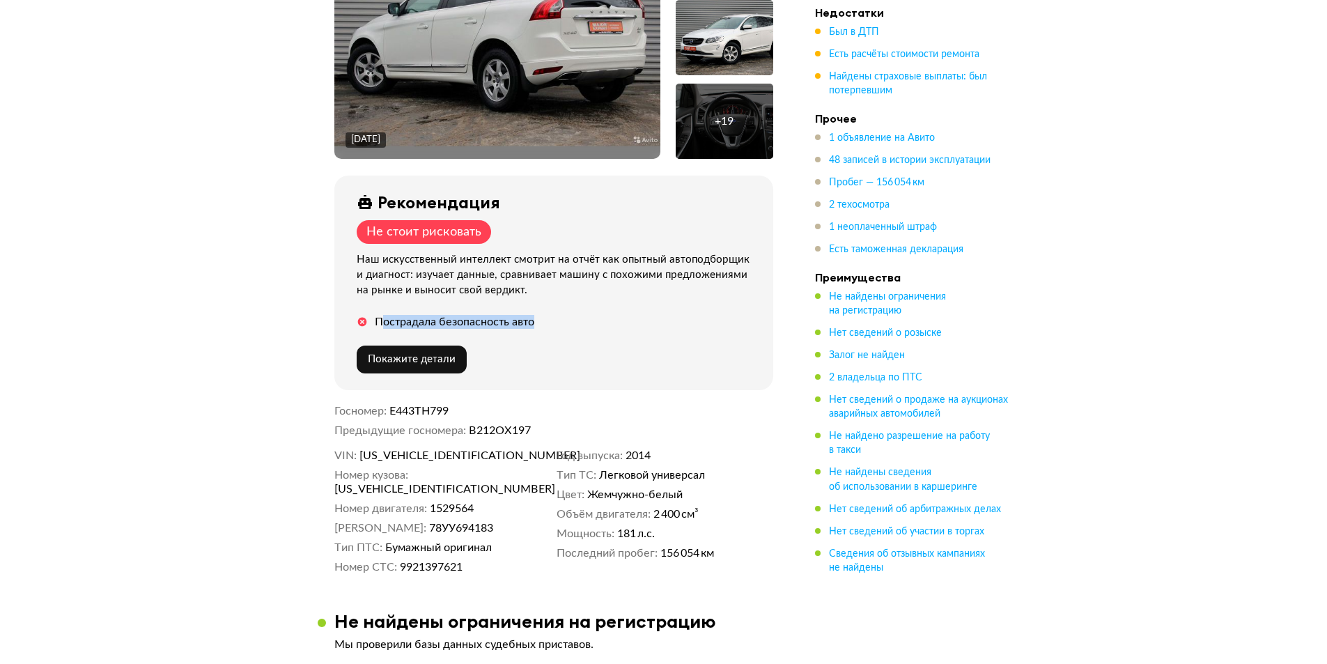
drag, startPoint x: 380, startPoint y: 311, endPoint x: 607, endPoint y: 315, distance: 227.0
click at [604, 315] on div "Пострадала безопасность авто" at bounding box center [557, 322] width 400 height 14
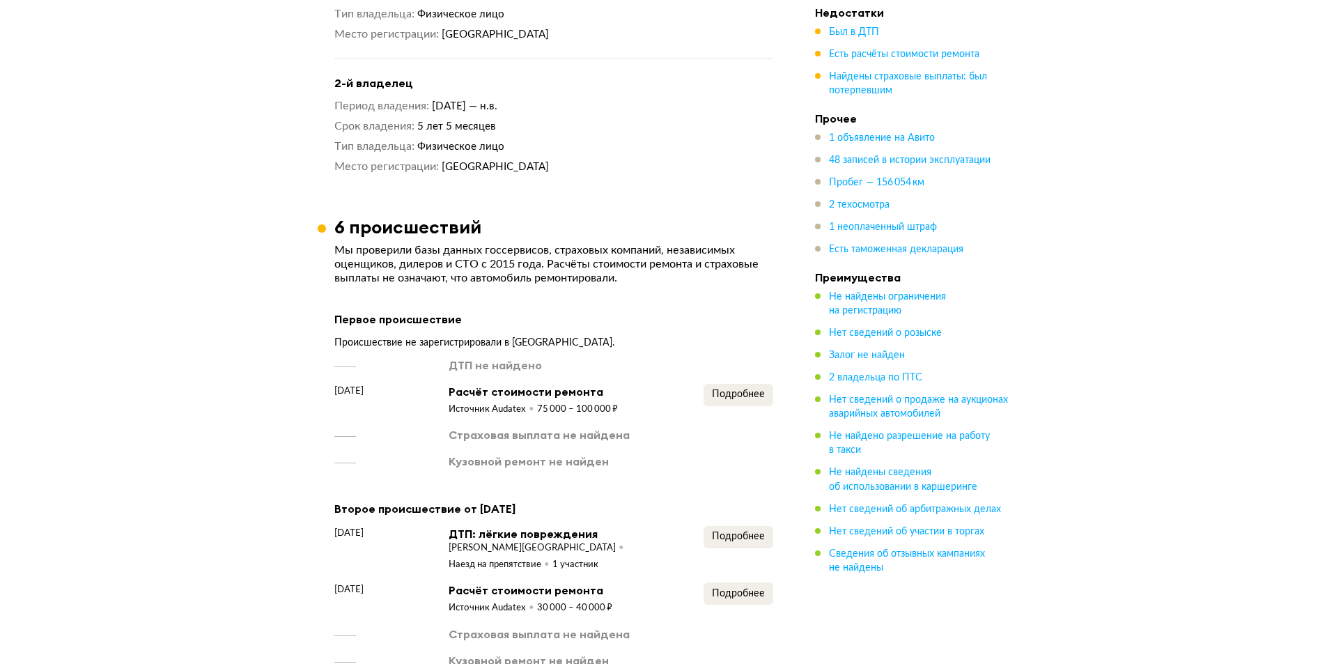
scroll to position [1393, 0]
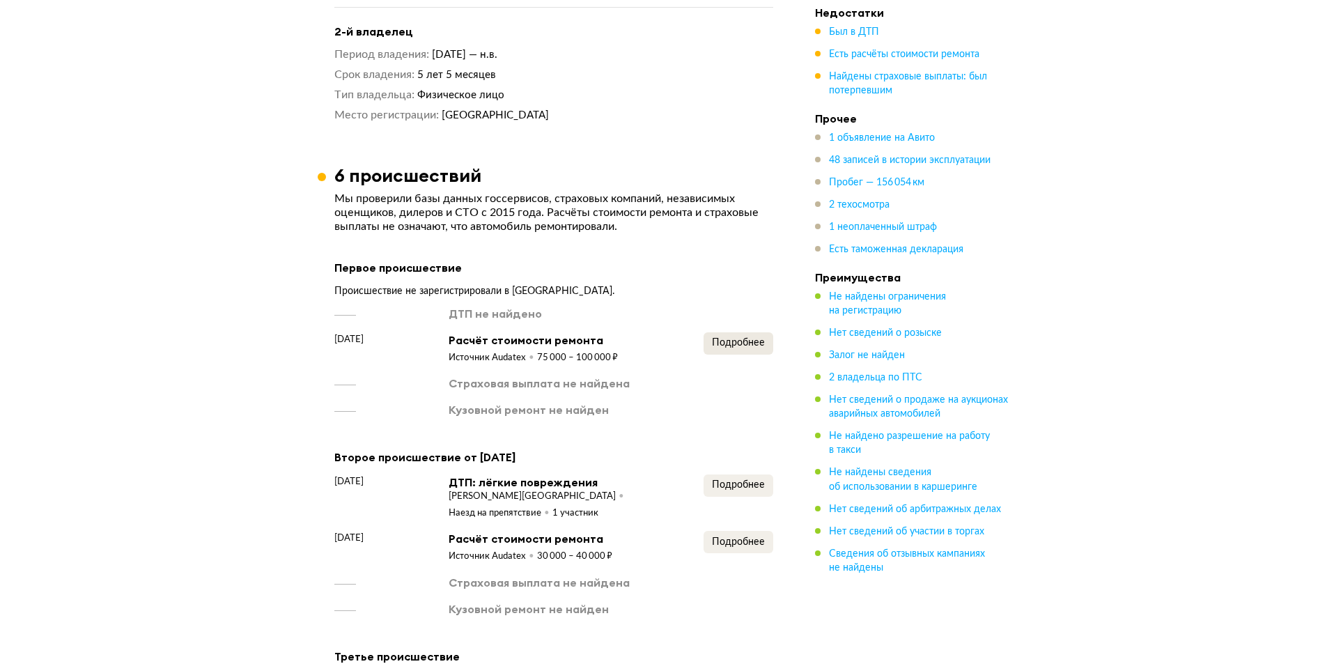
drag, startPoint x: 795, startPoint y: 343, endPoint x: 764, endPoint y: 332, distance: 33.3
click at [760, 338] on span "Подробнее" at bounding box center [738, 343] width 53 height 10
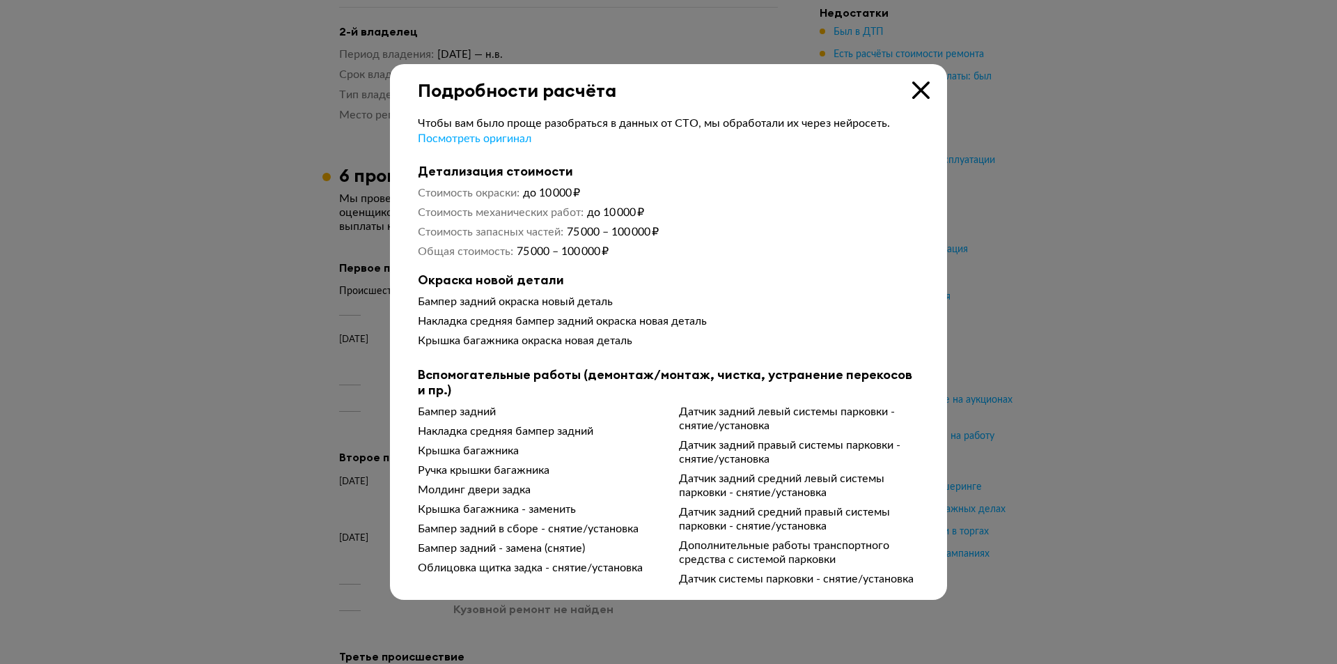
drag, startPoint x: 469, startPoint y: 424, endPoint x: 468, endPoint y: 446, distance: 22.3
click at [484, 431] on div "Бампер задний Накладка средняя бампер задний Крышка багажника Ручка крышки бага…" at bounding box center [668, 495] width 501 height 181
drag, startPoint x: 455, startPoint y: 452, endPoint x: 469, endPoint y: 454, distance: 14.1
click at [469, 454] on div "Крышка багажника" at bounding box center [538, 451] width 240 height 14
click at [909, 88] on div "Подробности расчёта" at bounding box center [668, 82] width 557 height 37
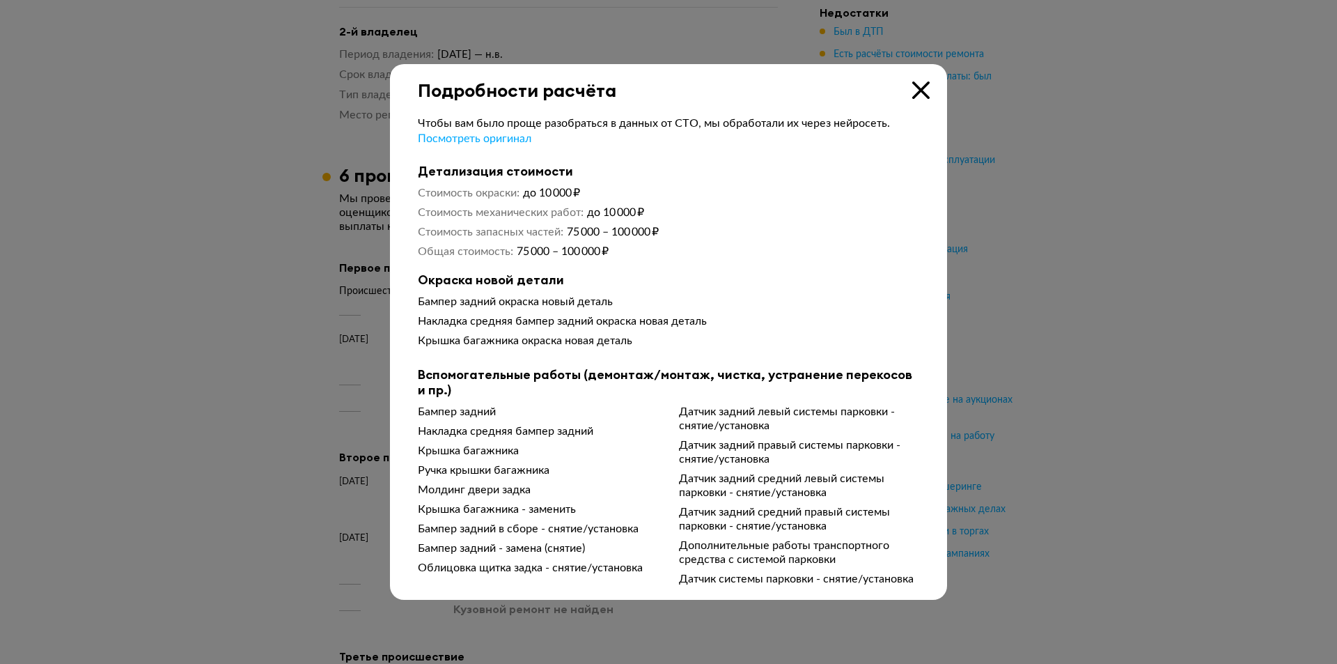
click at [917, 81] on icon at bounding box center [920, 89] width 17 height 17
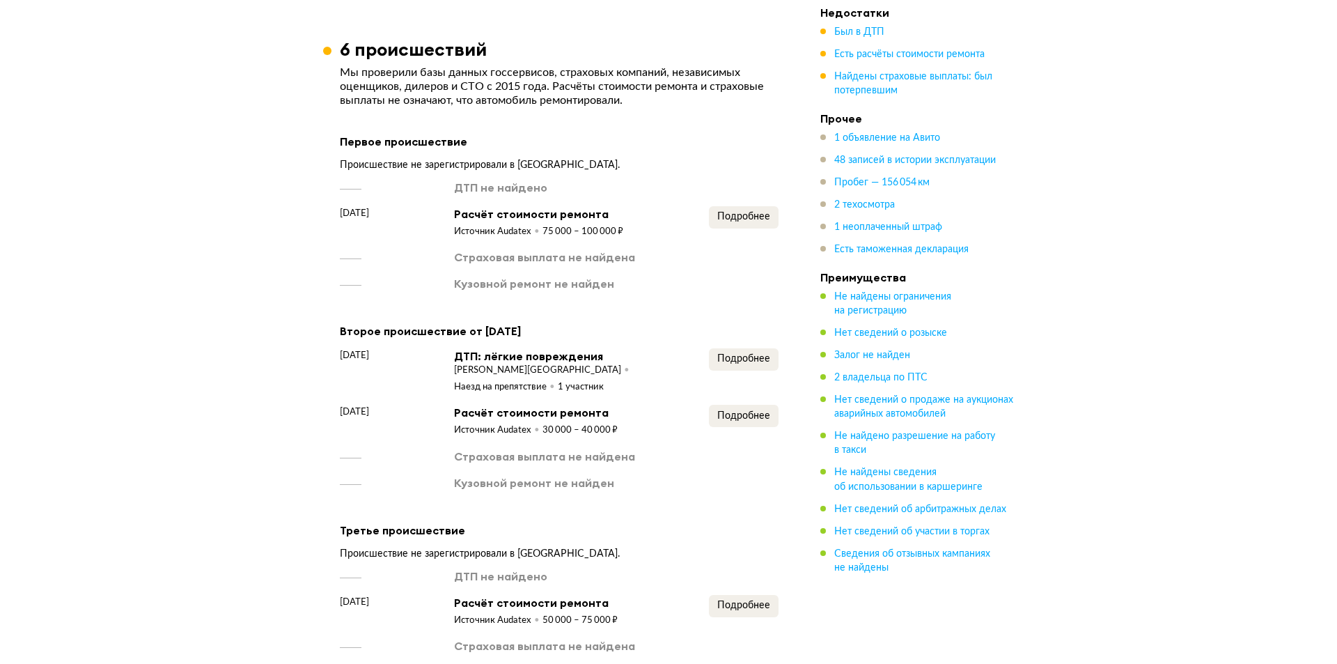
scroll to position [1532, 0]
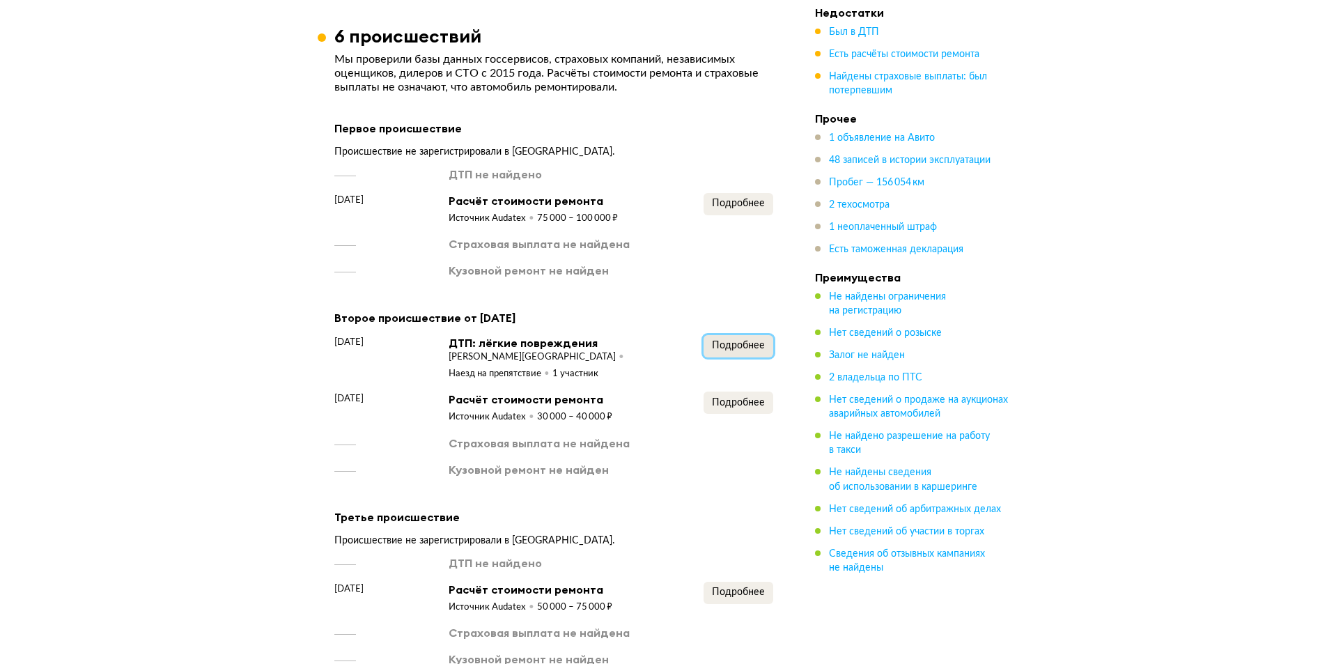
click at [742, 341] on span "Подробнее" at bounding box center [738, 346] width 53 height 10
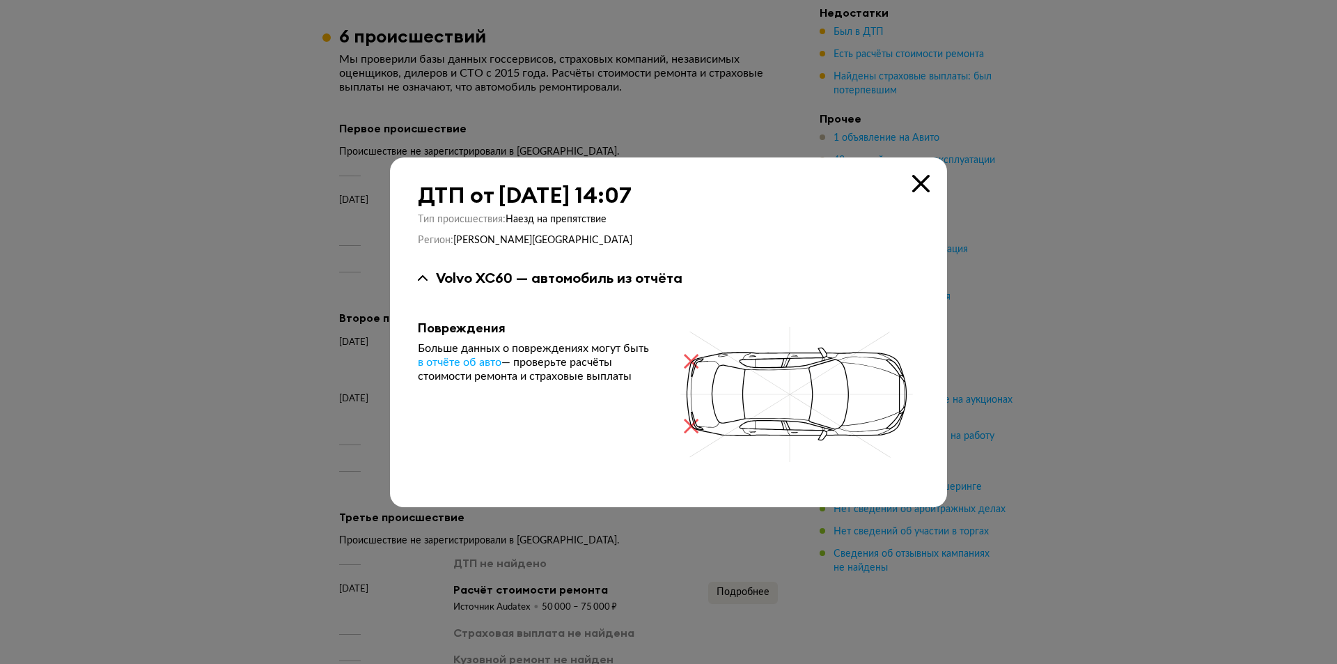
click at [921, 187] on icon at bounding box center [920, 183] width 17 height 17
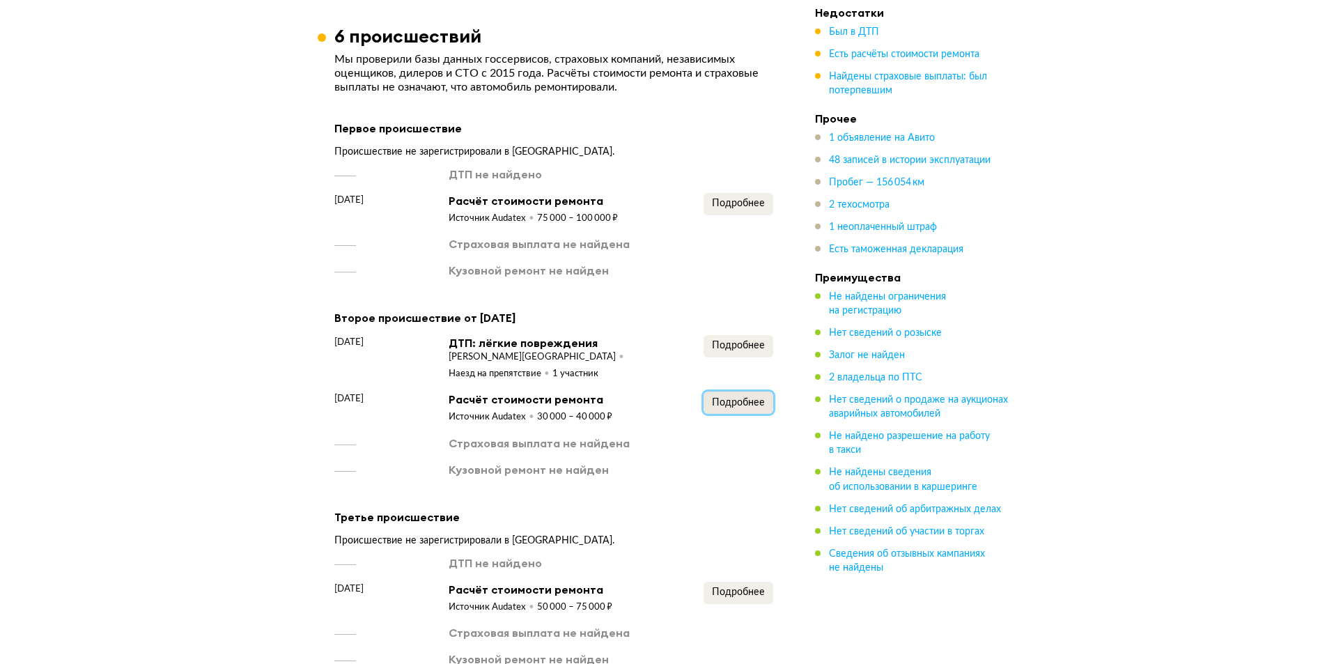
click at [753, 398] on span "Подробнее" at bounding box center [738, 403] width 53 height 10
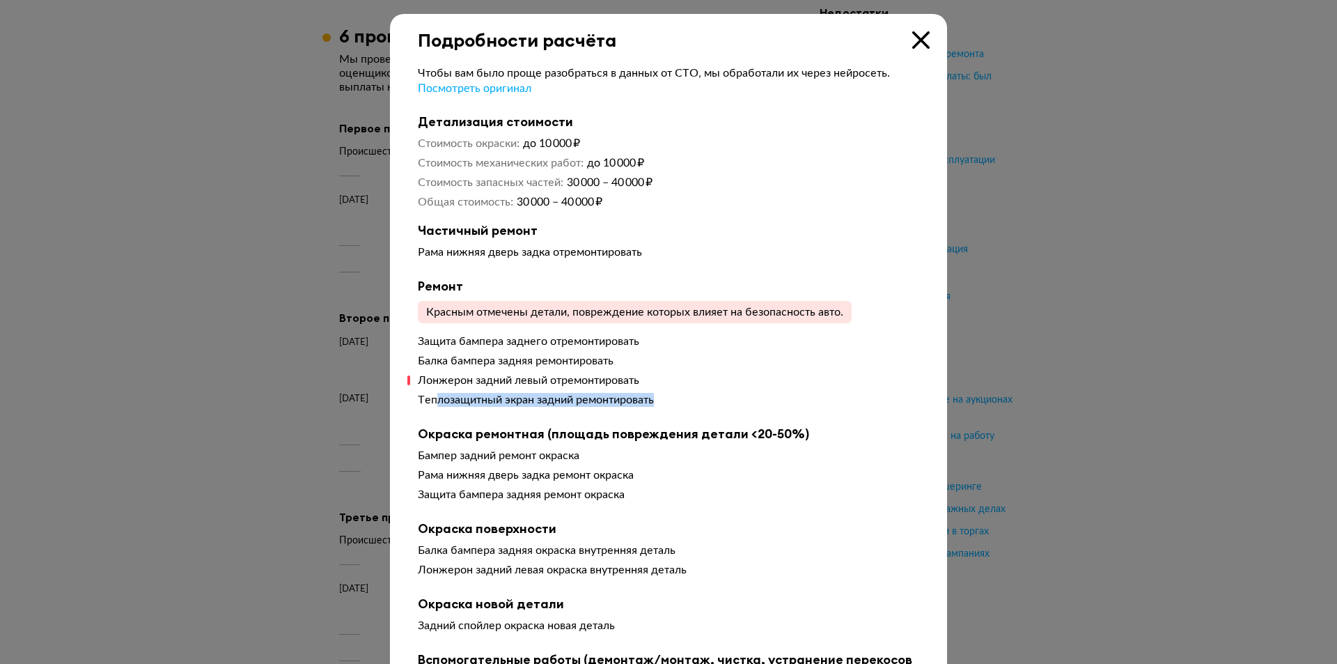
drag, startPoint x: 453, startPoint y: 394, endPoint x: 561, endPoint y: 381, distance: 108.7
click at [689, 387] on div "Защита бампера заднего отремонтировать Балка бампера задняя ремонтировать Лонже…" at bounding box center [668, 373] width 501 height 78
drag, startPoint x: 508, startPoint y: 375, endPoint x: 580, endPoint y: 386, distance: 73.3
click at [577, 389] on div "Защита бампера заднего отремонтировать Балка бампера задняя ремонтировать Лонже…" at bounding box center [668, 373] width 501 height 78
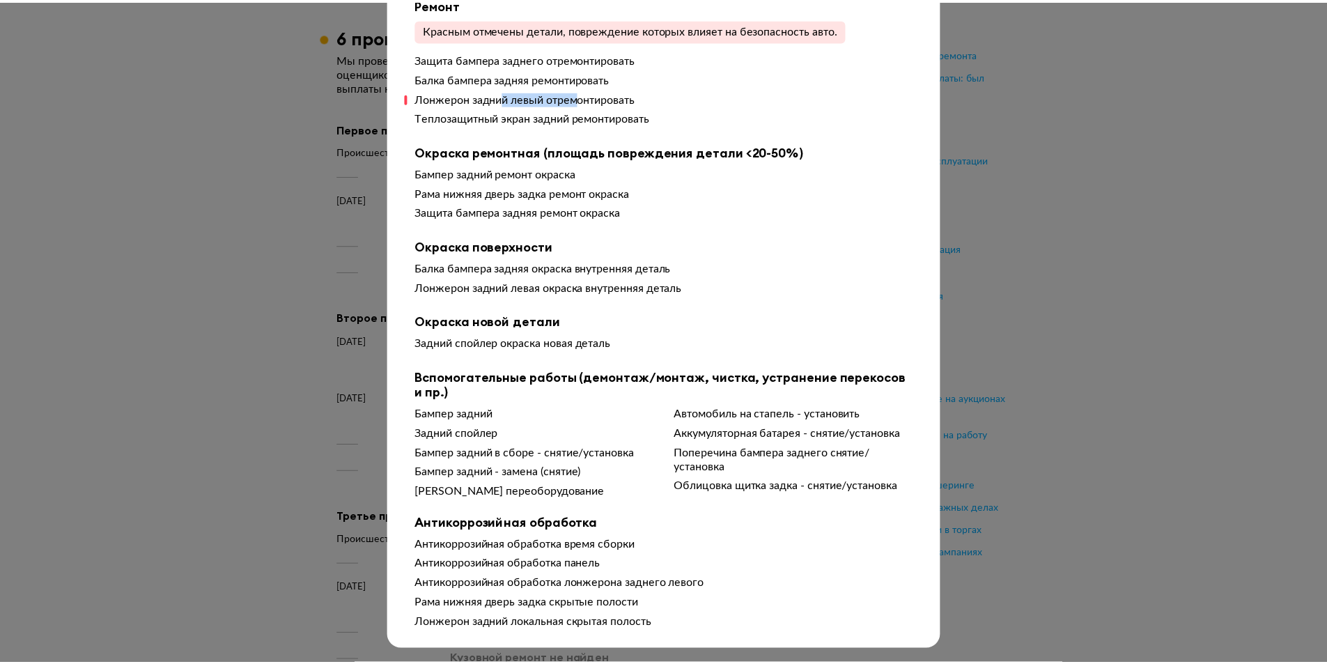
scroll to position [0, 0]
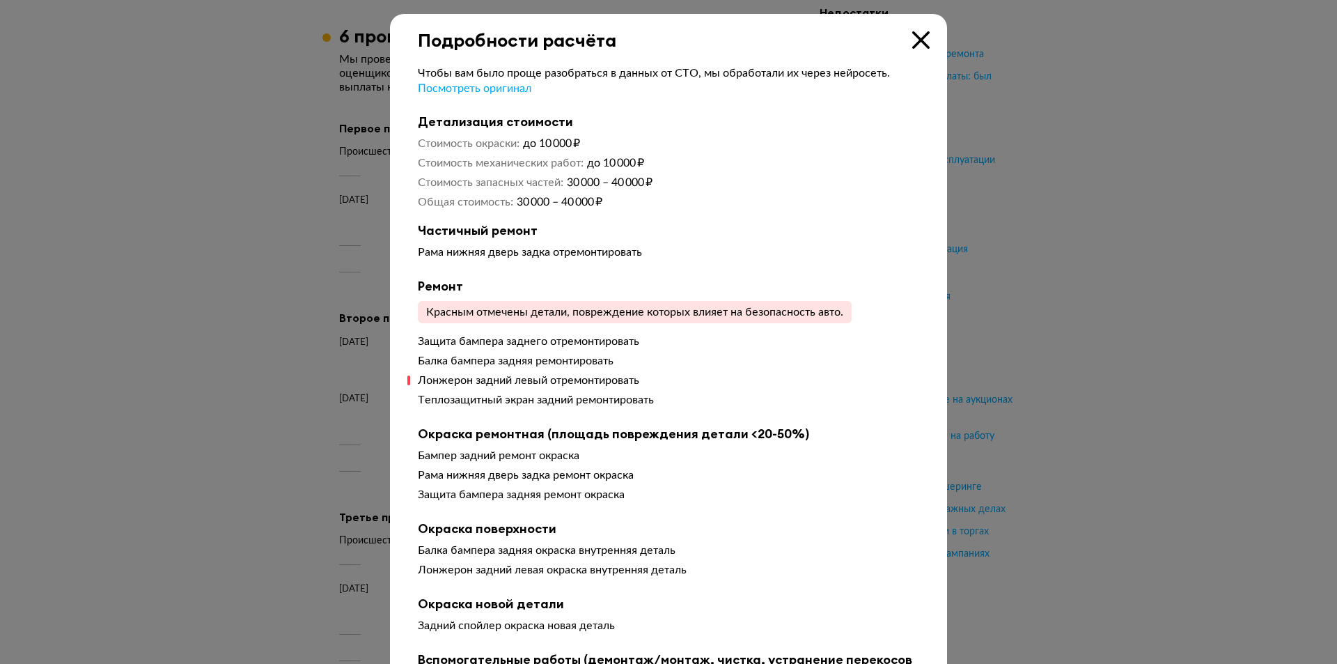
click at [920, 41] on icon at bounding box center [920, 39] width 17 height 17
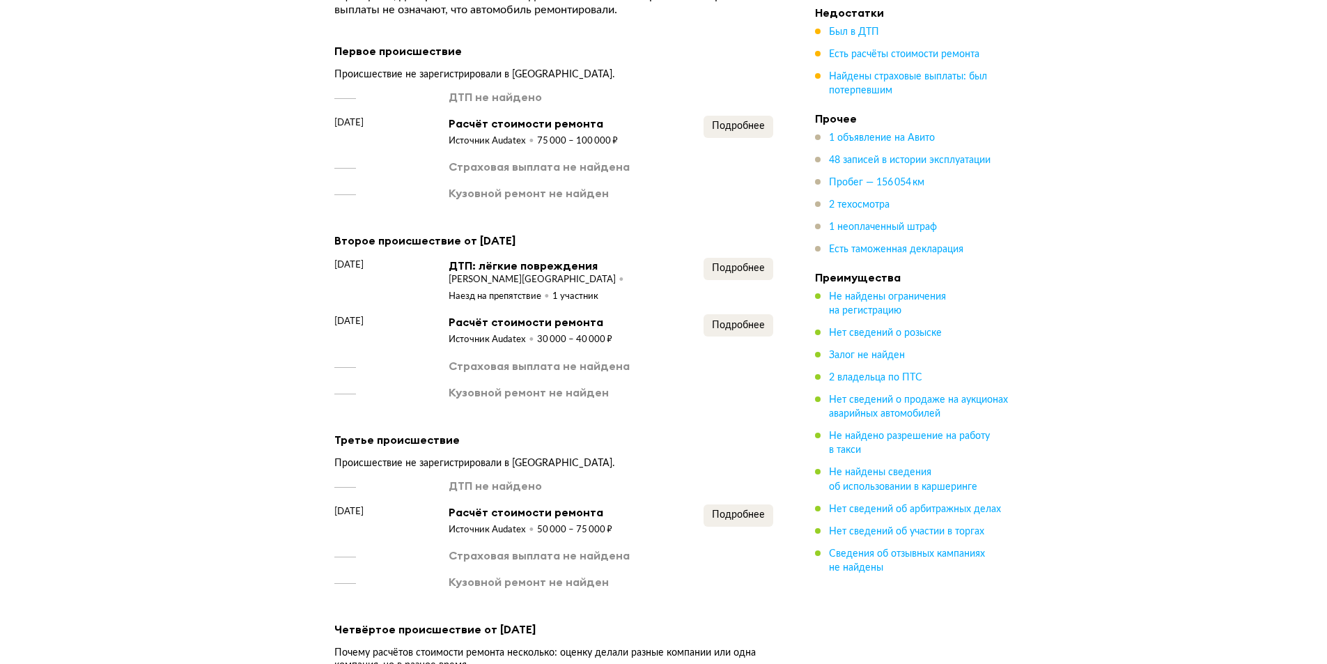
scroll to position [1741, 0]
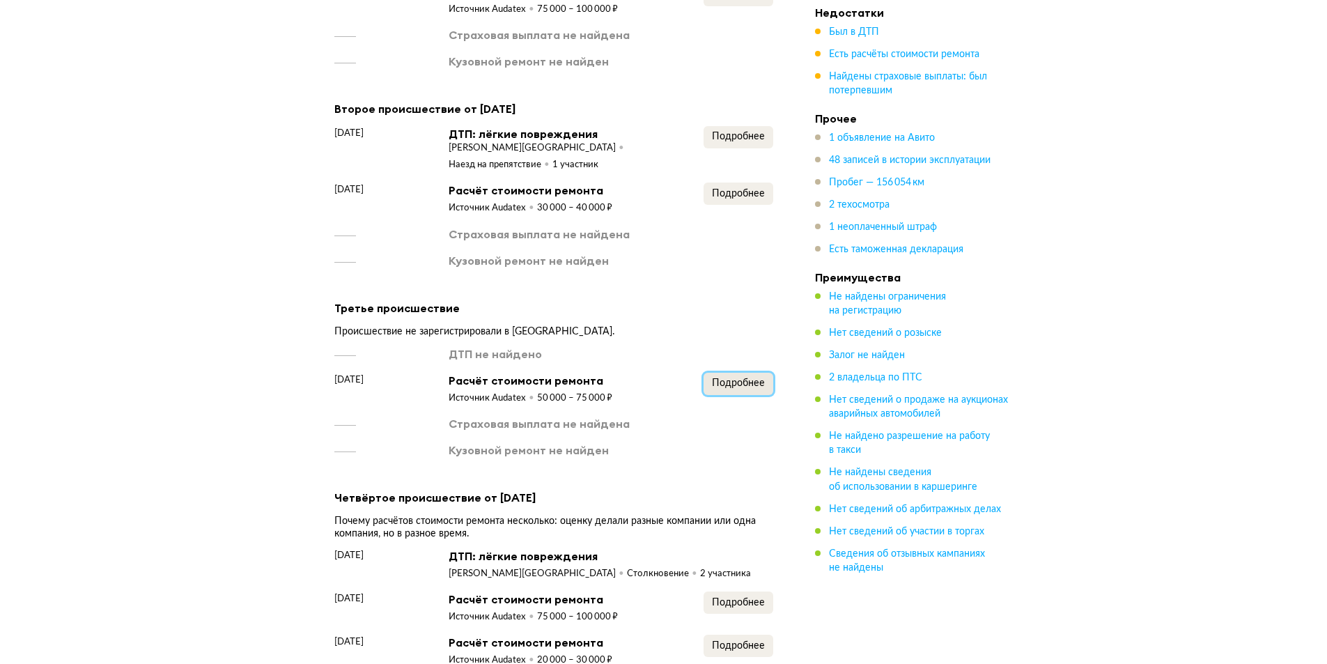
click at [718, 374] on button "Подробнее" at bounding box center [738, 384] width 70 height 22
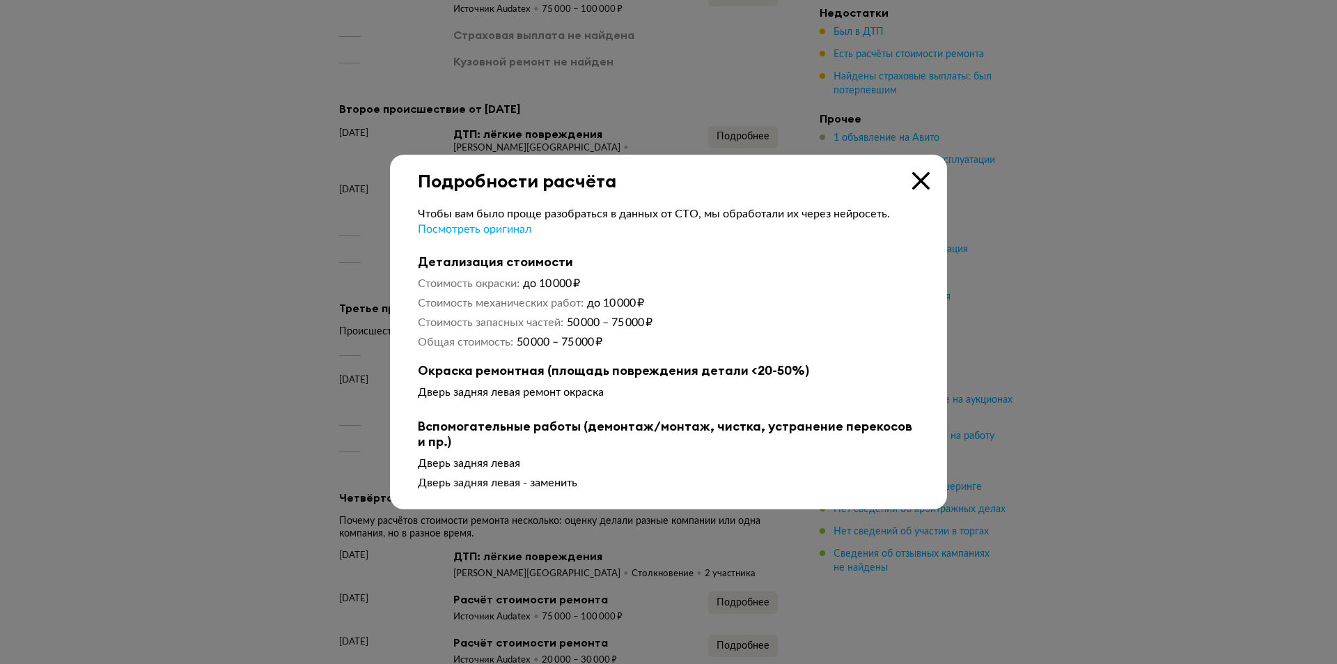
click at [925, 180] on icon at bounding box center [920, 180] width 17 height 17
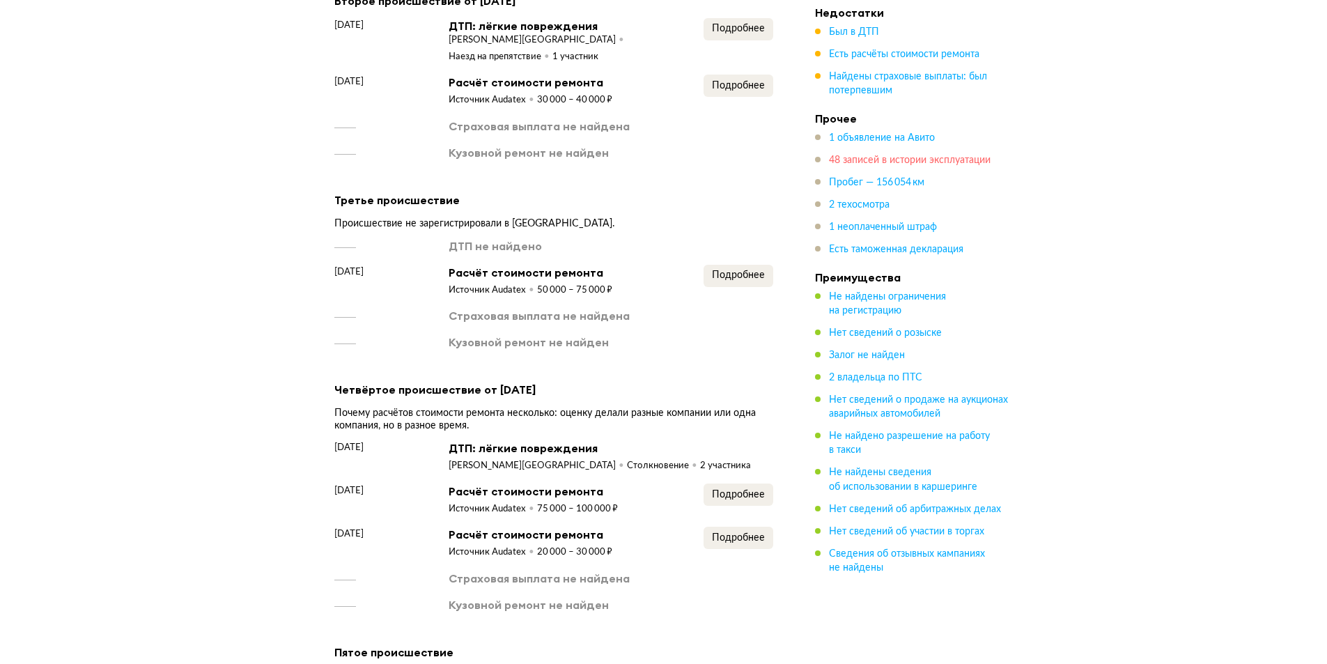
scroll to position [2019, 0]
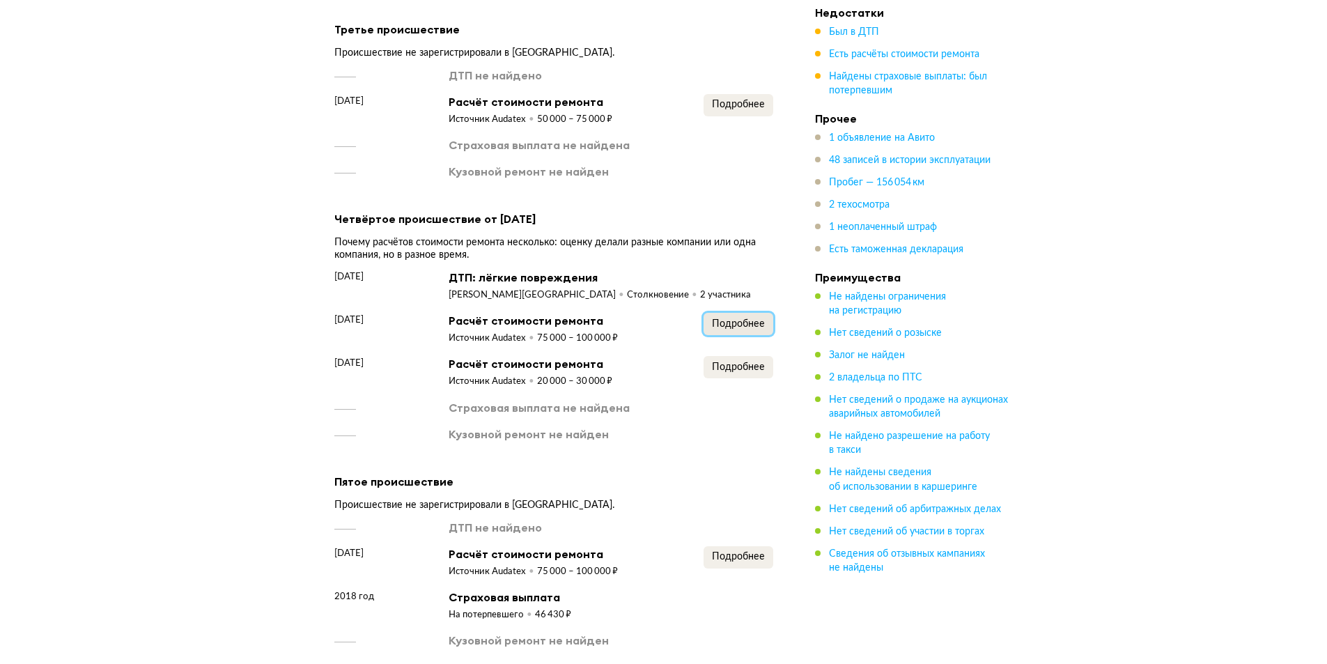
click at [767, 313] on button "Подробнее" at bounding box center [738, 324] width 70 height 22
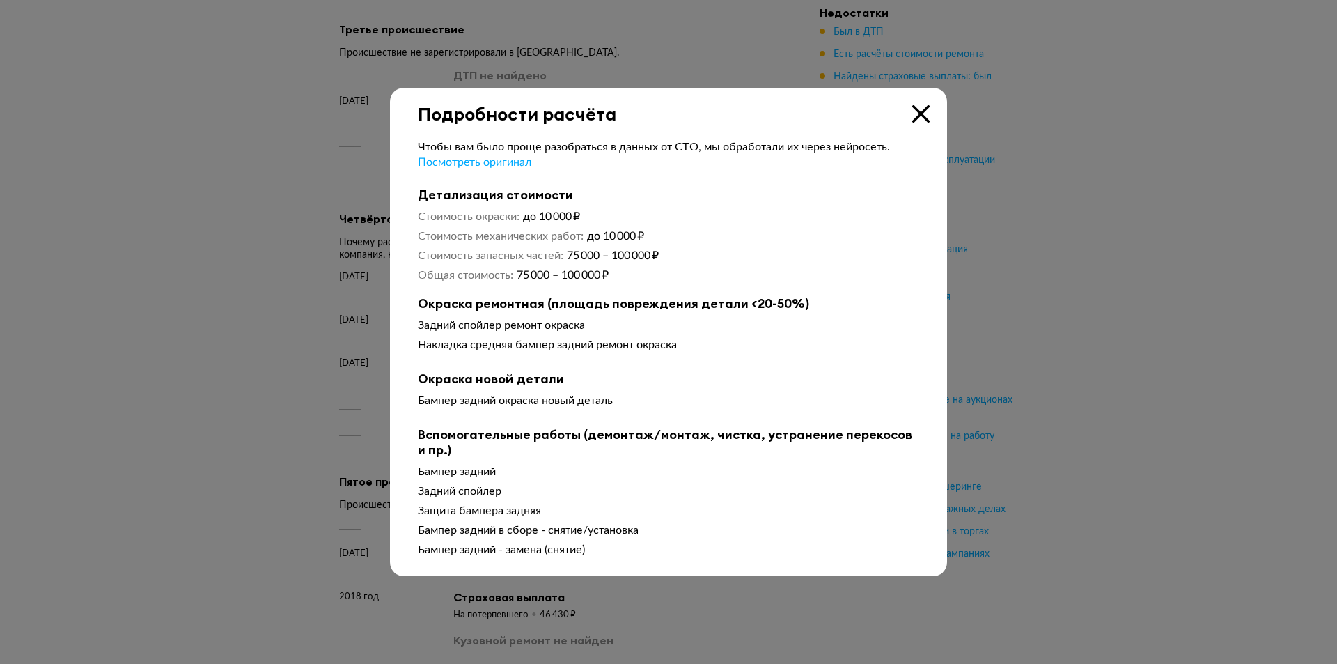
click at [921, 119] on icon at bounding box center [920, 113] width 17 height 17
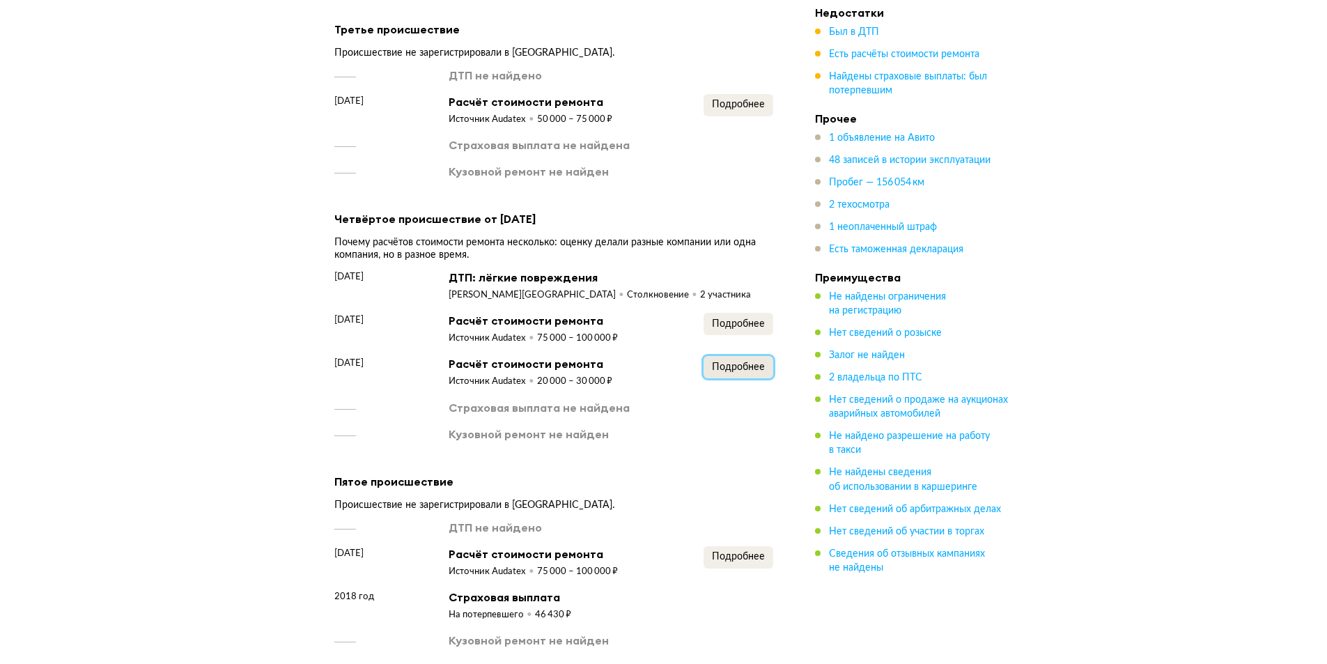
click at [734, 362] on span "Подробнее" at bounding box center [738, 367] width 53 height 10
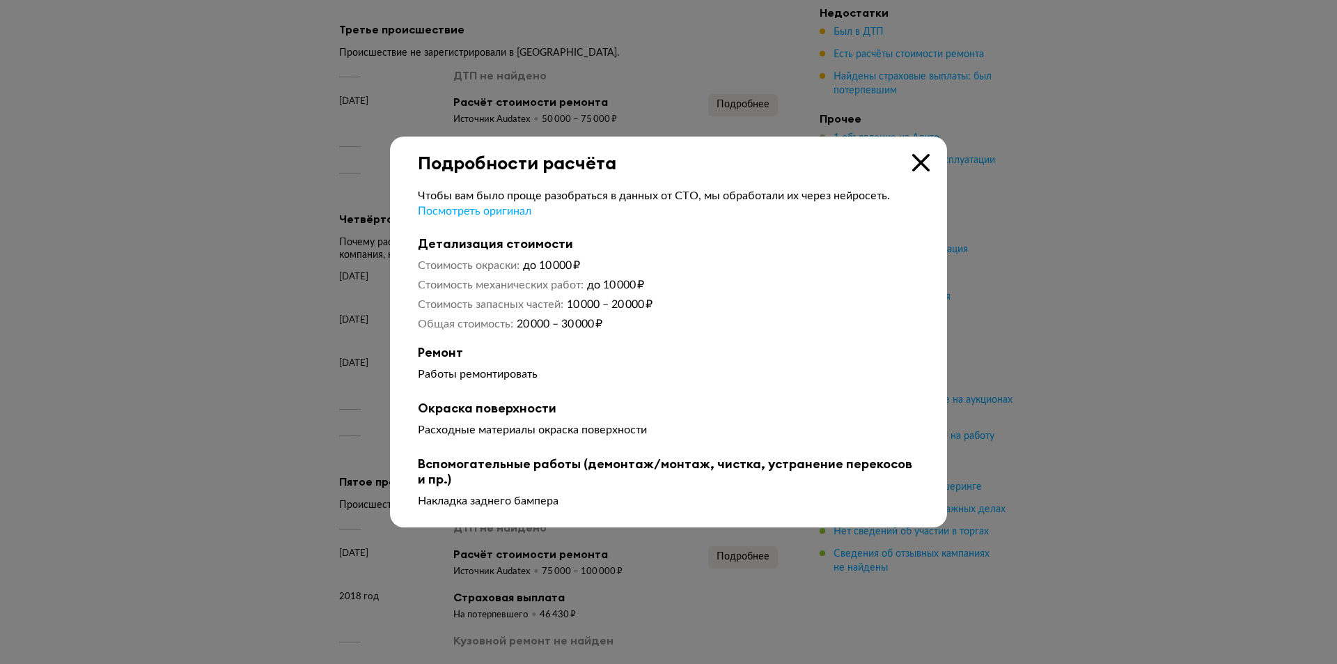
click at [916, 154] on icon at bounding box center [920, 162] width 17 height 17
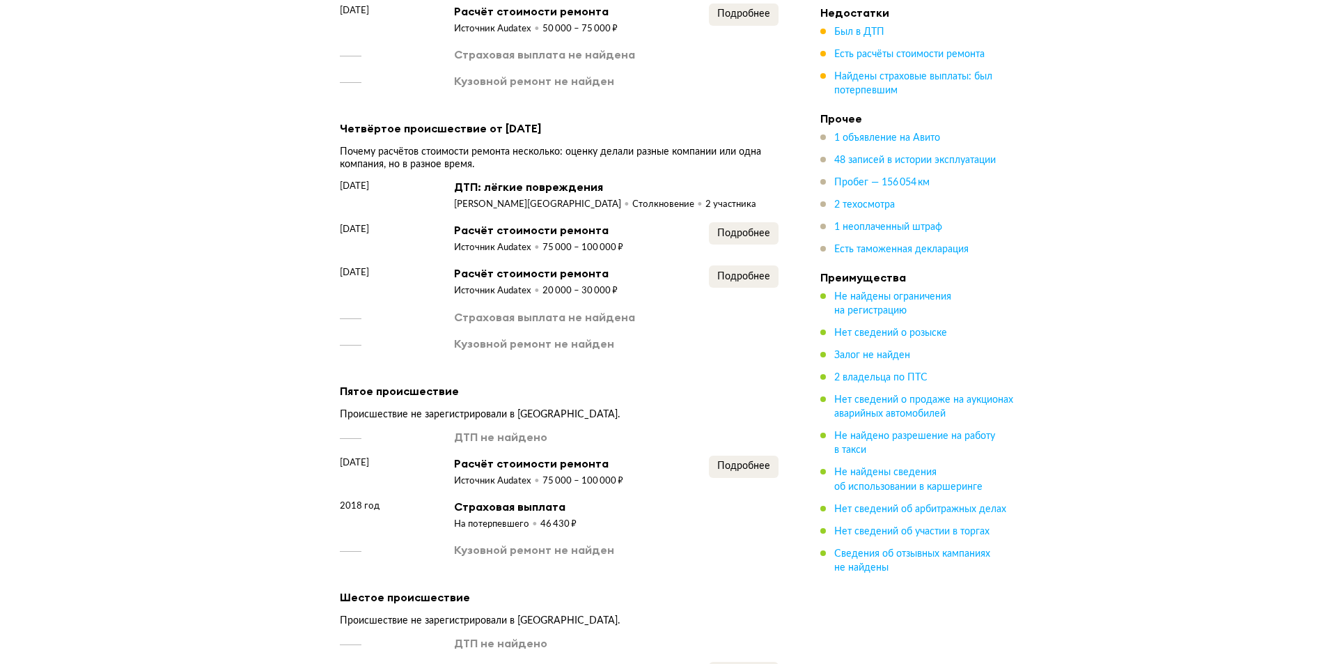
scroll to position [2228, 0]
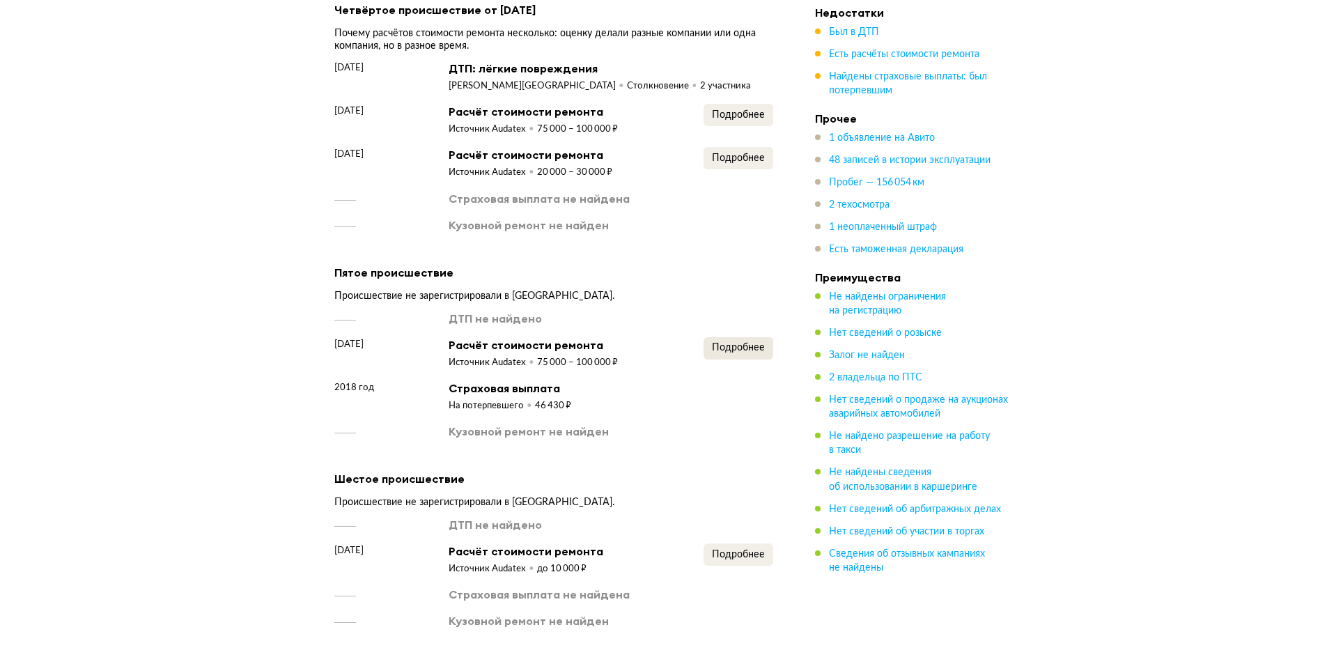
drag, startPoint x: 699, startPoint y: 348, endPoint x: 716, endPoint y: 341, distance: 18.4
click at [701, 348] on div "18 октября 2018 года Расчёт стоимости ремонта Источник Audatex 75 000 – 100 000…" at bounding box center [553, 353] width 439 height 32
click at [739, 343] on span "Подробнее" at bounding box center [738, 348] width 53 height 10
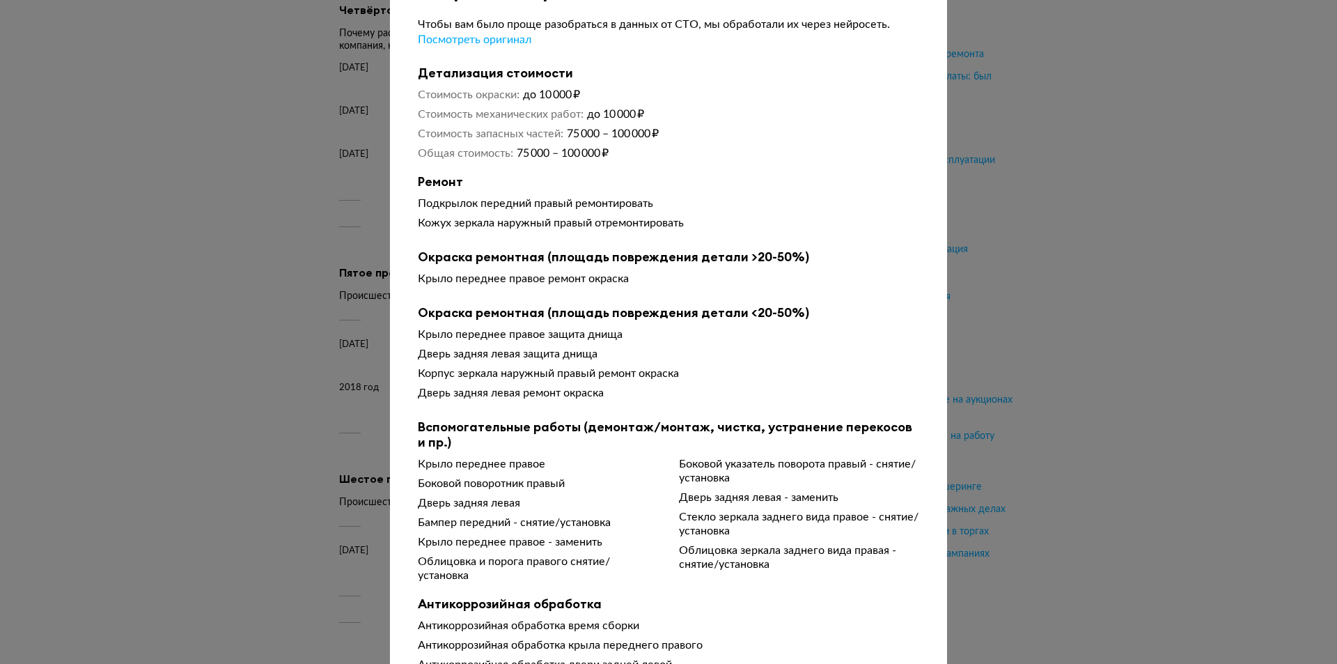
scroll to position [132, 0]
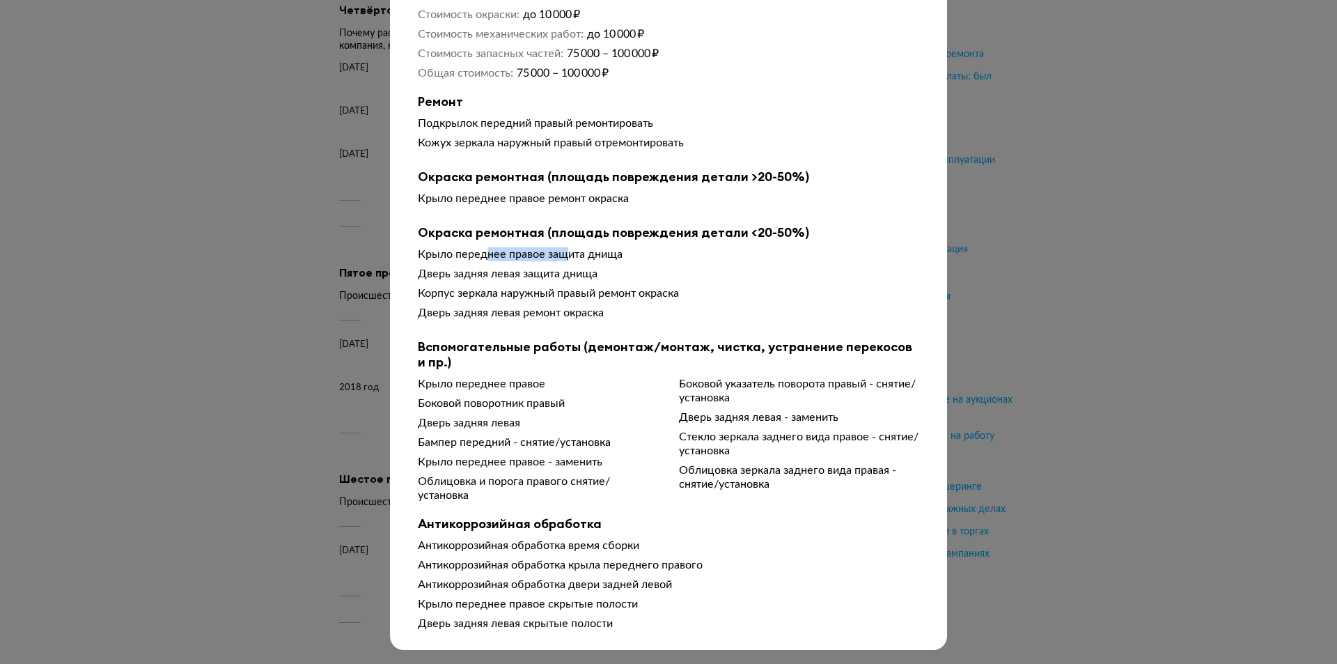
click at [570, 253] on div "Окраска ремонтная (площадь повреждения детали <20-50%) Крыло переднее правое за…" at bounding box center [668, 275] width 501 height 100
drag, startPoint x: 444, startPoint y: 274, endPoint x: 476, endPoint y: 275, distance: 32.7
click at [471, 275] on div "Дверь задняя левая защита днища" at bounding box center [668, 274] width 501 height 14
drag, startPoint x: 551, startPoint y: 290, endPoint x: 586, endPoint y: 296, distance: 34.7
click at [561, 293] on div "Корпус зеркала наружный правый ремонт окраска" at bounding box center [668, 293] width 501 height 14
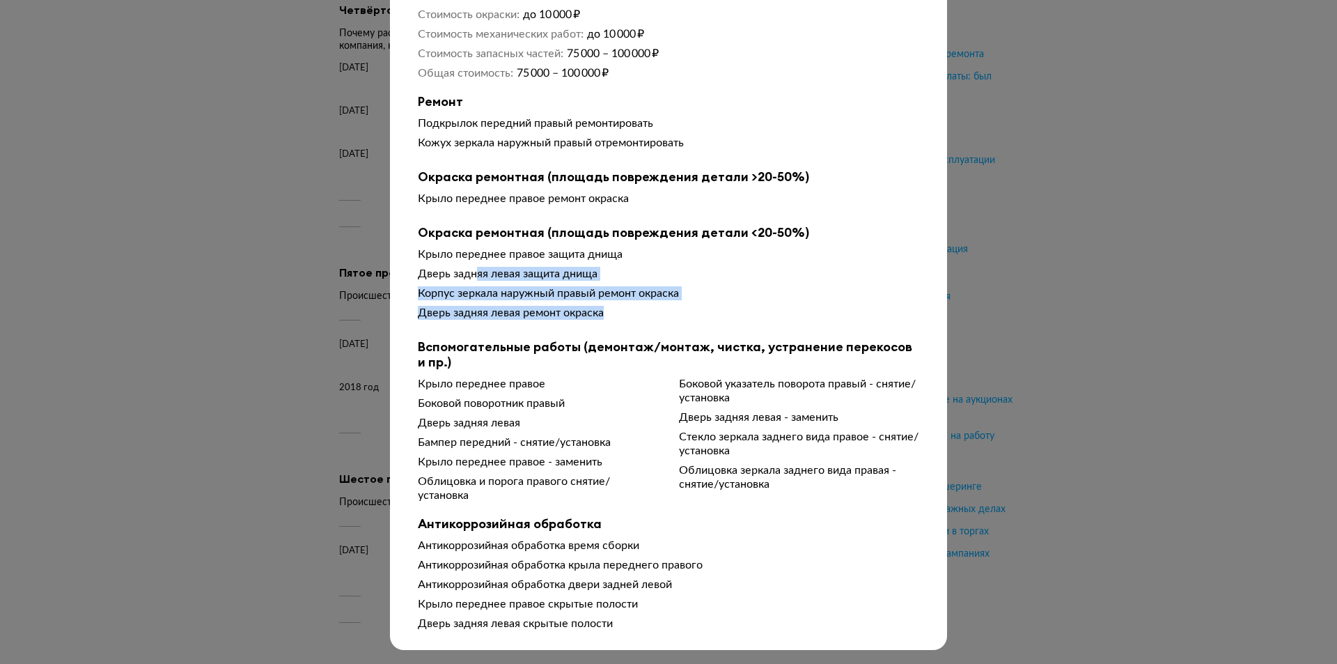
drag, startPoint x: 531, startPoint y: 269, endPoint x: 695, endPoint y: 311, distance: 169.4
click at [694, 310] on div "Крыло переднее правое защита днища Дверь задняя левая защита днища Корпус зерка…" at bounding box center [668, 286] width 501 height 78
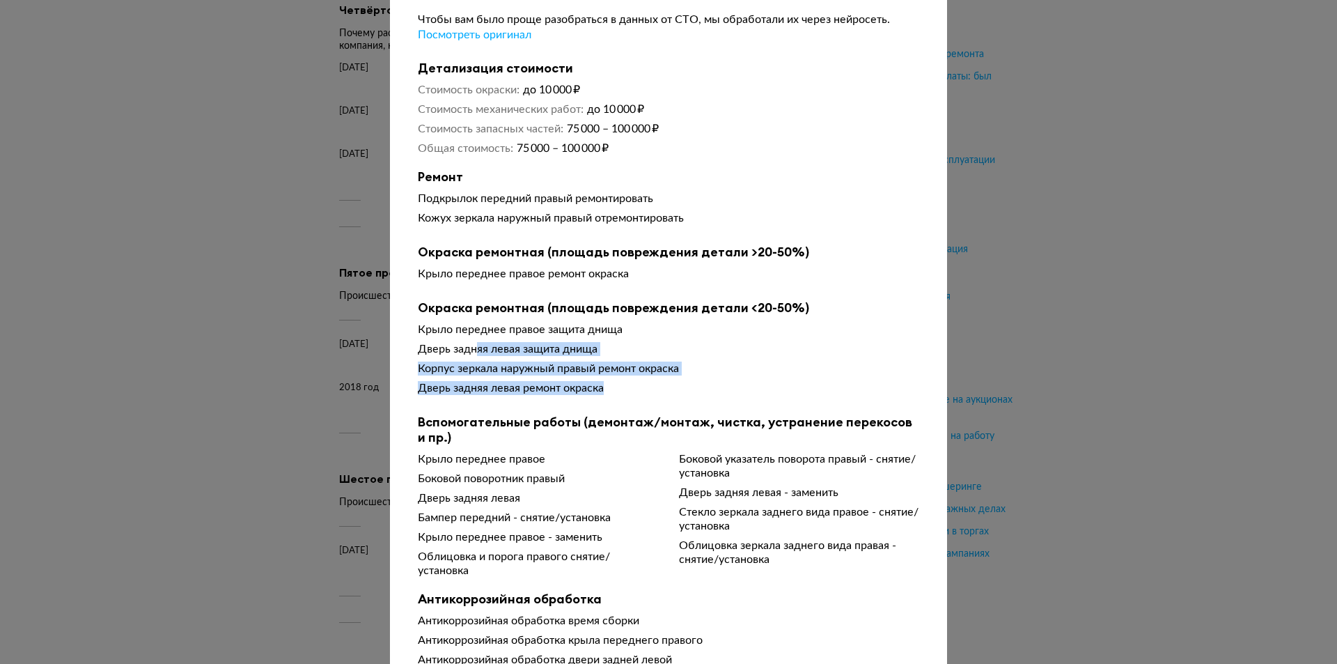
scroll to position [70, 0]
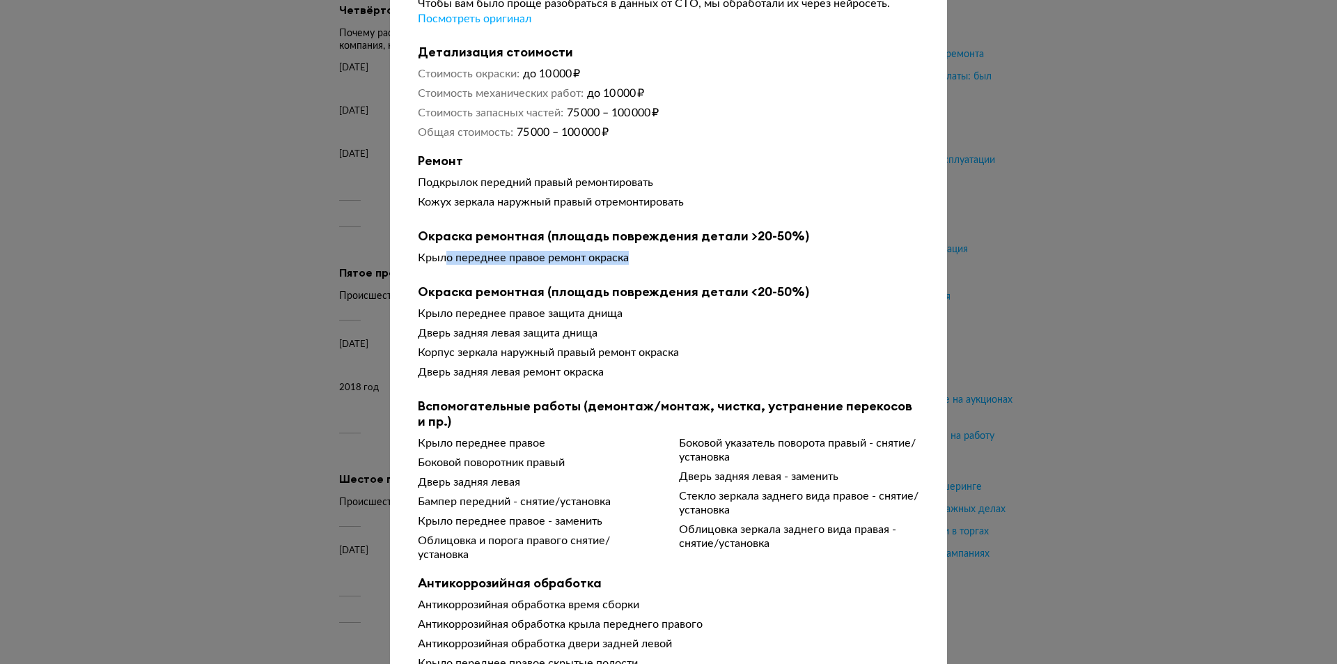
drag, startPoint x: 475, startPoint y: 259, endPoint x: 654, endPoint y: 257, distance: 179.0
click at [654, 257] on div "Крыло переднее правое ремонт окраска" at bounding box center [668, 258] width 501 height 14
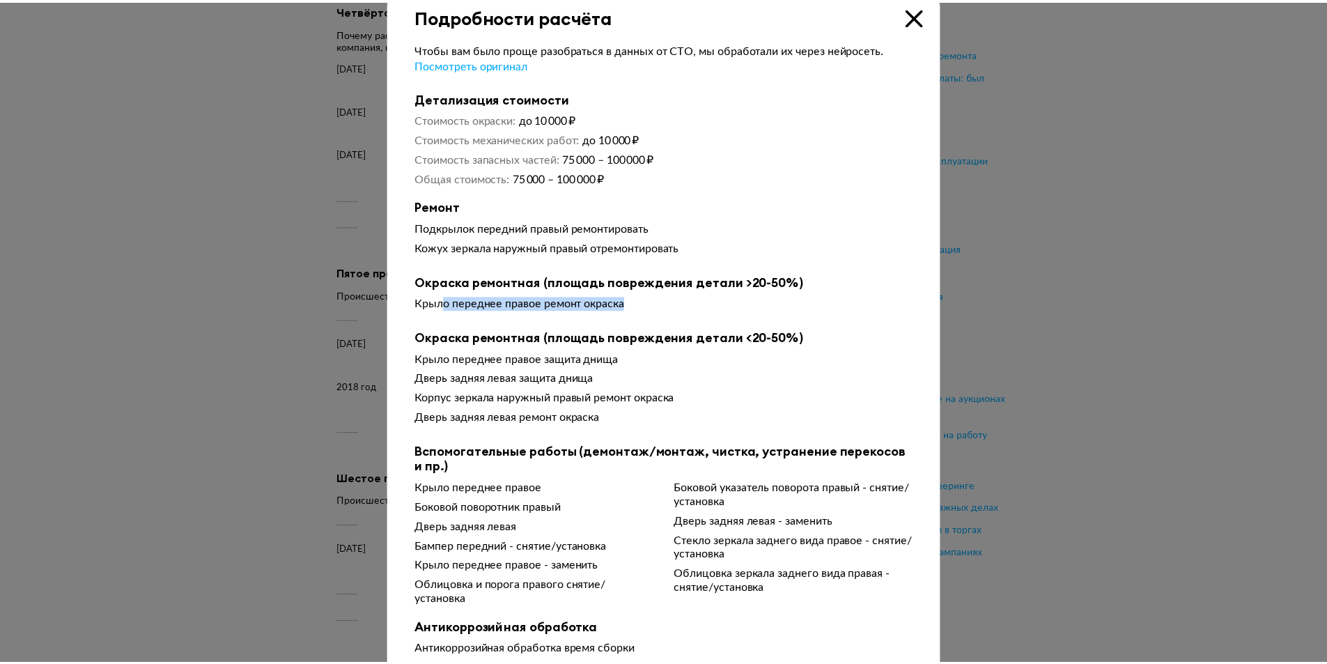
scroll to position [0, 0]
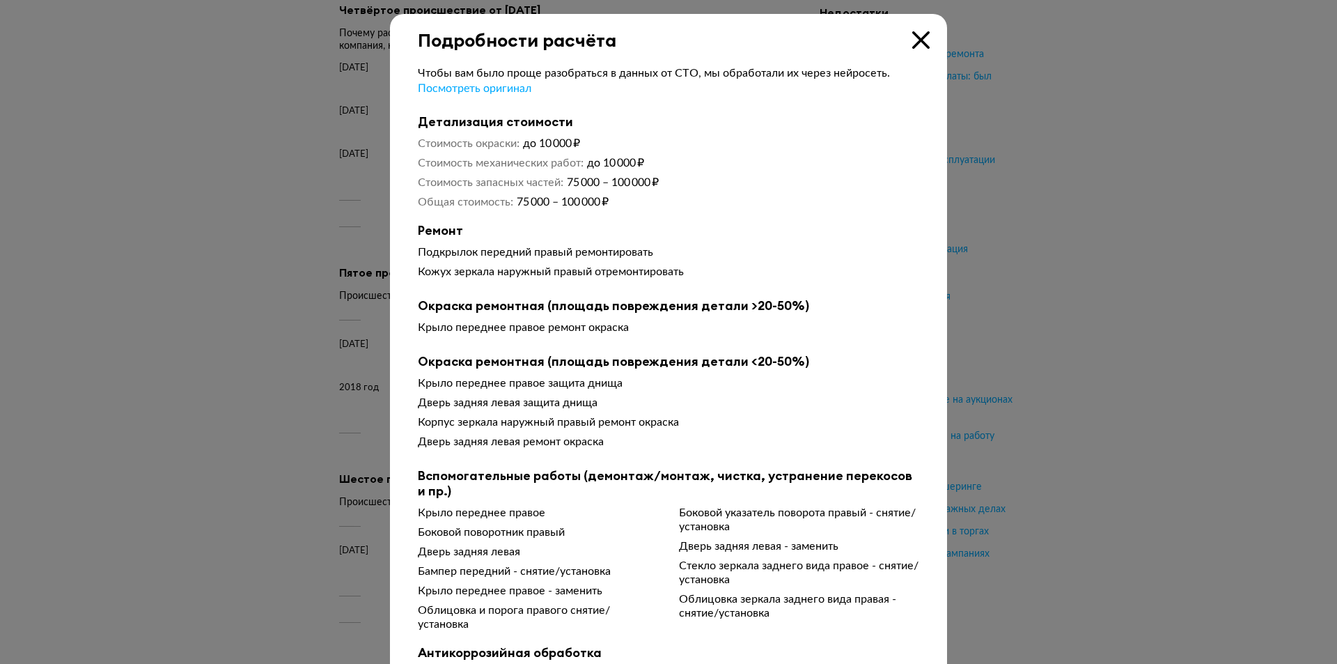
drag, startPoint x: 918, startPoint y: 39, endPoint x: 916, endPoint y: 46, distance: 7.5
click at [917, 42] on icon at bounding box center [920, 39] width 17 height 17
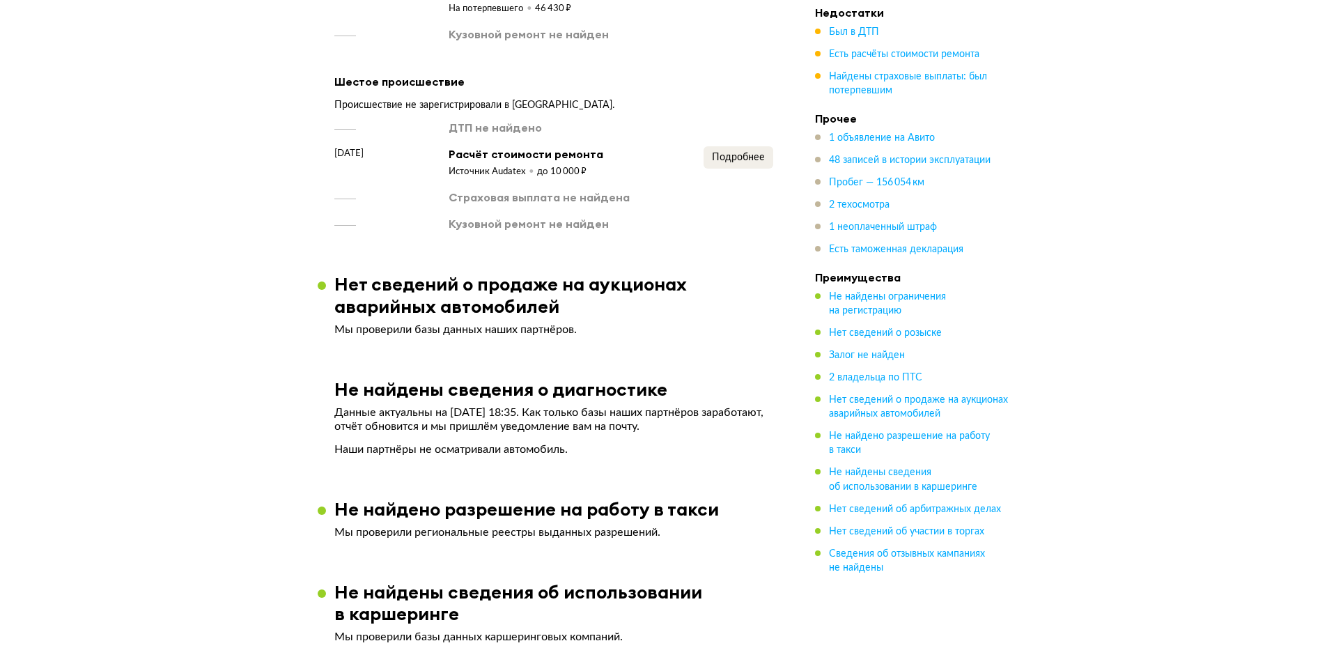
scroll to position [2646, 0]
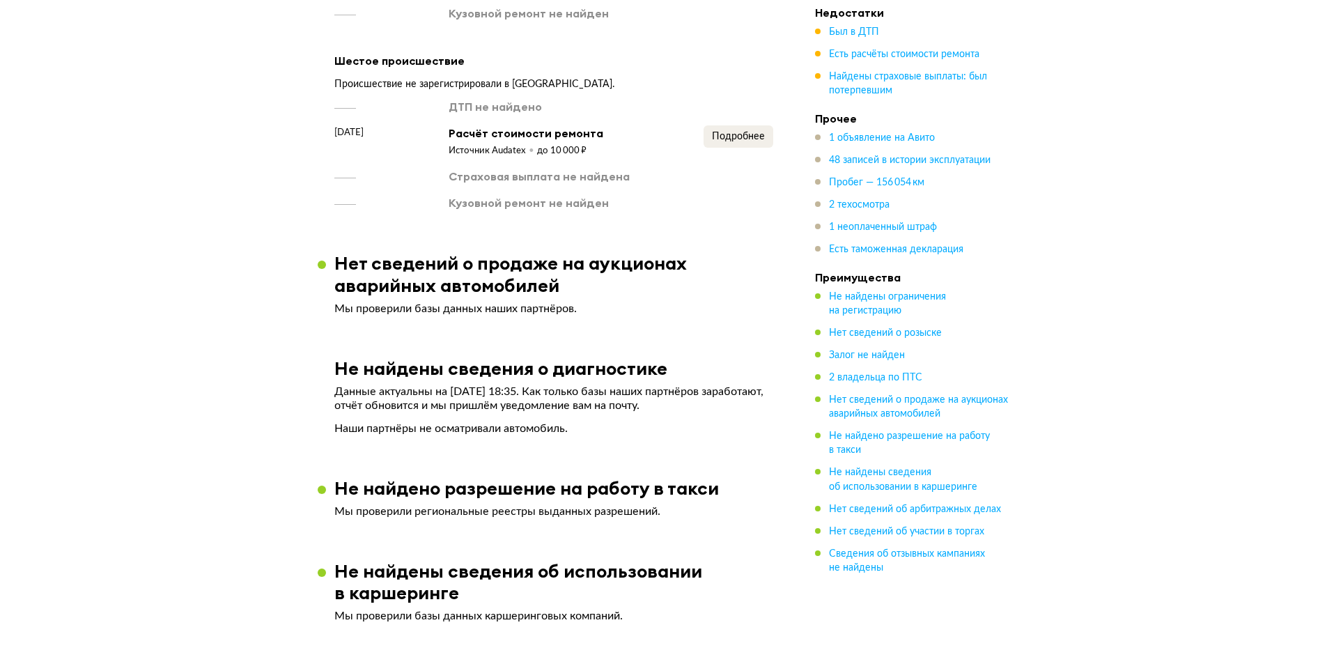
click at [756, 112] on div "ДТП не найдено 9 февраля 2020 года Расчёт стоимости ремонта Источник Audatex до…" at bounding box center [553, 154] width 439 height 111
click at [749, 132] on span "Подробнее" at bounding box center [738, 137] width 53 height 10
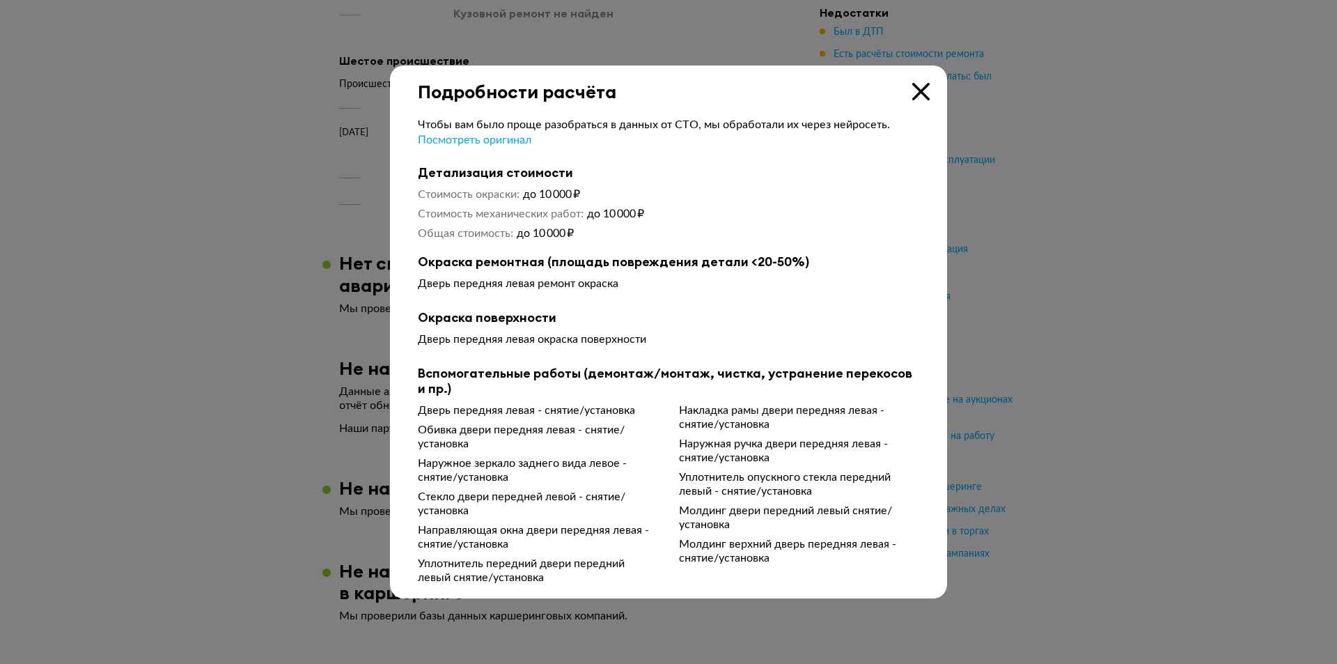
drag, startPoint x: 458, startPoint y: 407, endPoint x: 517, endPoint y: 412, distance: 59.3
click at [499, 409] on div "Дверь передняя левая - снятие/установка" at bounding box center [538, 410] width 240 height 14
click at [513, 432] on div "Обивка двери передняя левая - снятие/установка" at bounding box center [538, 437] width 240 height 28
drag, startPoint x: 474, startPoint y: 341, endPoint x: 528, endPoint y: 341, distance: 54.3
click at [521, 341] on div "Дверь передняя левая окраска поверхности" at bounding box center [668, 339] width 501 height 14
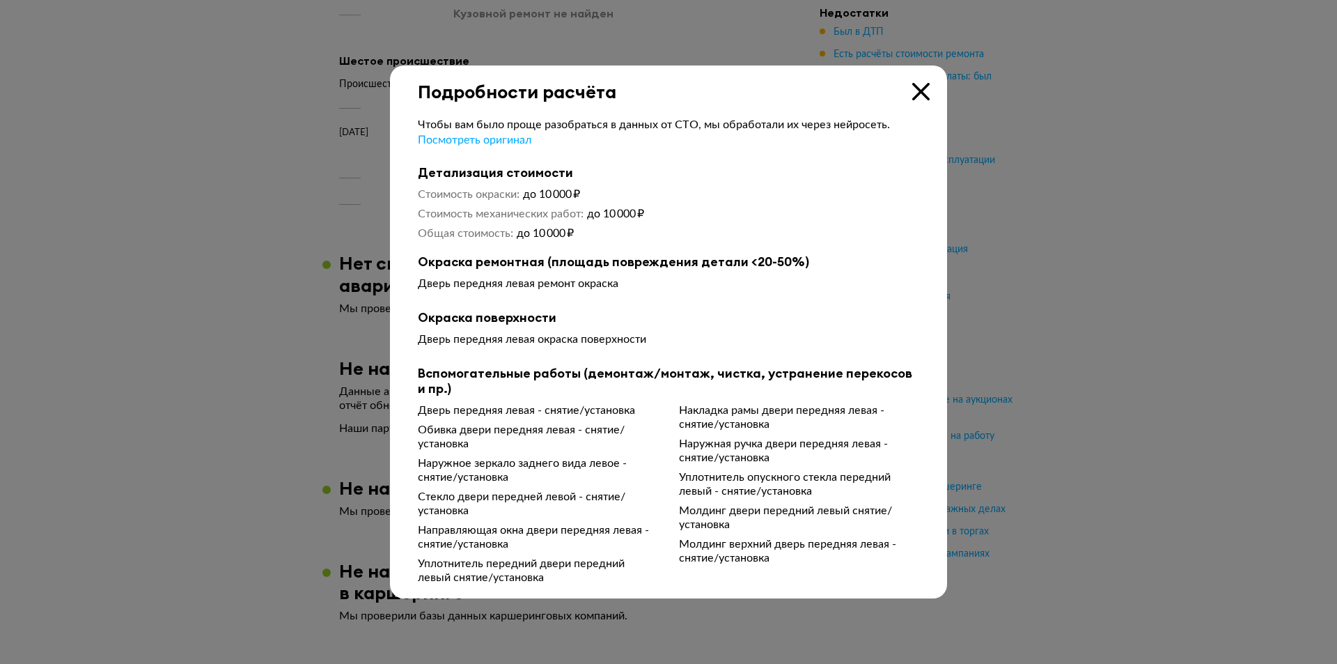
click at [623, 368] on b "Вспомогательные работы (демонтаж/монтаж, чистка, устранение перекосов и пр.)" at bounding box center [668, 381] width 501 height 31
click at [923, 91] on icon at bounding box center [920, 91] width 17 height 17
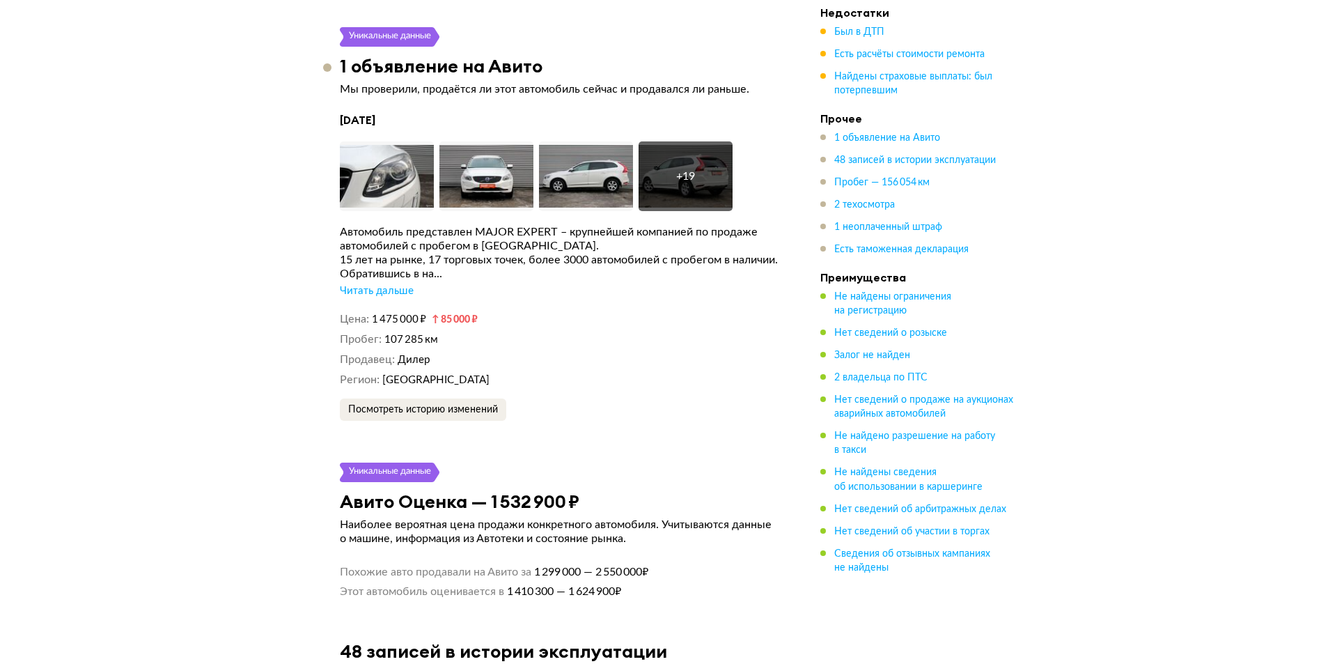
scroll to position [3551, 0]
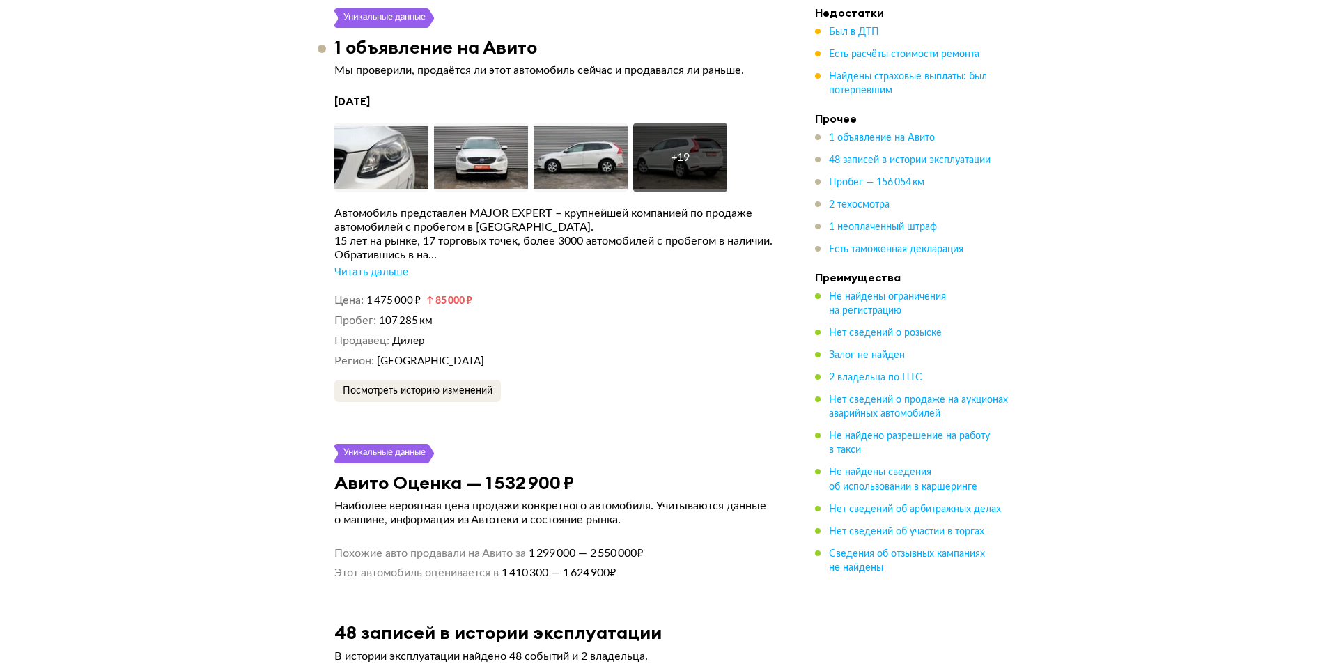
click at [712, 146] on div "+ 19" at bounding box center [680, 158] width 94 height 70
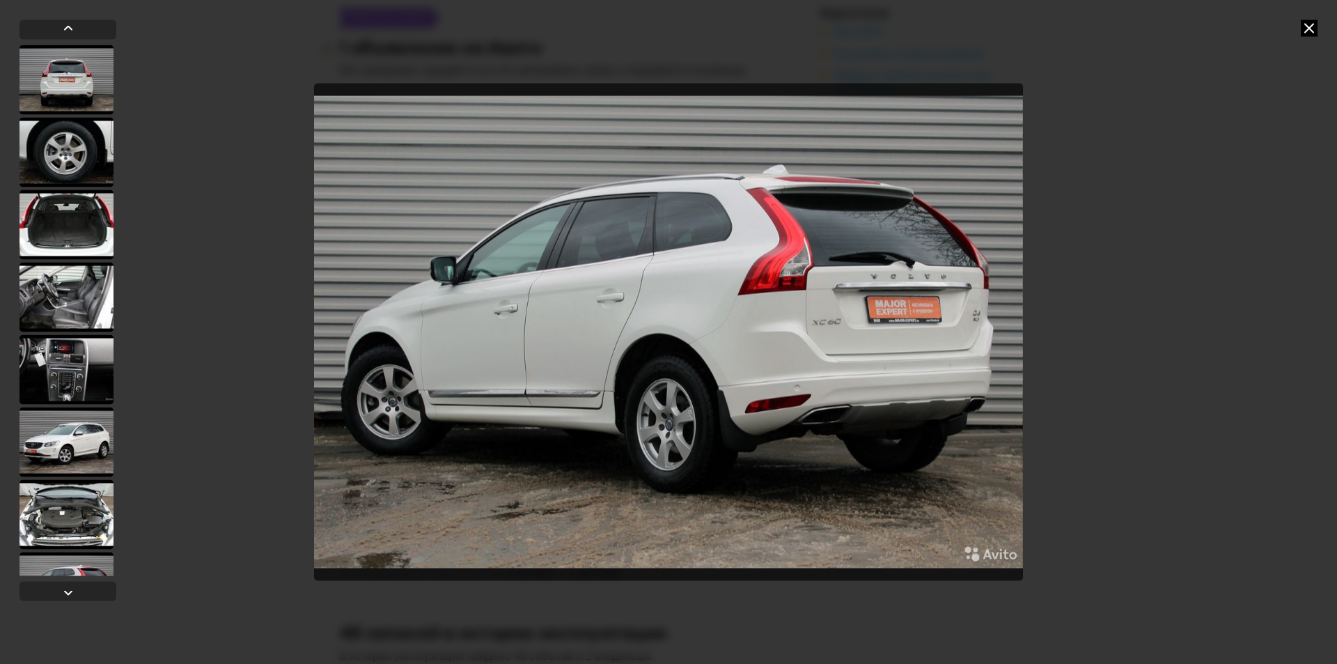
scroll to position [487, 0]
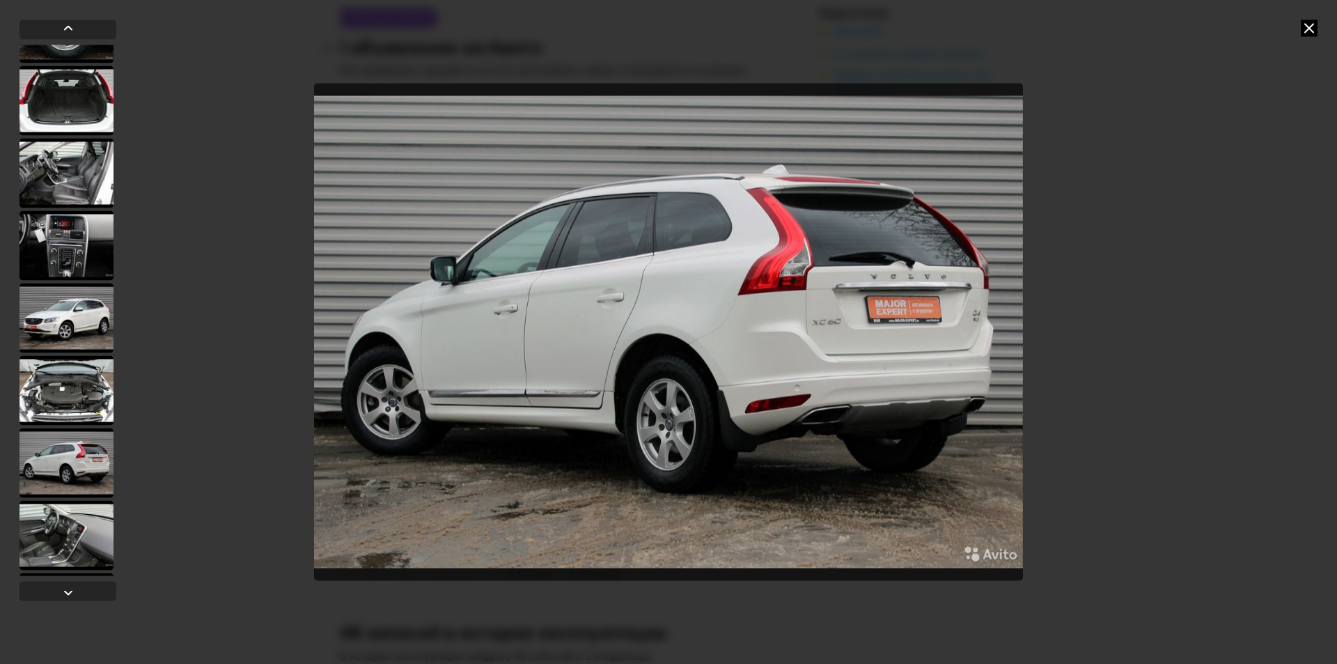
click at [52, 208] on div at bounding box center [67, 310] width 97 height 531
click at [63, 178] on div at bounding box center [66, 173] width 94 height 70
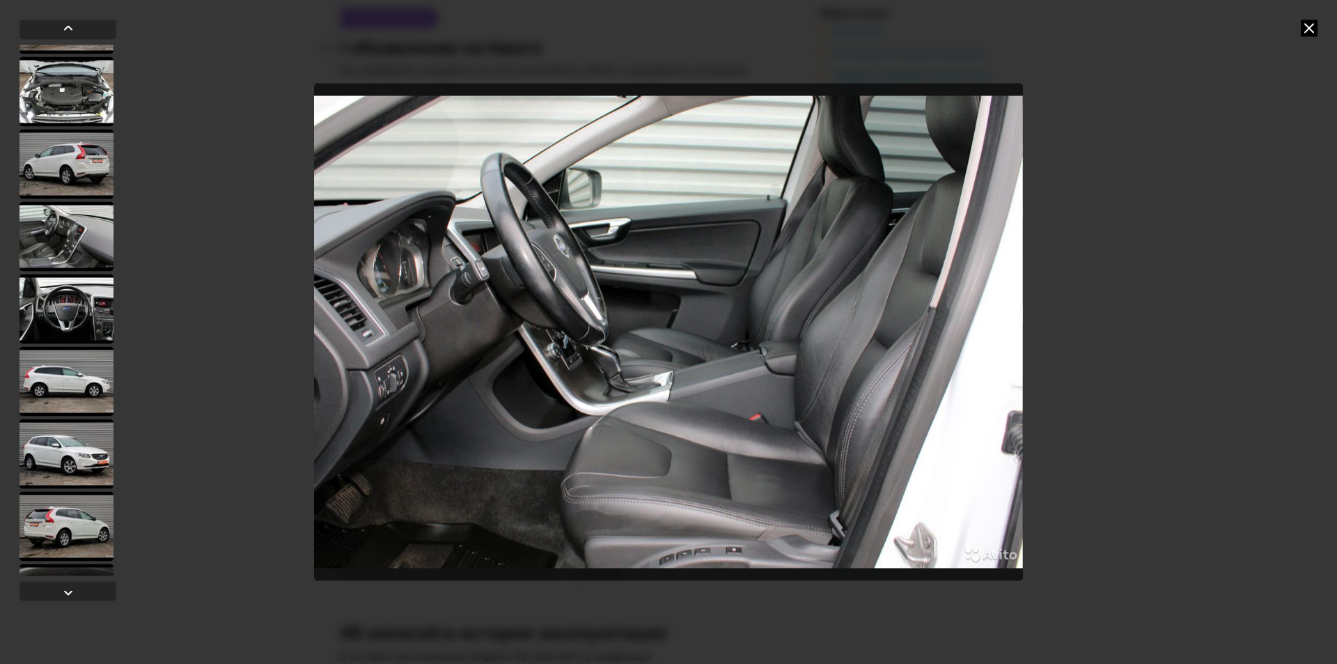
scroll to position [834, 0]
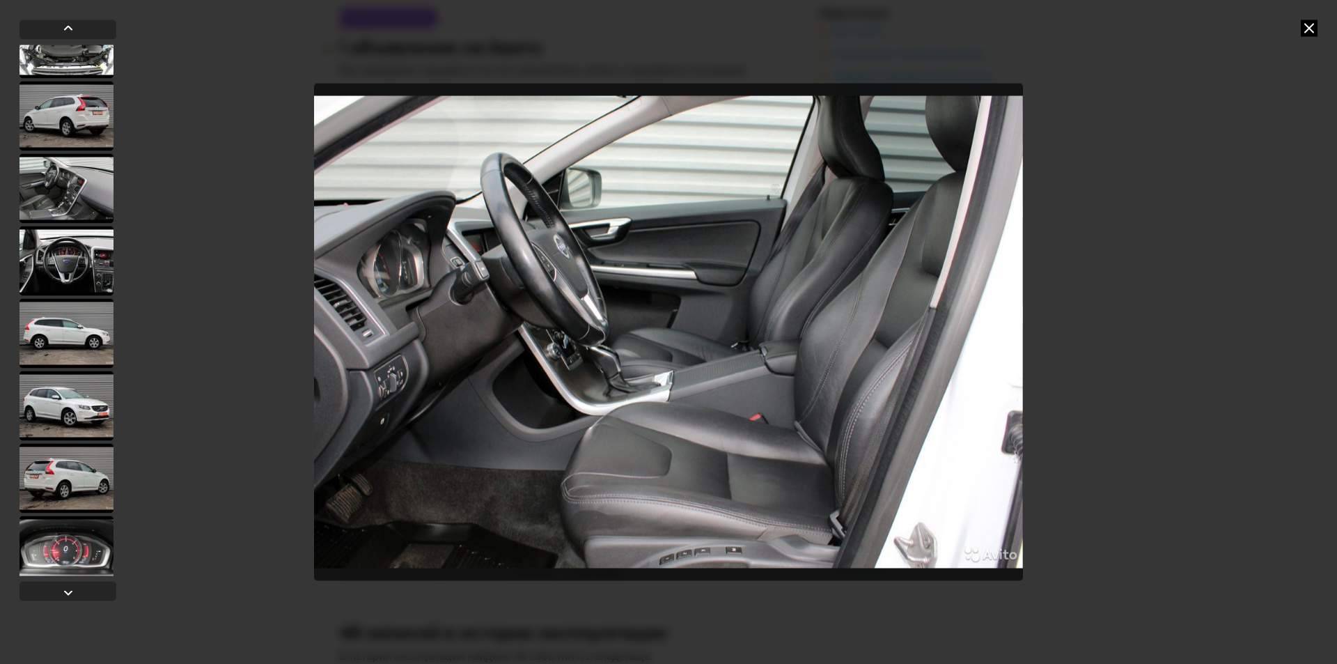
click at [68, 384] on div at bounding box center [66, 405] width 94 height 70
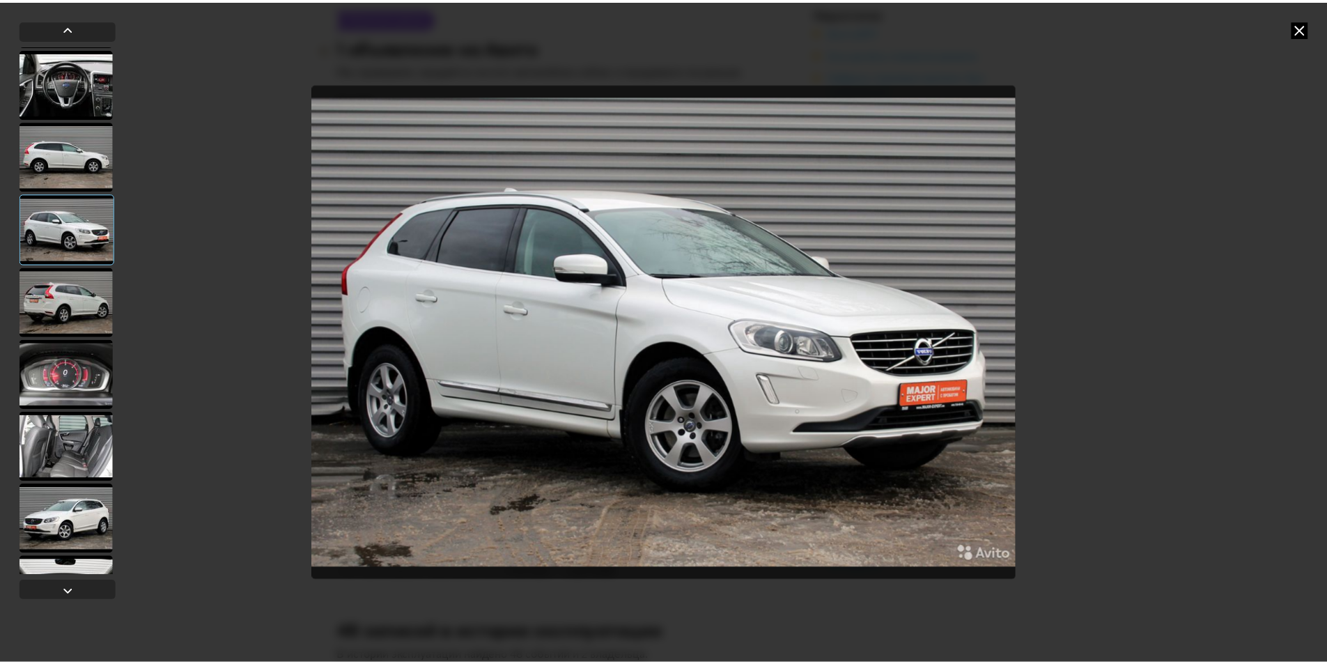
scroll to position [1064, 0]
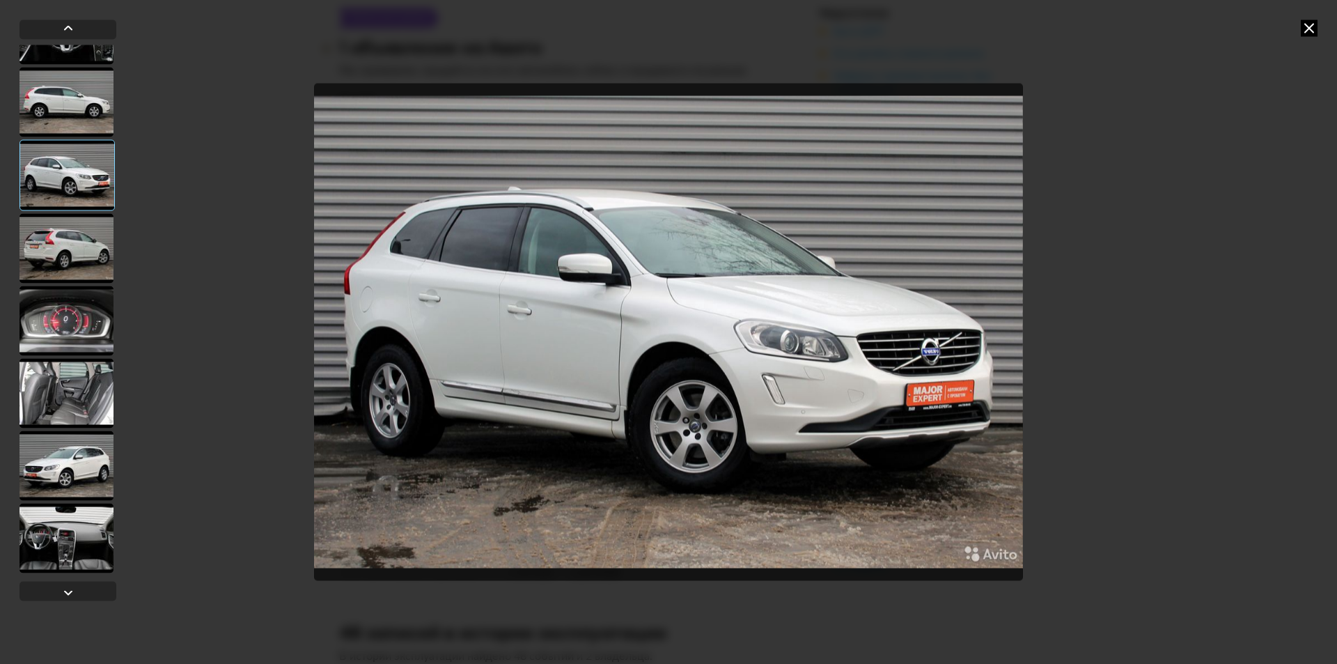
click at [1306, 31] on icon at bounding box center [1309, 27] width 17 height 17
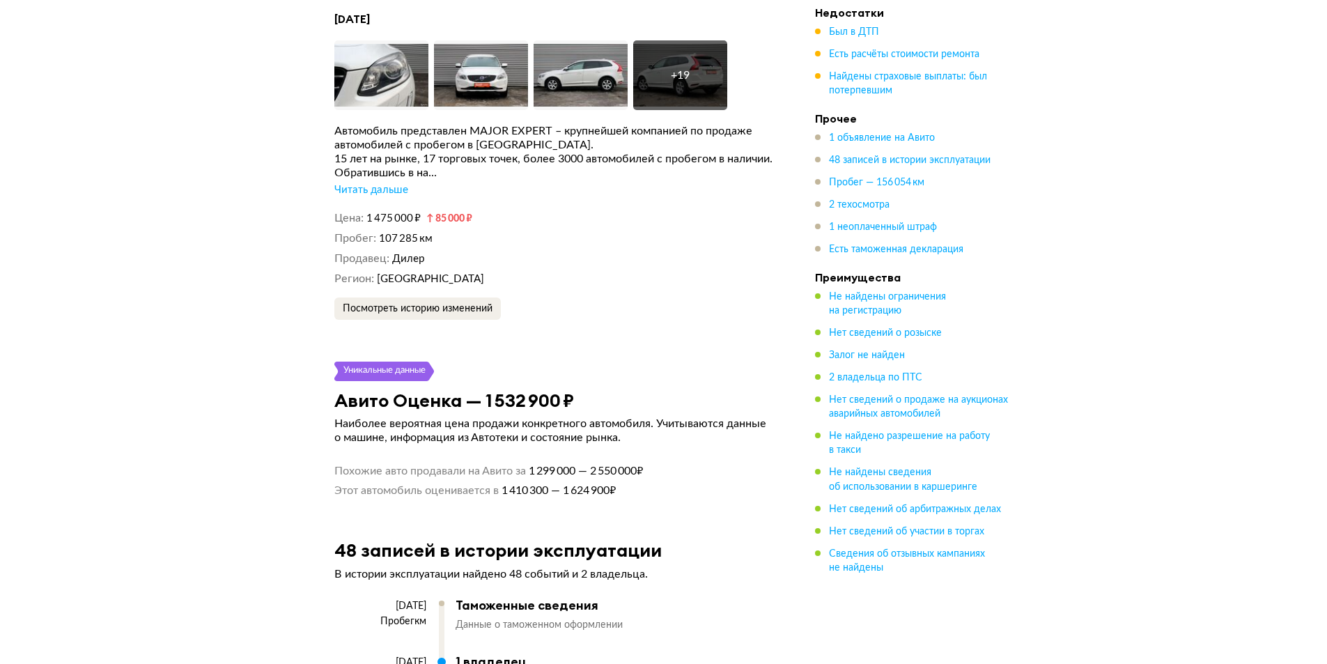
scroll to position [3899, 0]
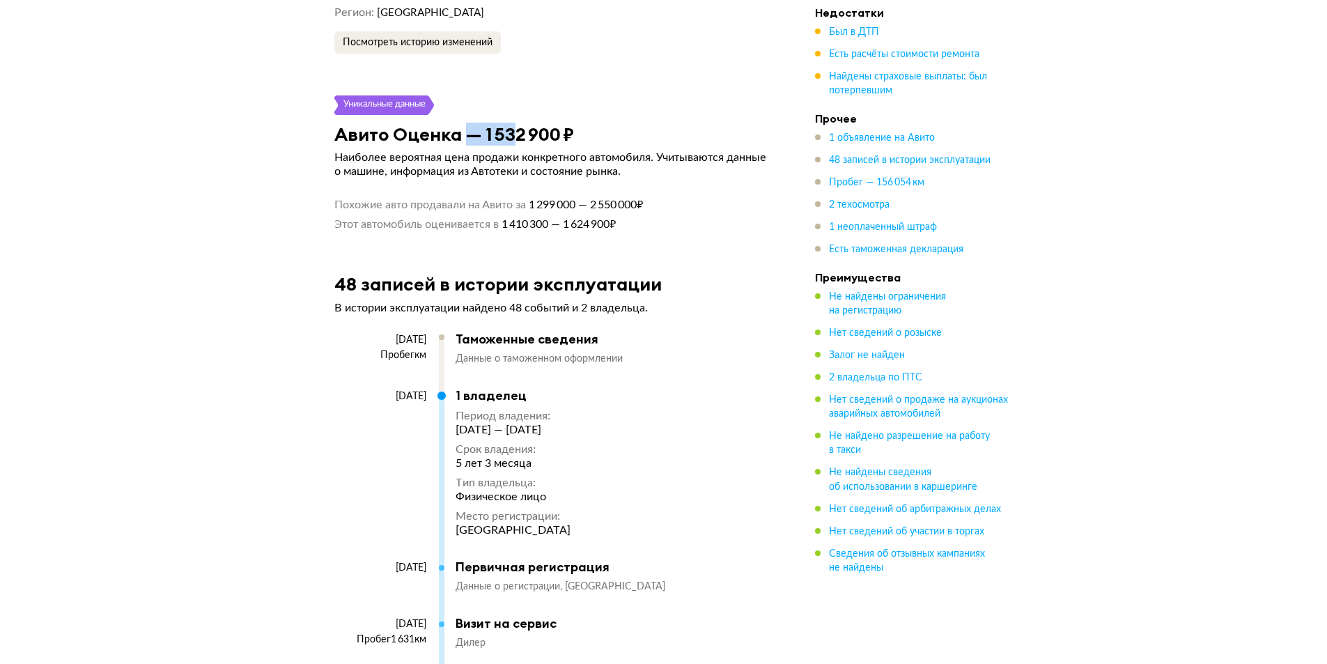
drag, startPoint x: 466, startPoint y: 144, endPoint x: 586, endPoint y: 136, distance: 120.0
click at [517, 131] on h3 "Авито Оценка — 1 532 900 ₽" at bounding box center [454, 134] width 240 height 22
click at [590, 145] on div "Авито Оценка — 1 532 900 ₽" at bounding box center [554, 134] width 472 height 22
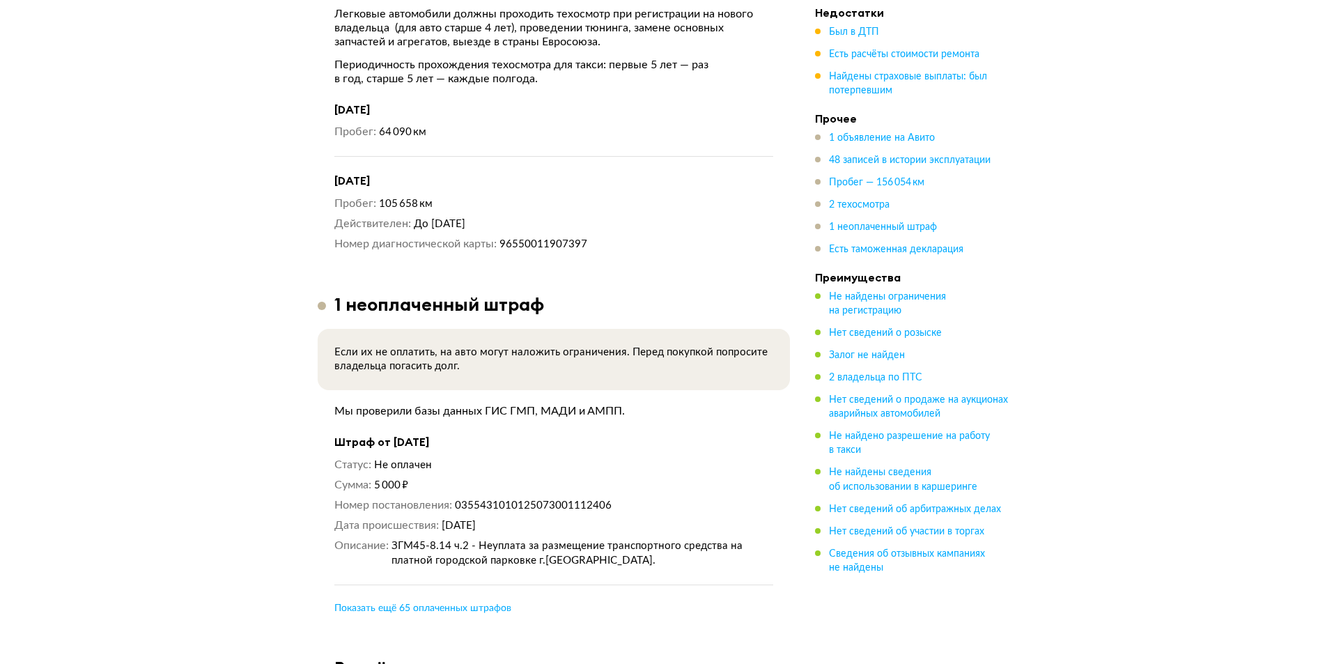
scroll to position [8077, 0]
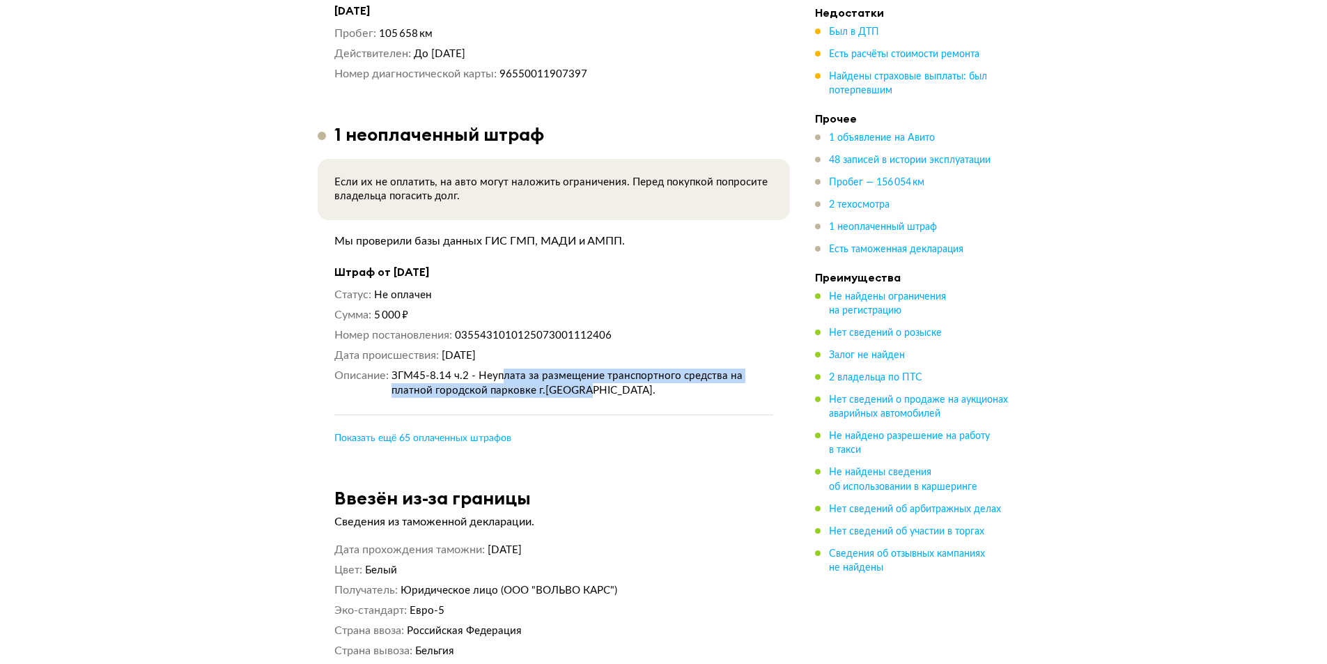
drag, startPoint x: 538, startPoint y: 410, endPoint x: 699, endPoint y: 421, distance: 161.9
click at [699, 398] on dd "ЗГМ45-8.14 ч.2 - Неуплата за размещение транспортного средства на платной город…" at bounding box center [582, 382] width 382 height 29
click at [703, 398] on dd "ЗГМ45-8.14 ч.2 - Неуплата за размещение транспортного средства на платной город…" at bounding box center [582, 382] width 382 height 29
drag, startPoint x: 514, startPoint y: 423, endPoint x: 436, endPoint y: 413, distance: 78.7
click at [438, 398] on dd "ЗГМ45-8.14 ч.2 - Неуплата за размещение транспортного средства на платной город…" at bounding box center [582, 382] width 382 height 29
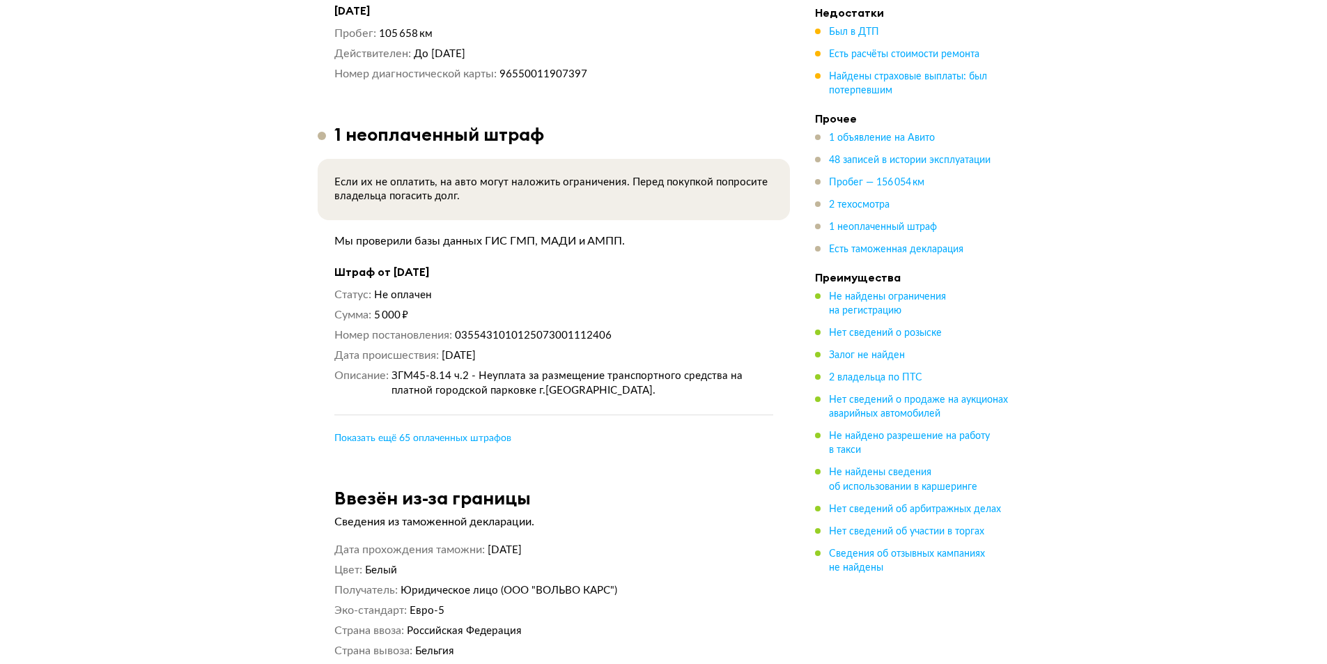
click at [432, 396] on span "ЗГМ45-8.14 ч.2 - Неуплата за размещение транспортного средства на платной город…" at bounding box center [566, 382] width 351 height 25
click at [454, 305] on div "Штраф от 30 июля 2025 года Статус Не оплачен Сумма 5 000 ₽ Номер постановления …" at bounding box center [553, 353] width 439 height 183
drag, startPoint x: 526, startPoint y: 336, endPoint x: 531, endPoint y: 345, distance: 9.3
click at [531, 345] on div "Статус Не оплачен Сумма 5 000 ₽ Номер постановления 0355431010125073001112406 Д…" at bounding box center [553, 343] width 439 height 110
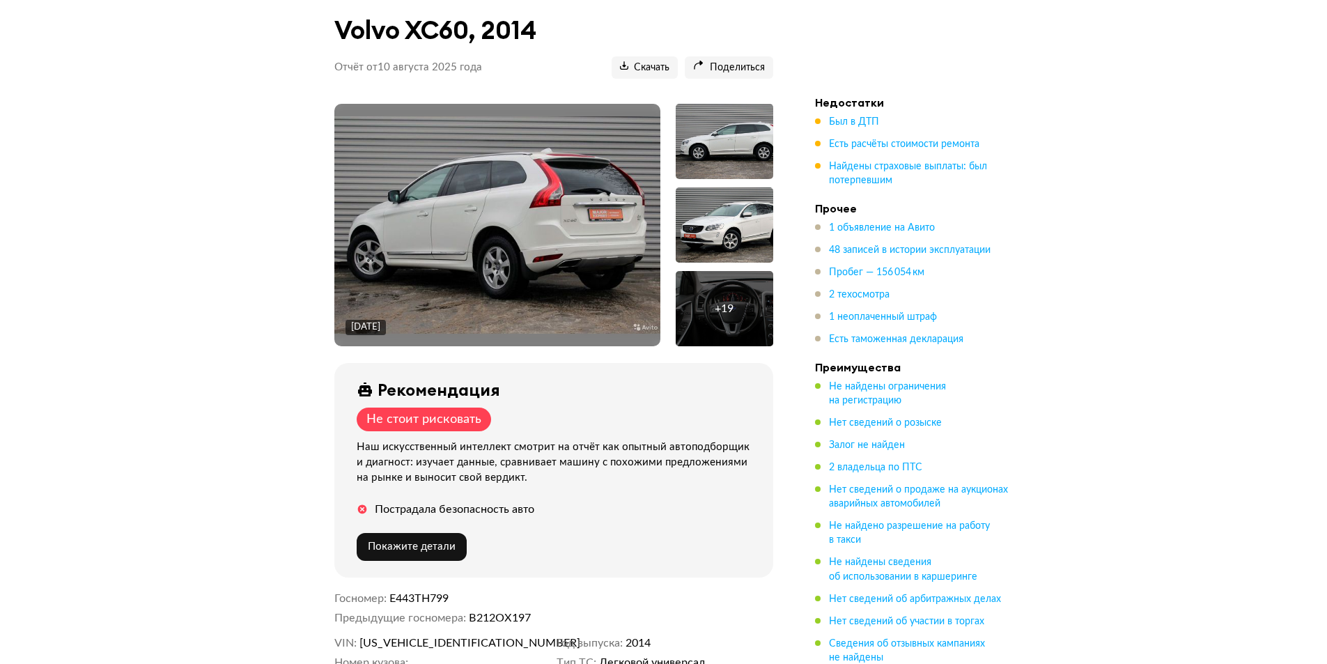
scroll to position [70, 0]
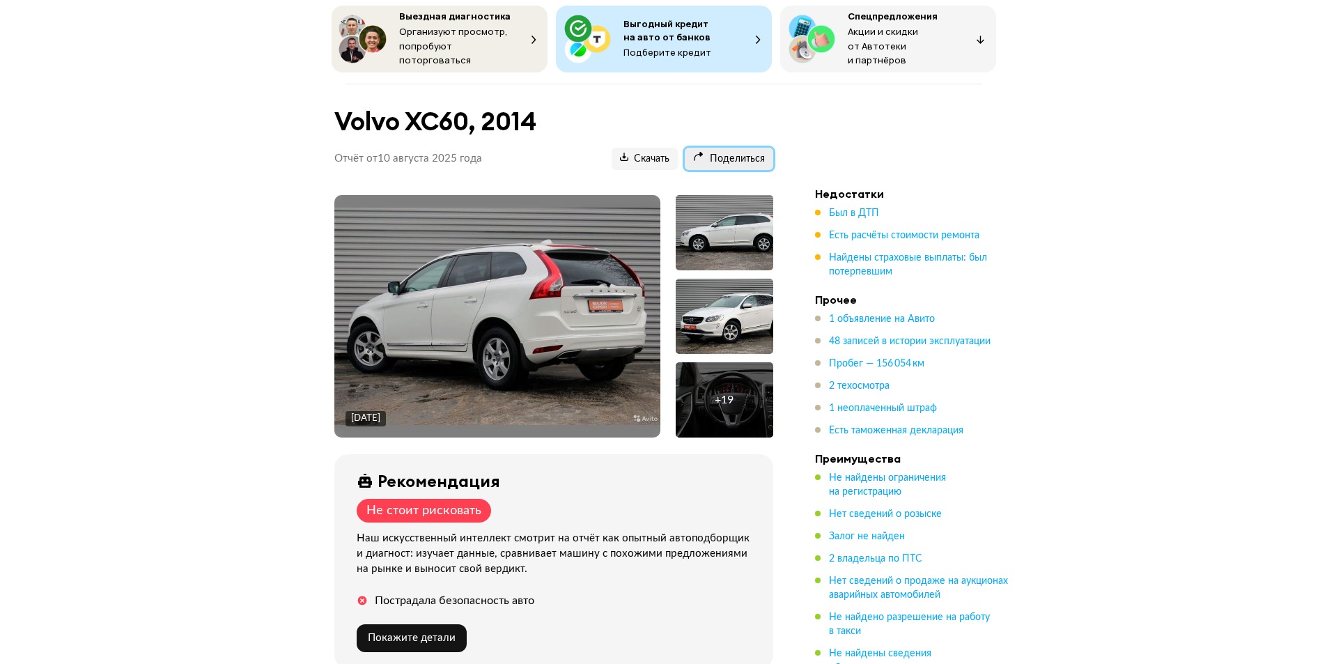
click at [748, 152] on span "Поделиться" at bounding box center [729, 158] width 72 height 13
copy div "Не оплачен Сумма 5 000 ₽"
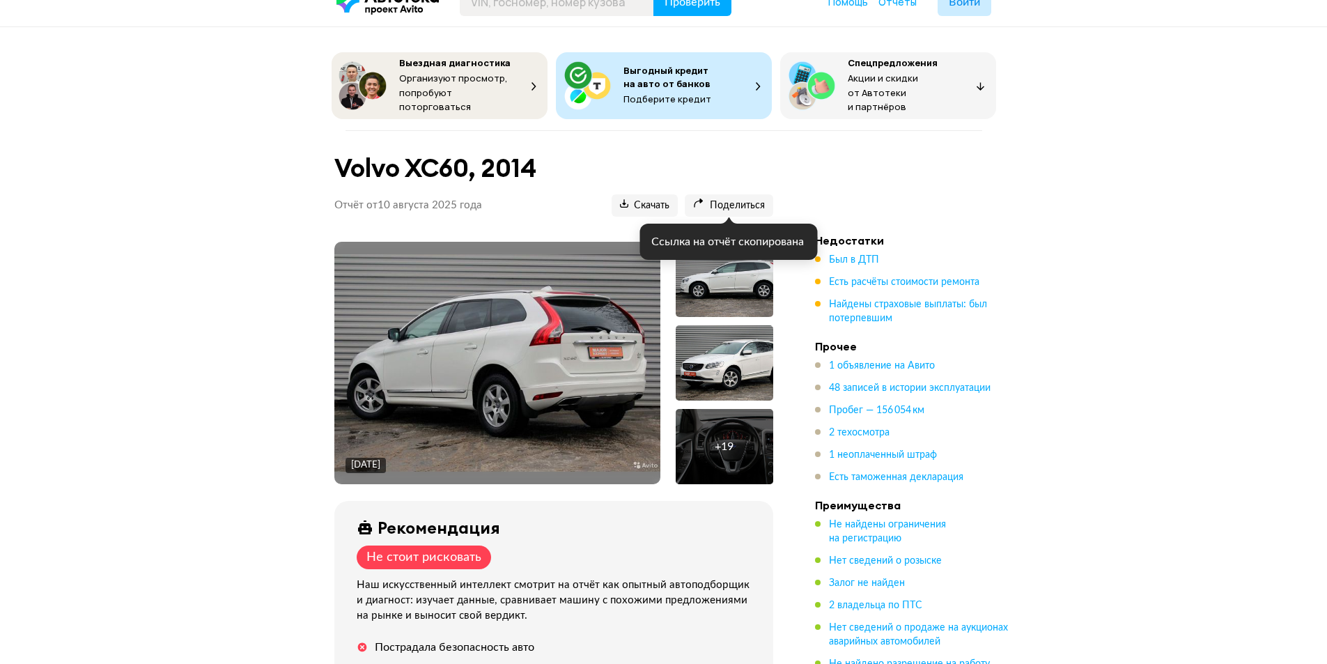
scroll to position [0, 0]
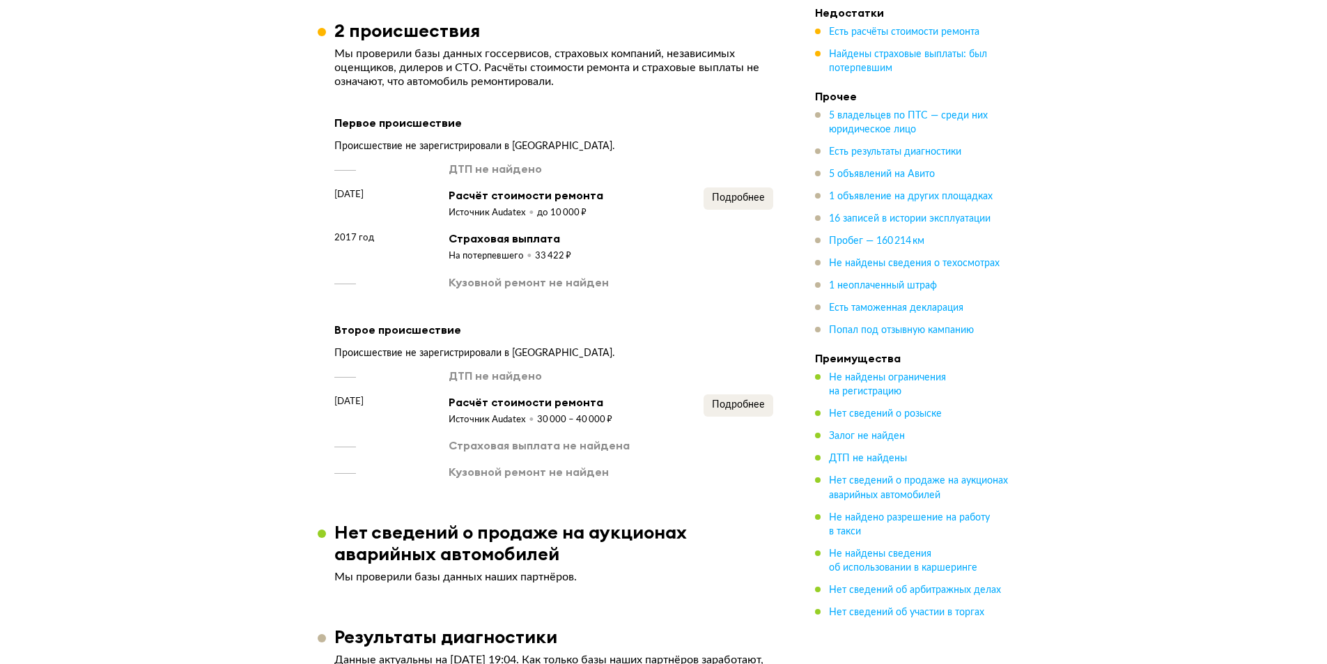
scroll to position [2089, 0]
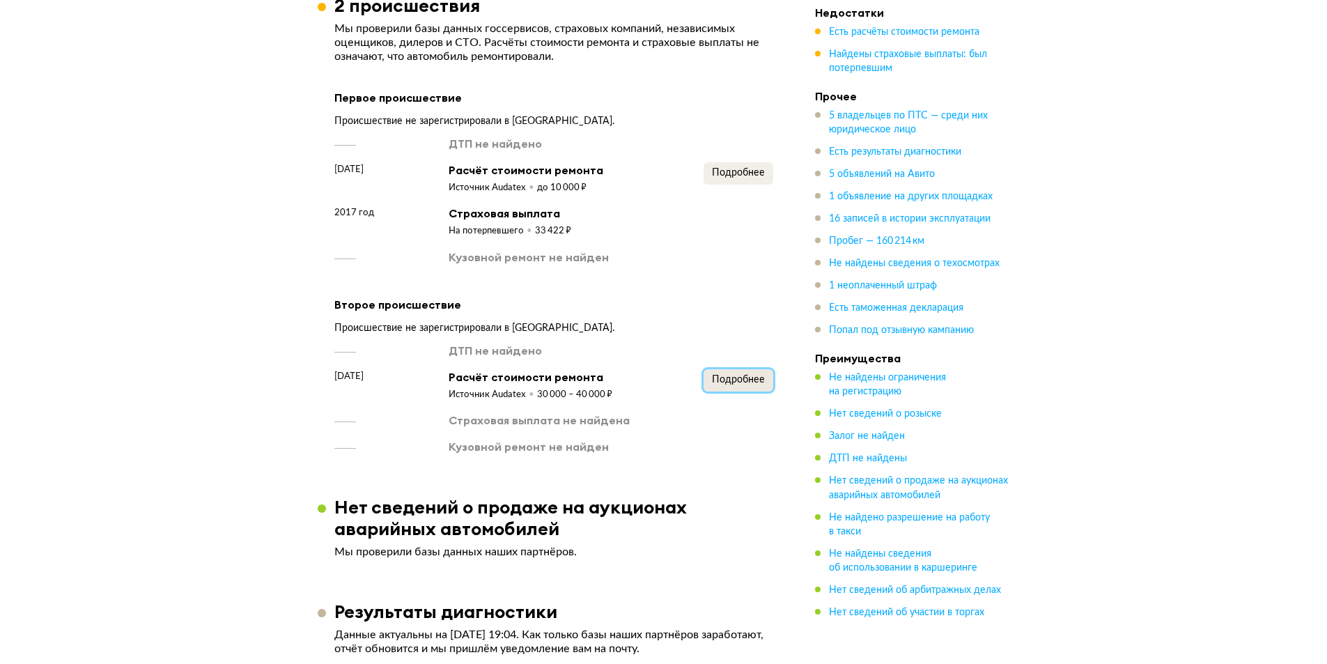
click at [764, 375] on span "Подробнее" at bounding box center [738, 380] width 53 height 10
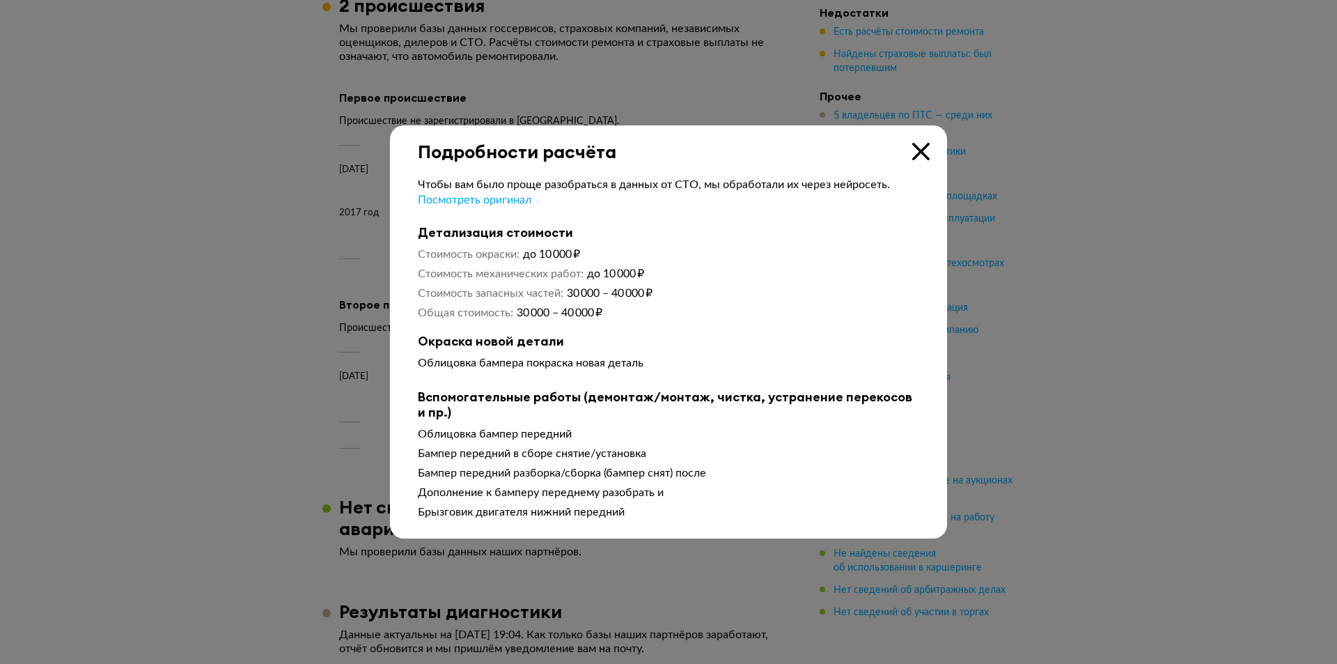
click at [916, 152] on icon at bounding box center [920, 151] width 17 height 17
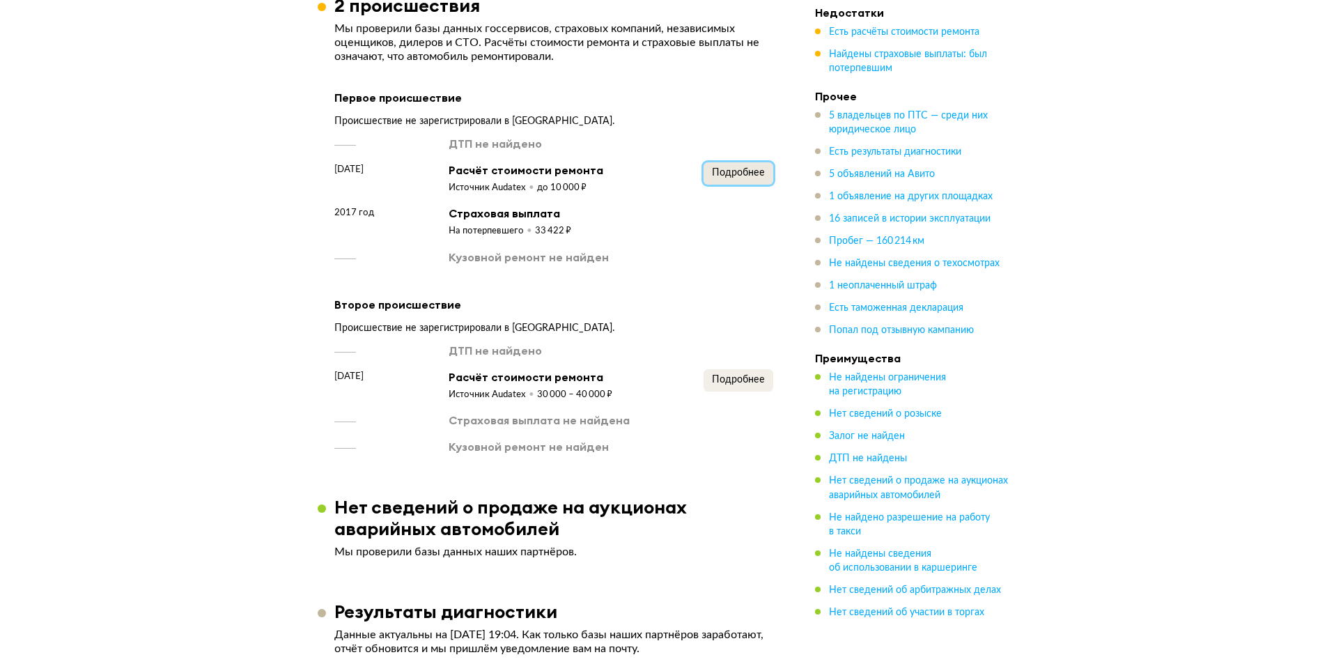
click at [748, 168] on span "Подробнее" at bounding box center [738, 173] width 53 height 10
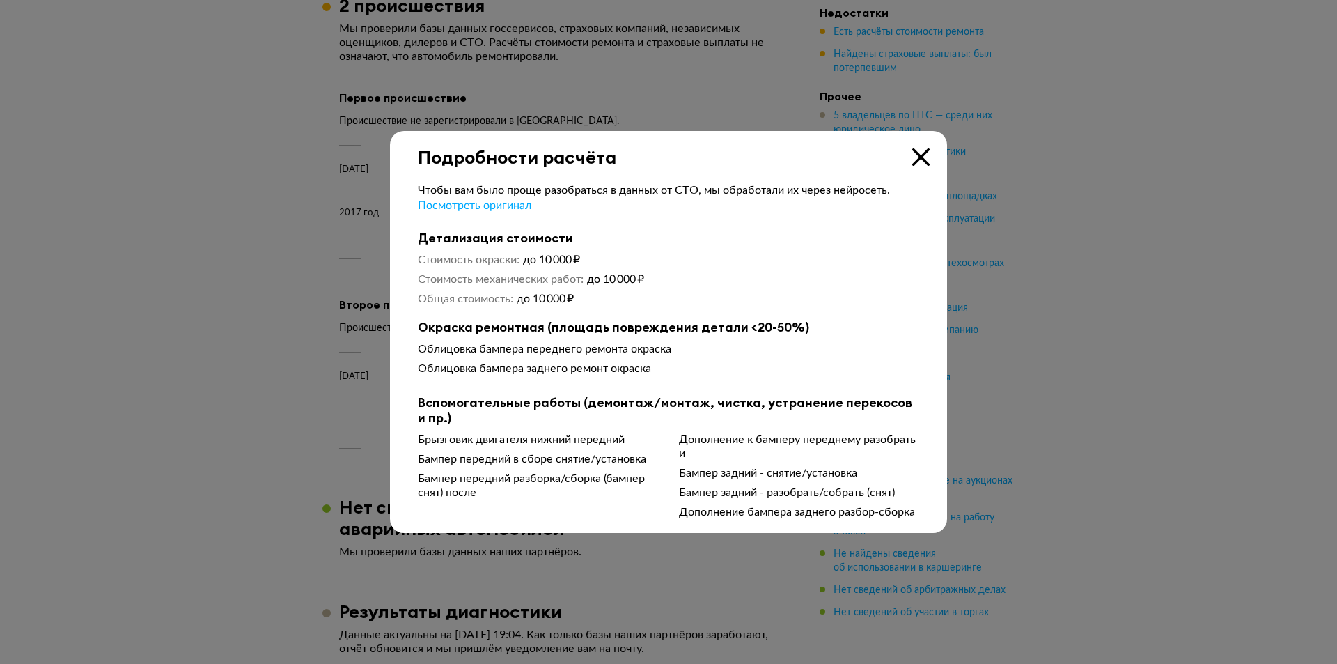
drag, startPoint x: 918, startPoint y: 160, endPoint x: 748, endPoint y: 161, distance: 169.9
click at [917, 160] on icon at bounding box center [920, 156] width 17 height 17
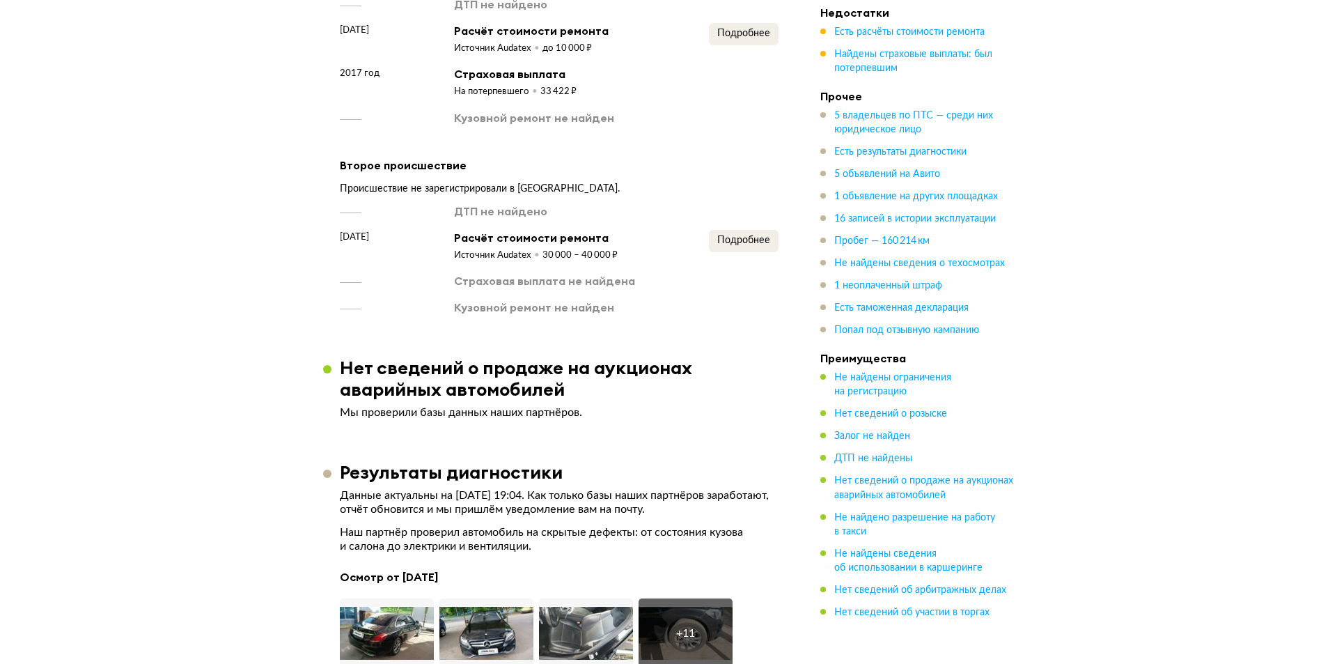
scroll to position [2507, 0]
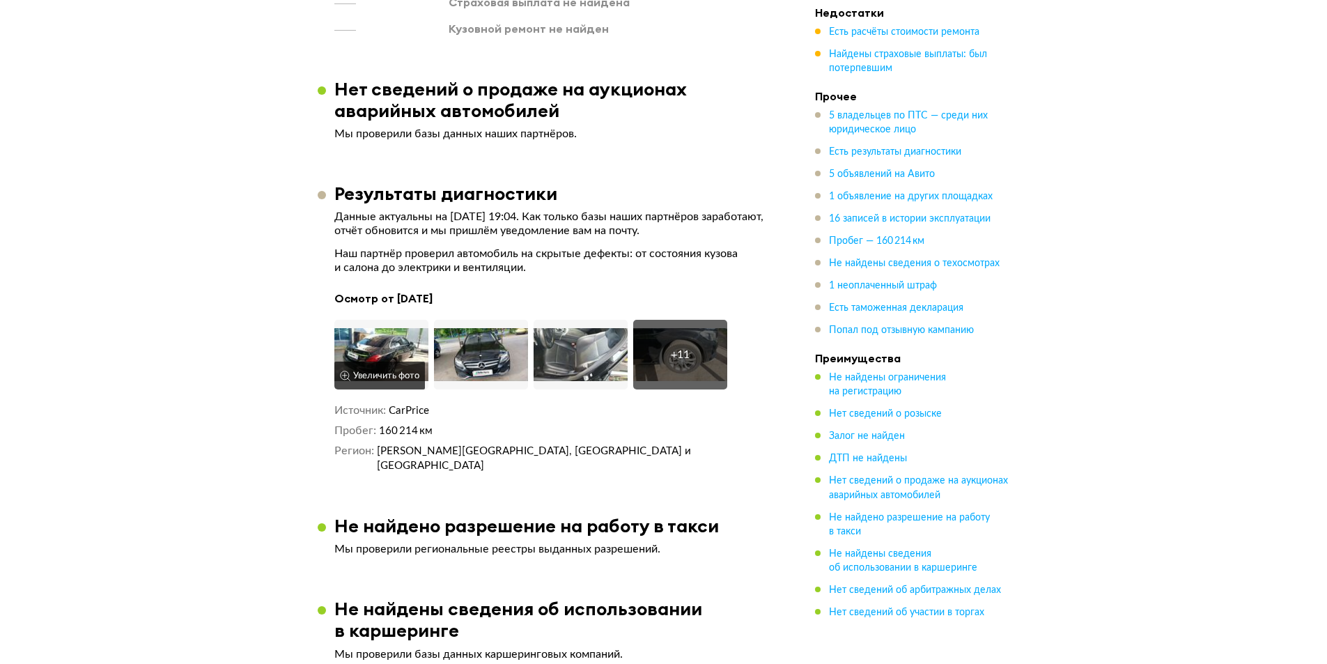
click at [386, 322] on img at bounding box center [381, 355] width 94 height 70
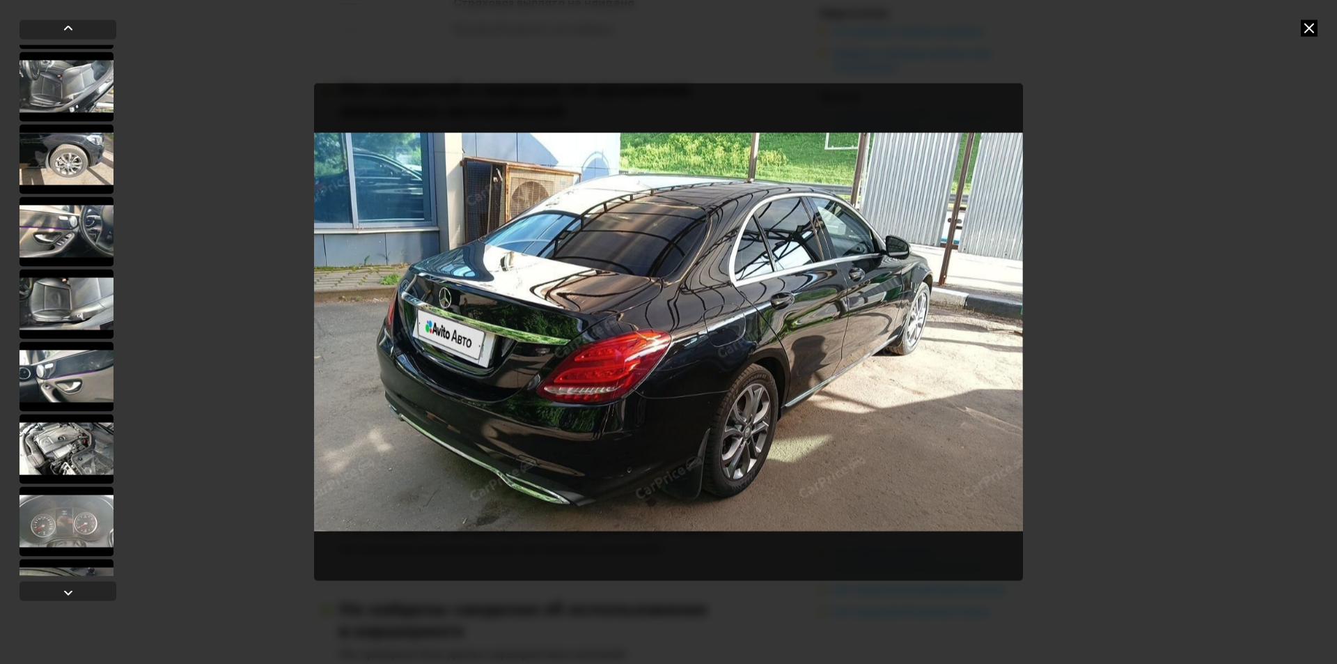
click at [72, 286] on div at bounding box center [66, 304] width 94 height 70
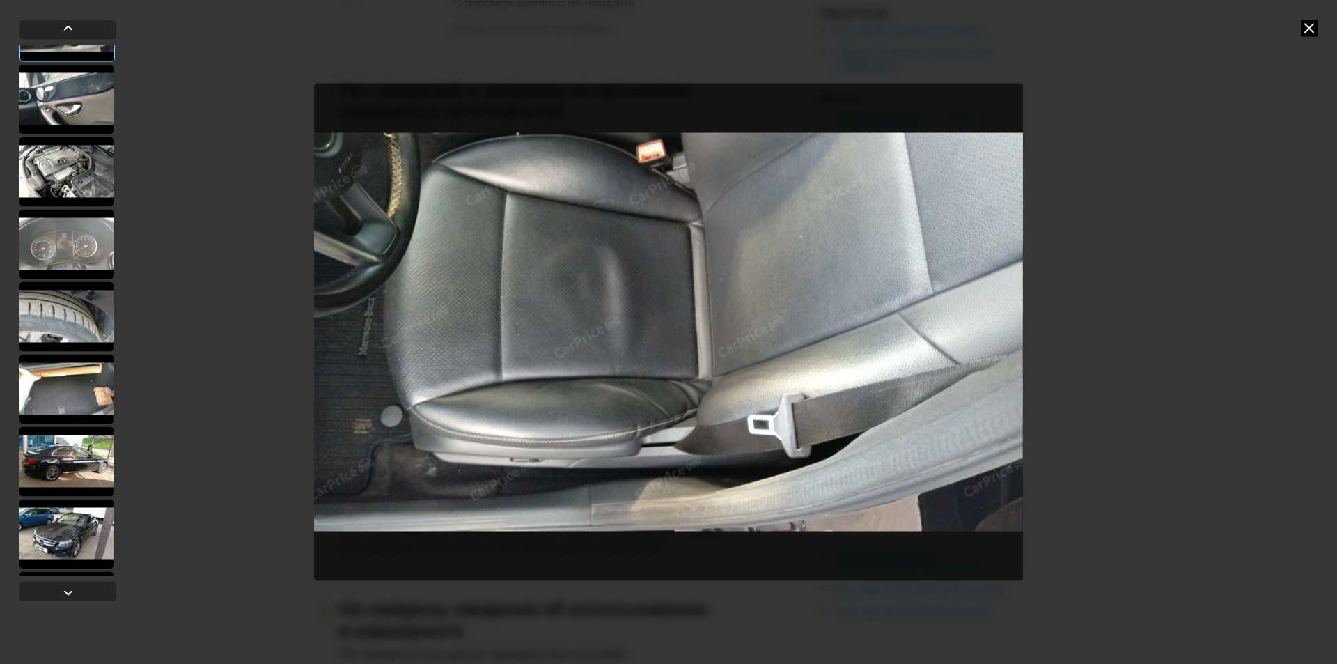
scroll to position [485, 0]
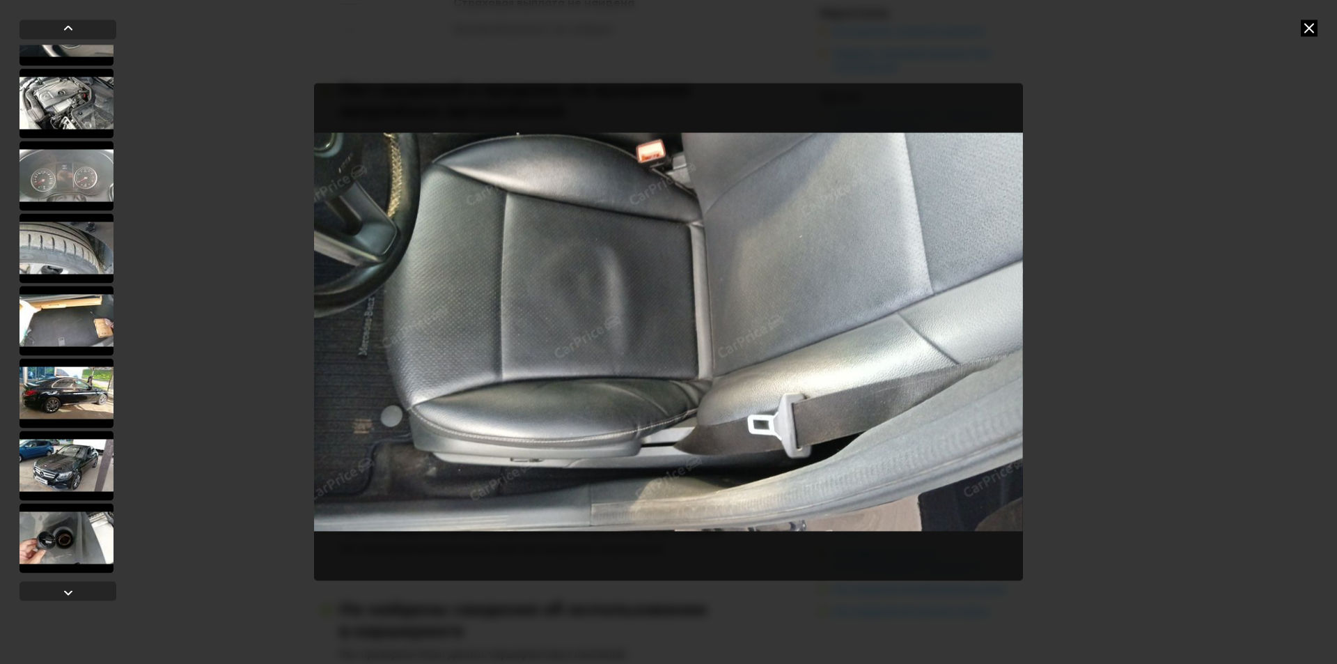
click at [77, 235] on div at bounding box center [66, 248] width 94 height 70
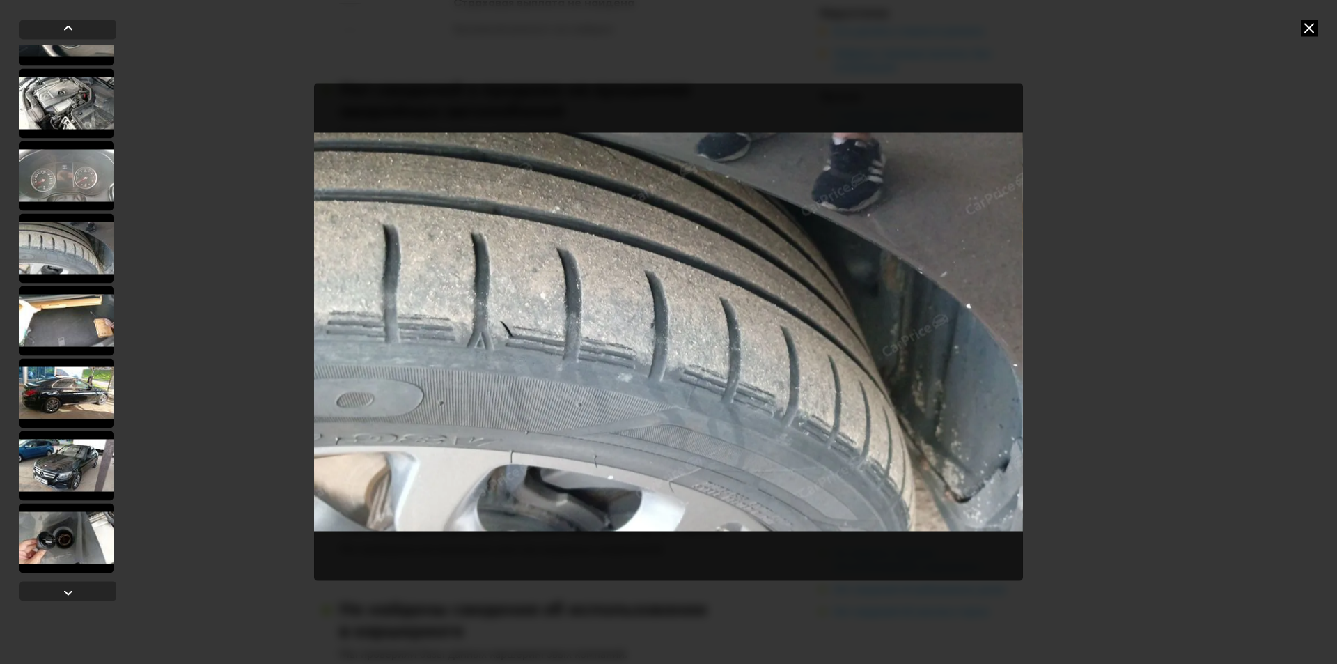
scroll to position [483, 0]
click at [72, 323] on div at bounding box center [66, 322] width 94 height 70
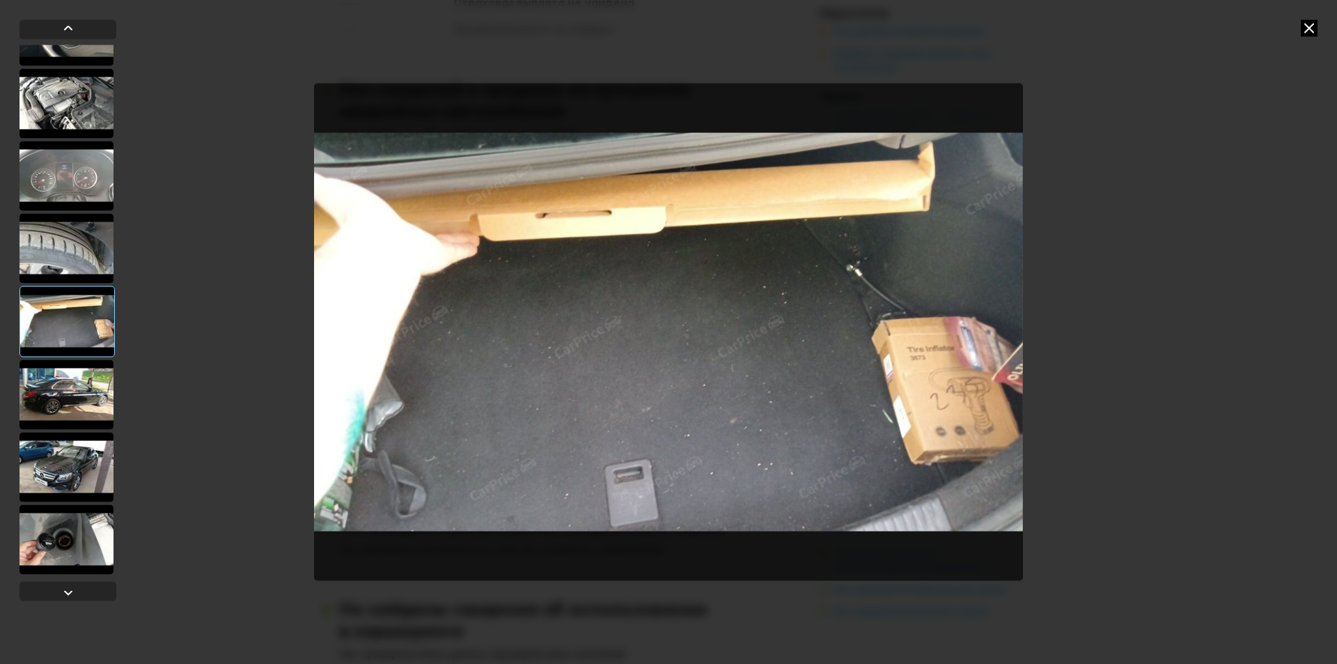
click at [56, 400] on div at bounding box center [66, 394] width 94 height 70
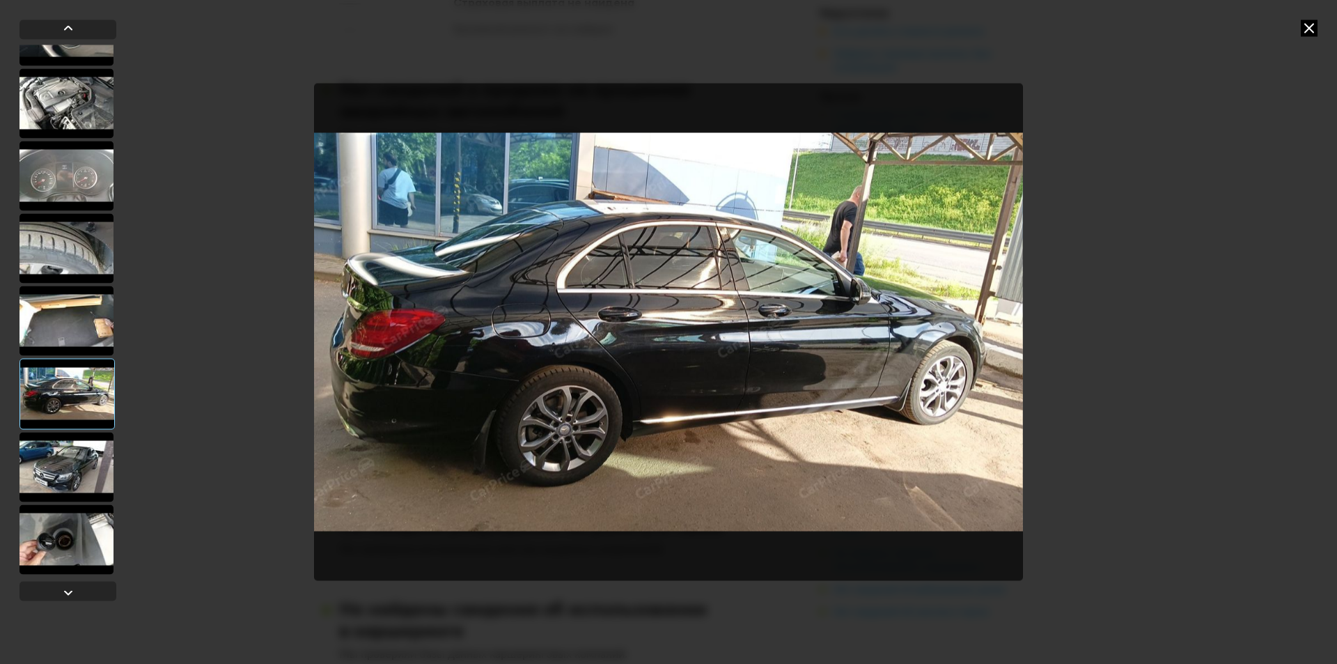
click at [78, 488] on div at bounding box center [66, 467] width 94 height 70
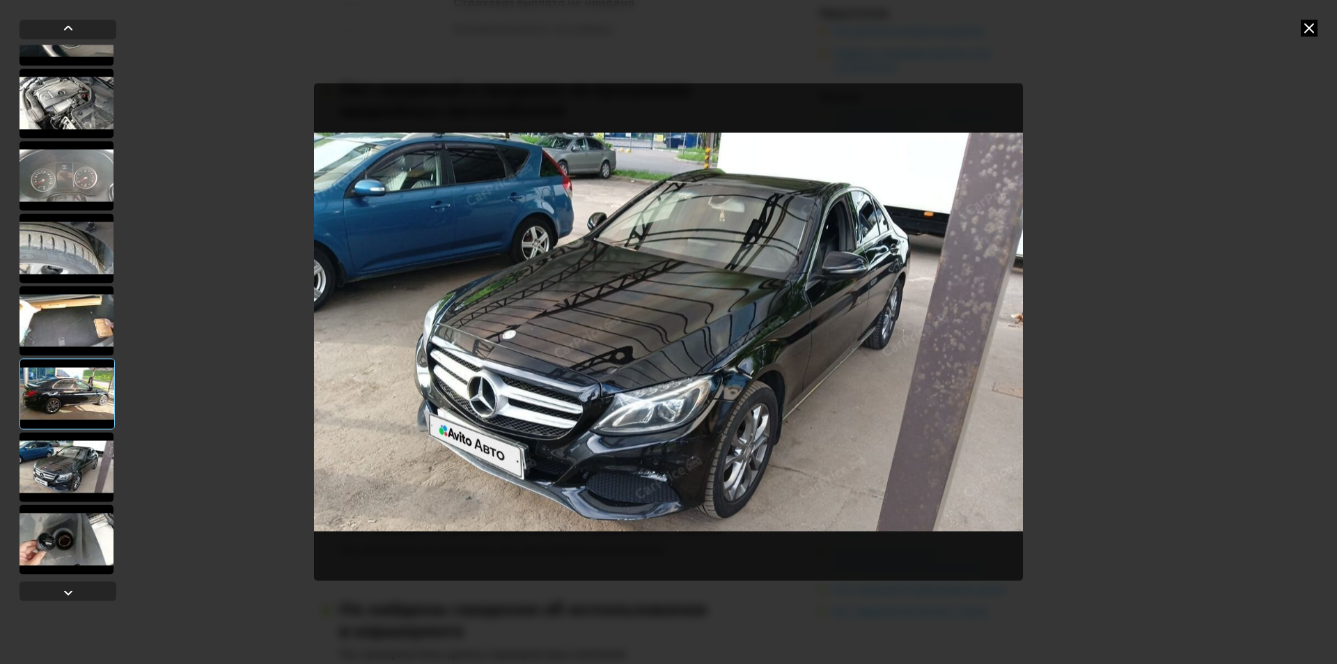
click at [84, 531] on div at bounding box center [66, 539] width 94 height 70
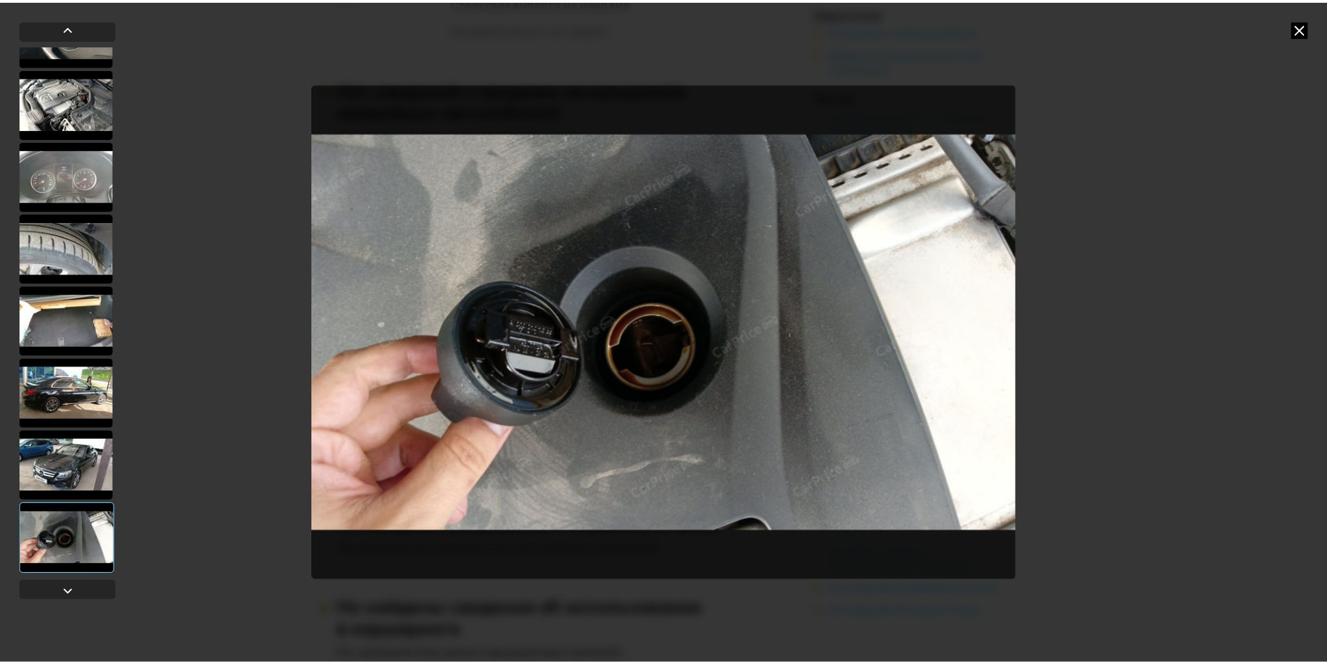
scroll to position [485, 0]
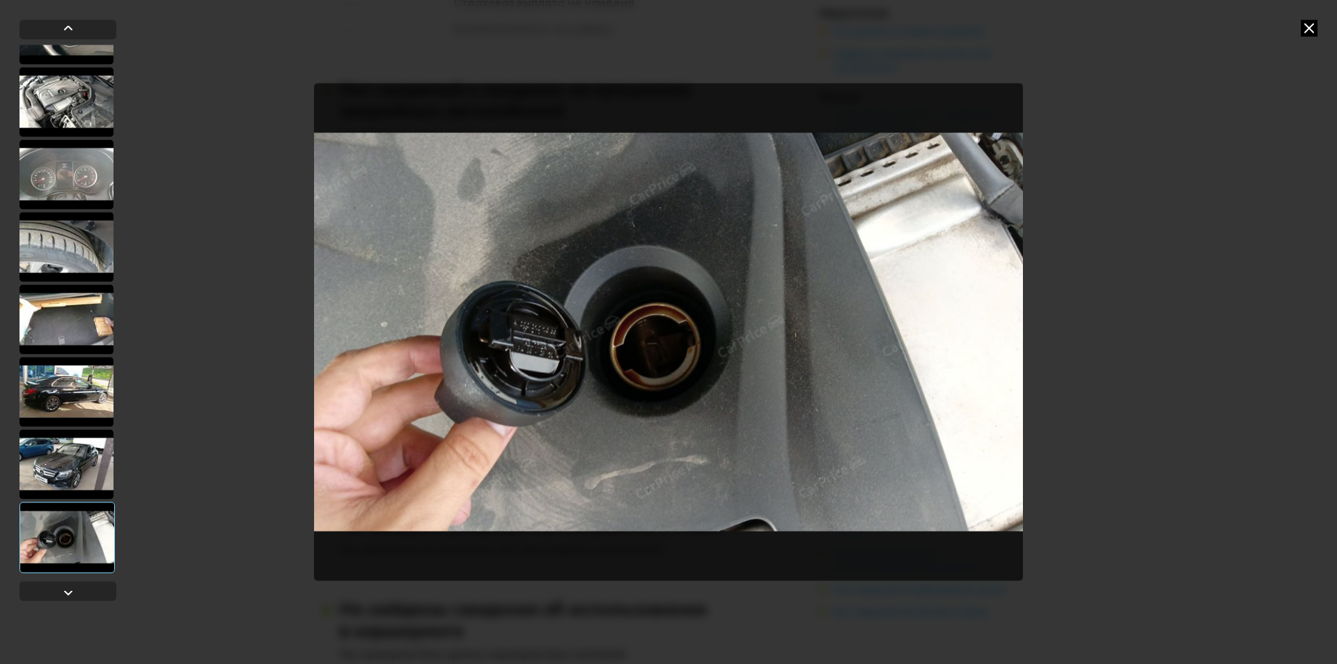
click at [1308, 22] on icon at bounding box center [1309, 27] width 17 height 17
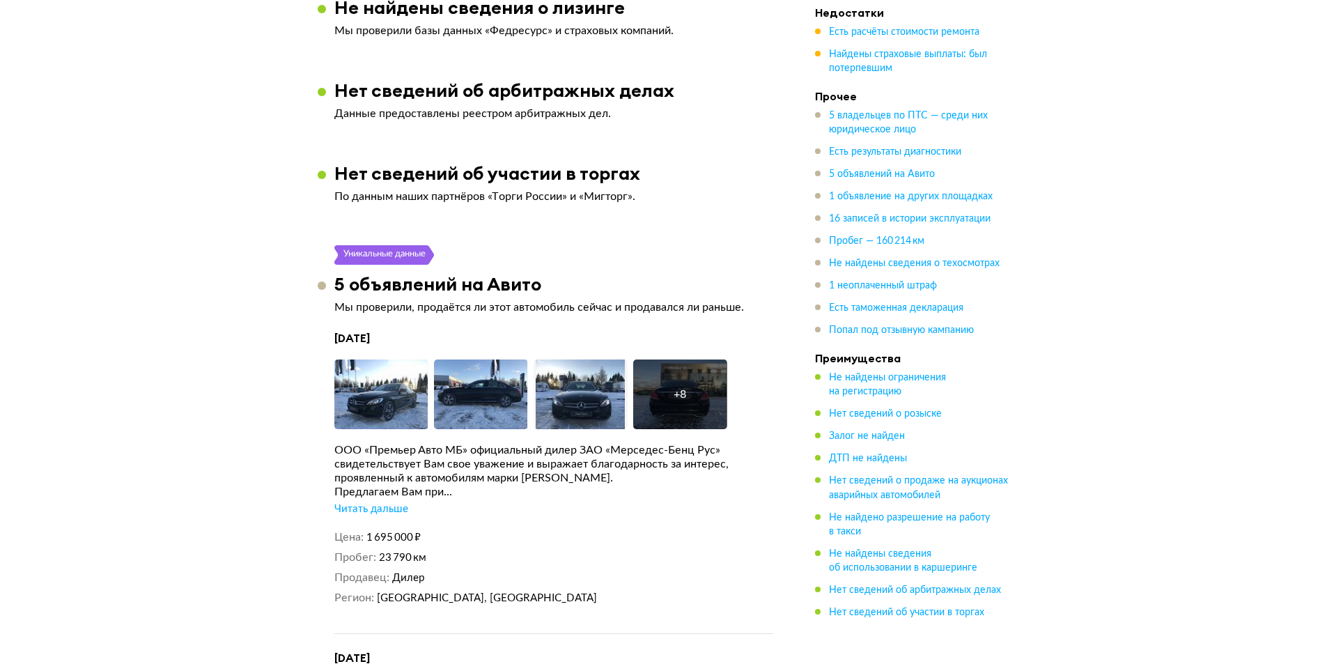
scroll to position [3412, 0]
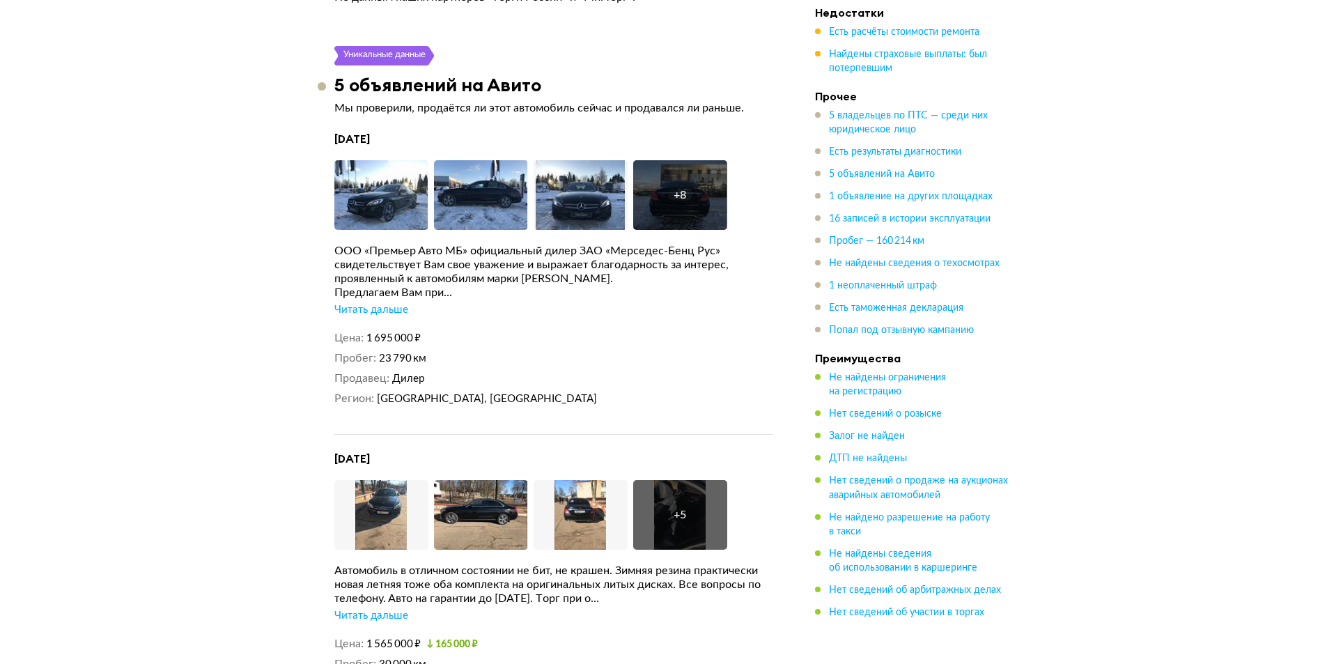
click at [389, 303] on div "Читать дальше" at bounding box center [371, 310] width 74 height 14
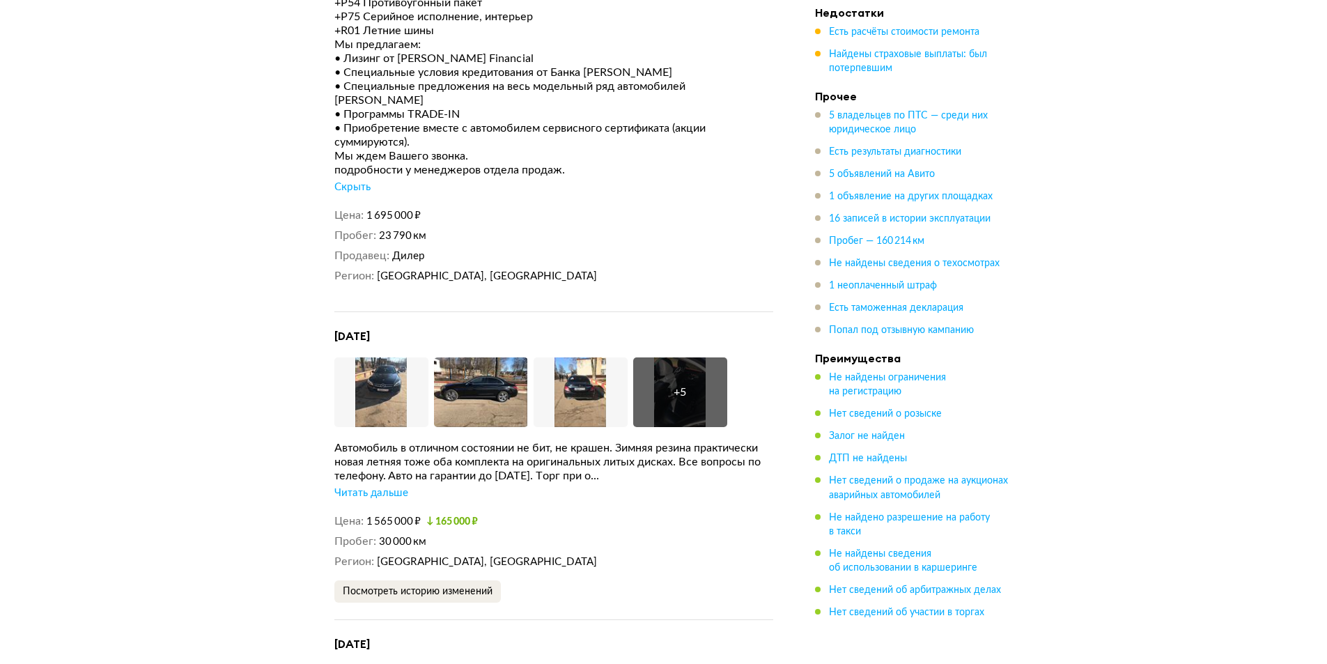
scroll to position [4526, 0]
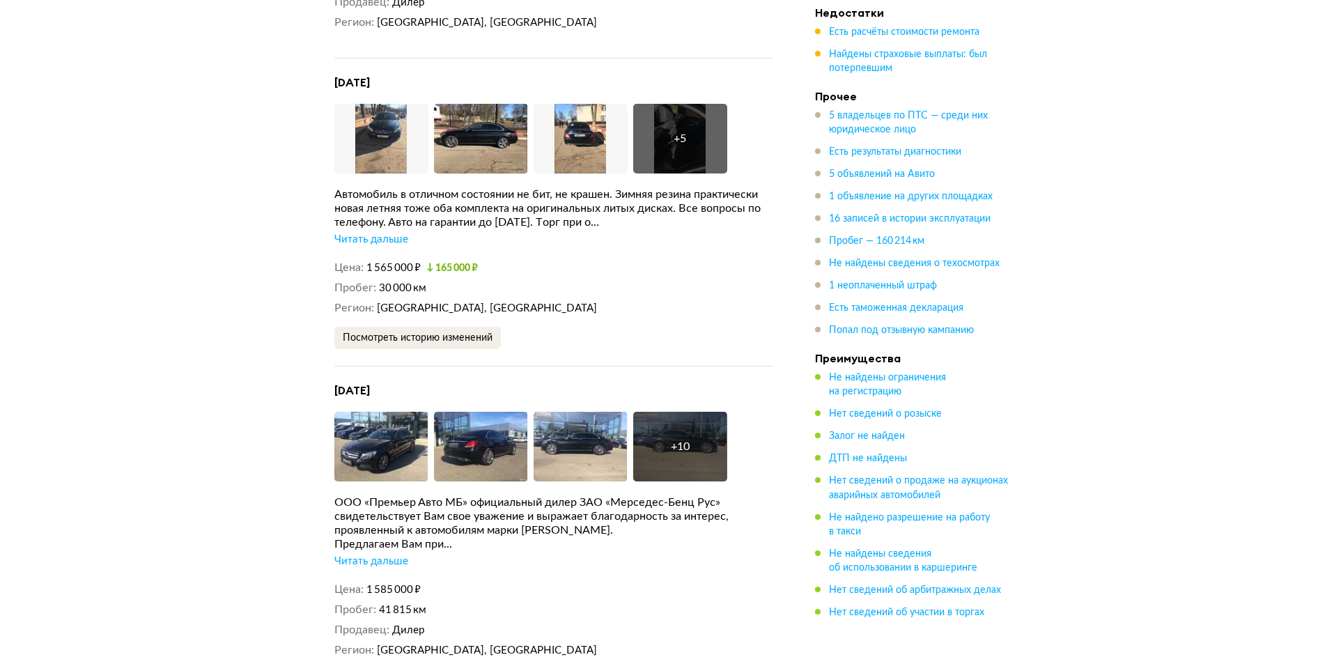
click at [364, 233] on div "Читать дальше" at bounding box center [371, 240] width 74 height 14
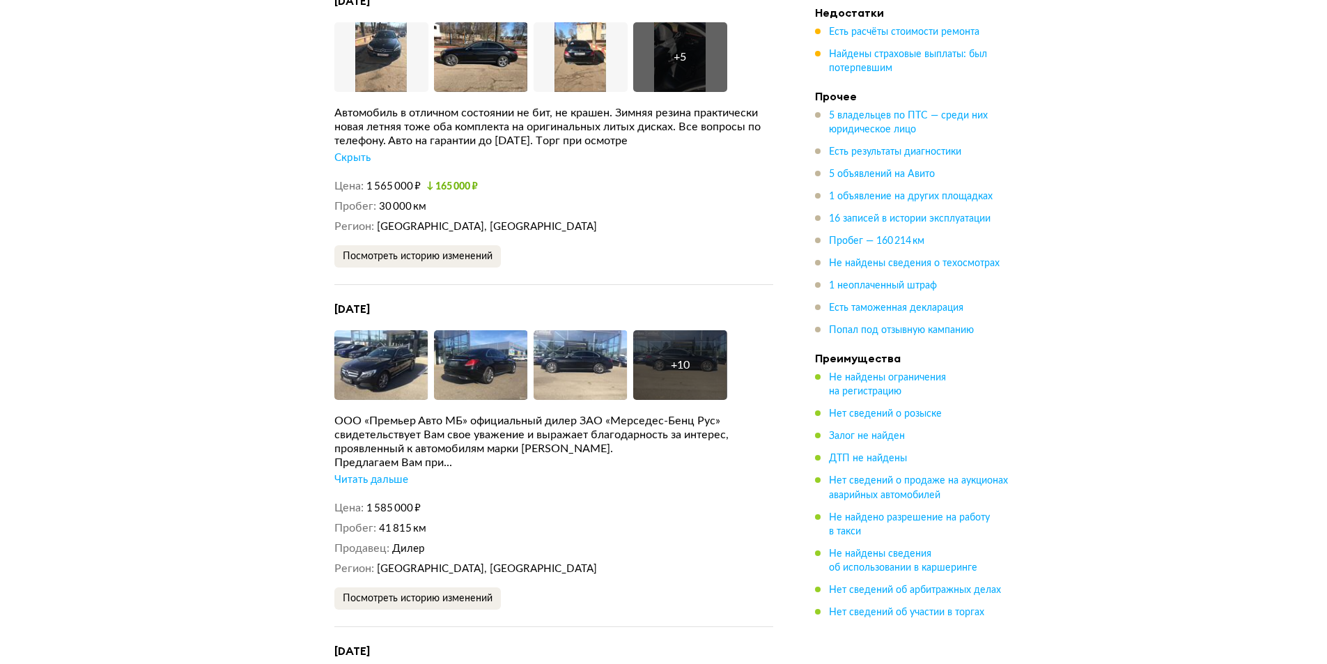
scroll to position [4805, 0]
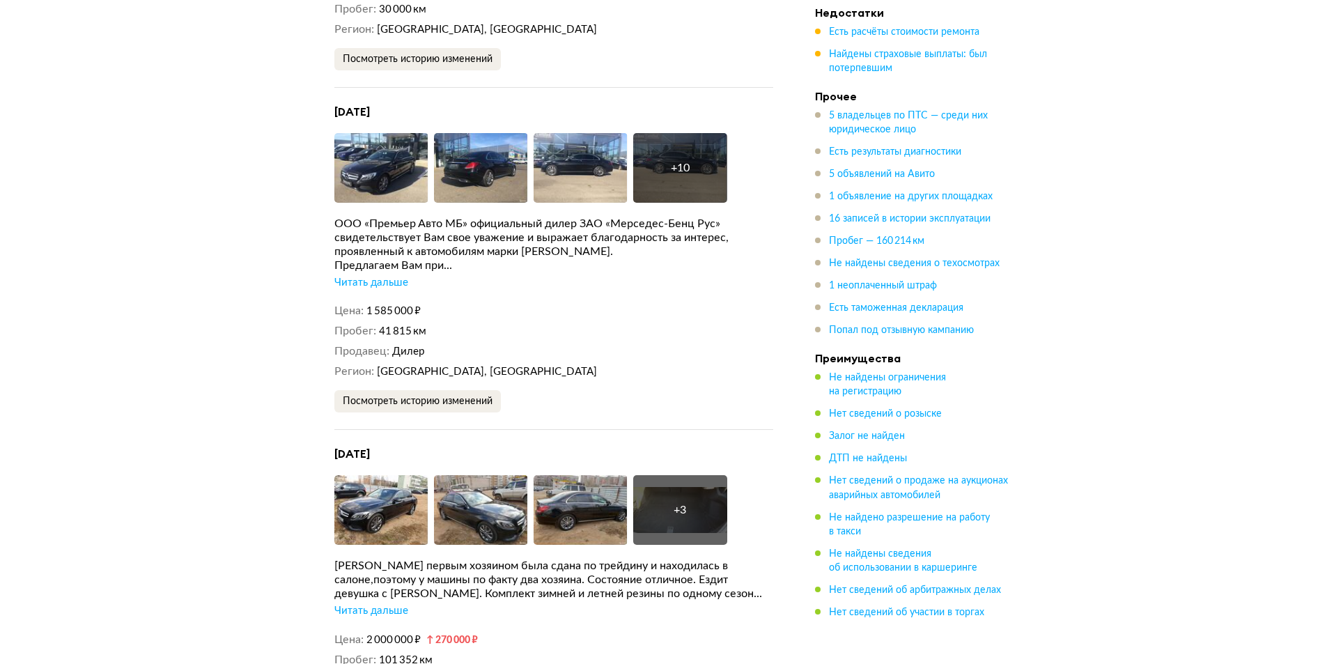
click at [369, 227] on div "ООО «Премьер Авто МБ» официальный дилер ЗАО «Мерседес-Бенц Рус» свидетельствует…" at bounding box center [553, 253] width 439 height 73
click at [363, 276] on div "Читать дальше" at bounding box center [371, 283] width 74 height 14
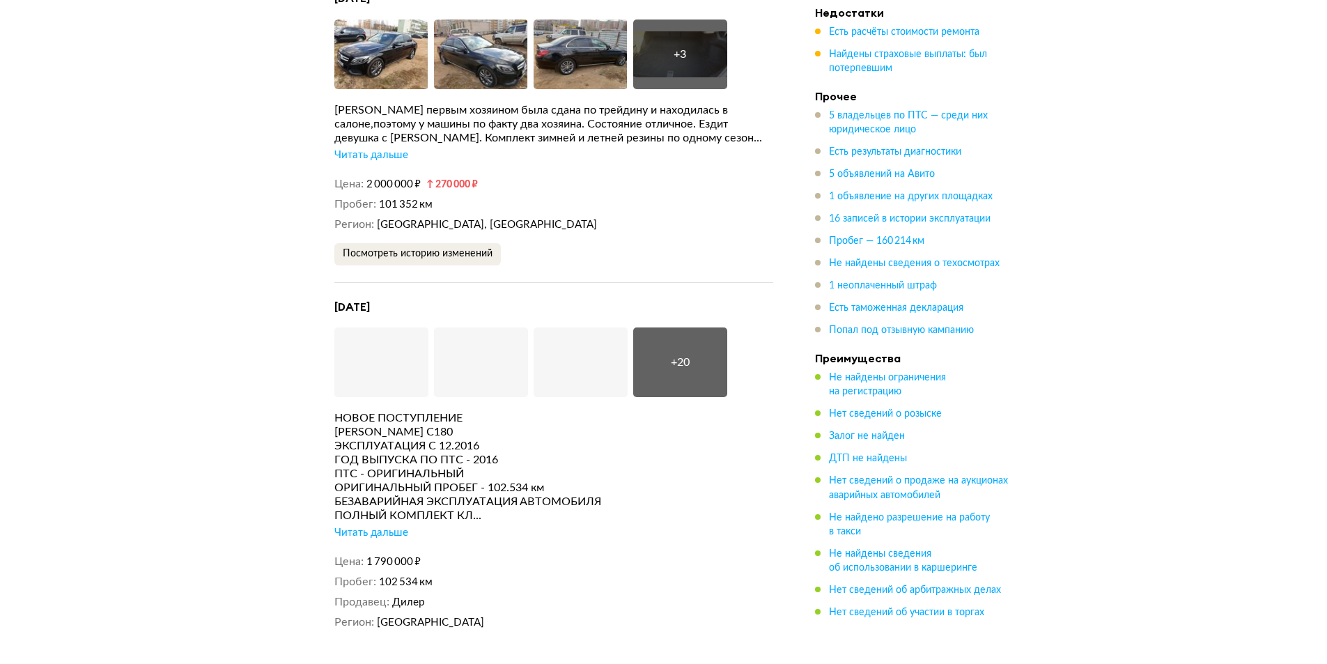
scroll to position [6267, 0]
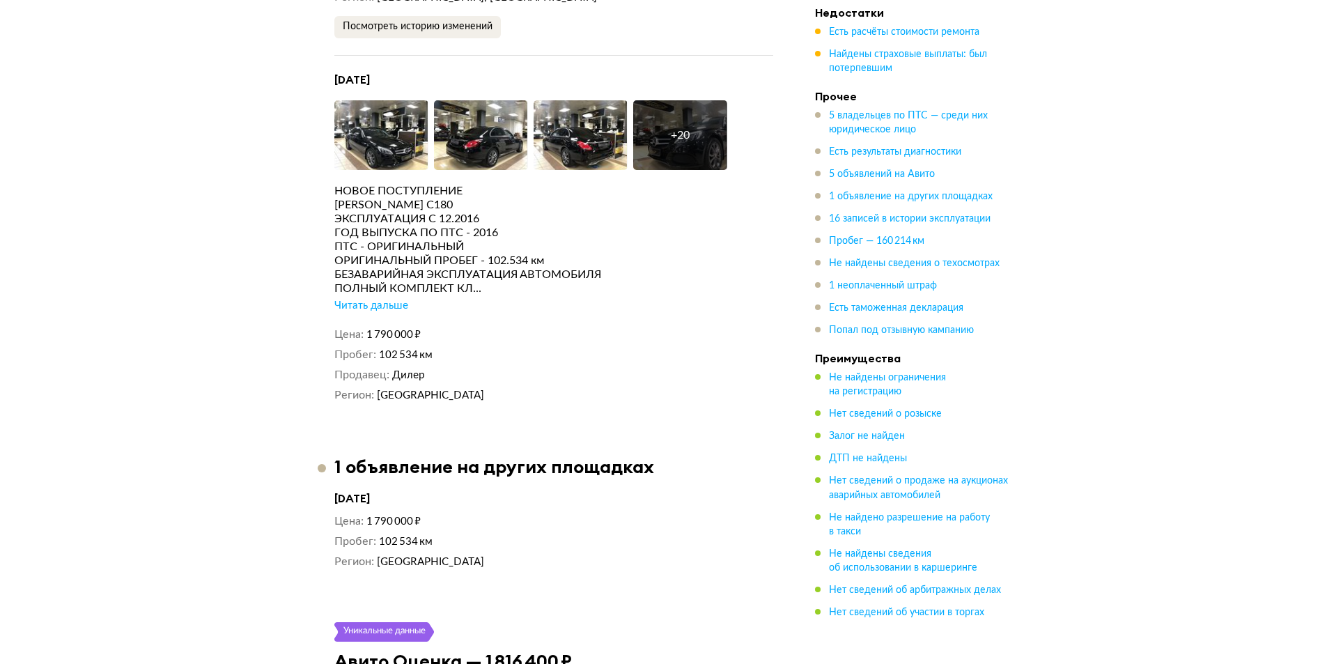
click at [372, 299] on div "Читать дальше" at bounding box center [371, 306] width 74 height 14
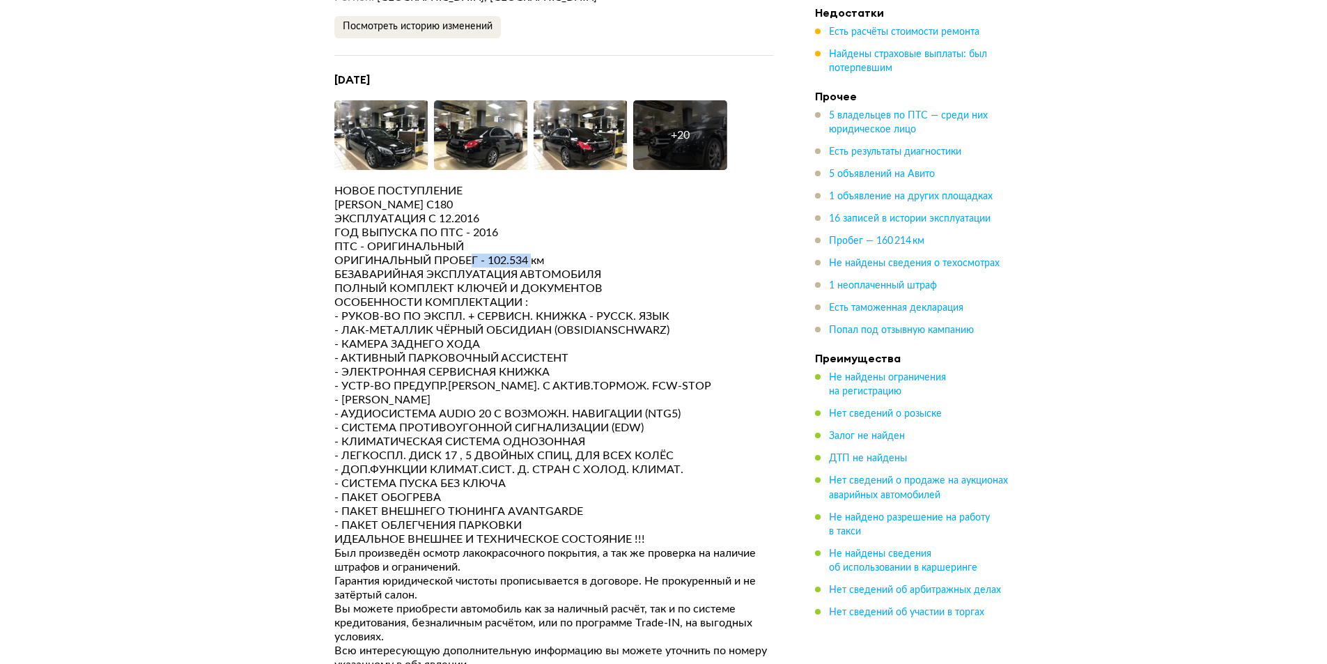
drag, startPoint x: 475, startPoint y: 207, endPoint x: 543, endPoint y: 210, distance: 68.3
click at [543, 253] on div "ОРИГИНАЛЬНЫЙ ПРОБЕГ - 102.534 км" at bounding box center [553, 260] width 439 height 14
click at [497, 281] on div "ПОЛНЫЙ КОМПЛЕКТ КЛЮЧЕЙ И ДОКУМЕНТОВ" at bounding box center [553, 288] width 439 height 14
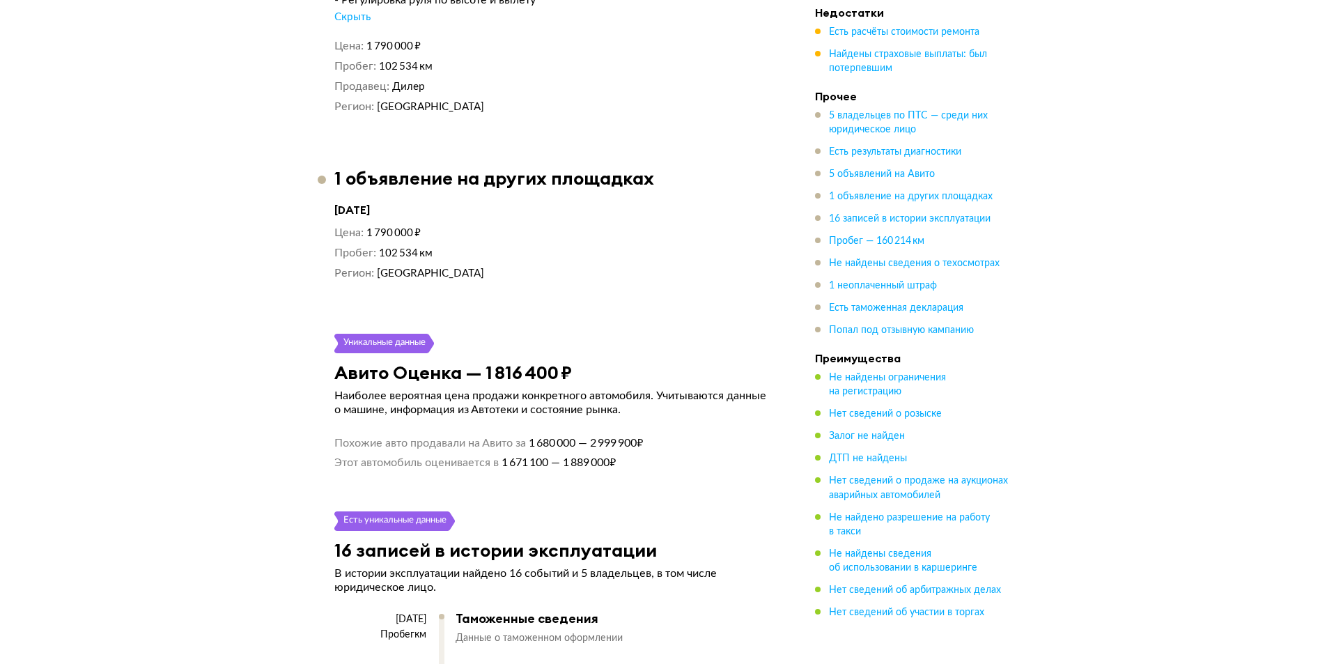
scroll to position [7381, 0]
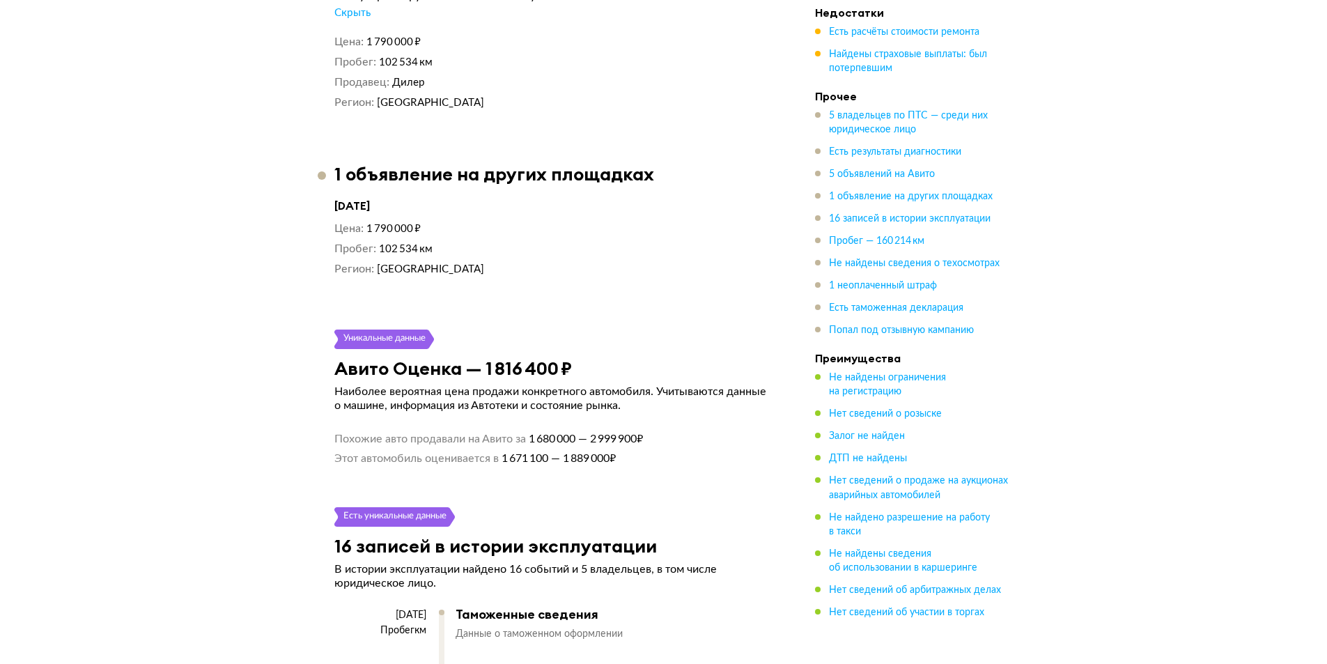
drag, startPoint x: 487, startPoint y: 311, endPoint x: 542, endPoint y: 320, distance: 56.4
click at [522, 357] on h3 "Авито Оценка — 1 816 400 ₽" at bounding box center [452, 368] width 237 height 22
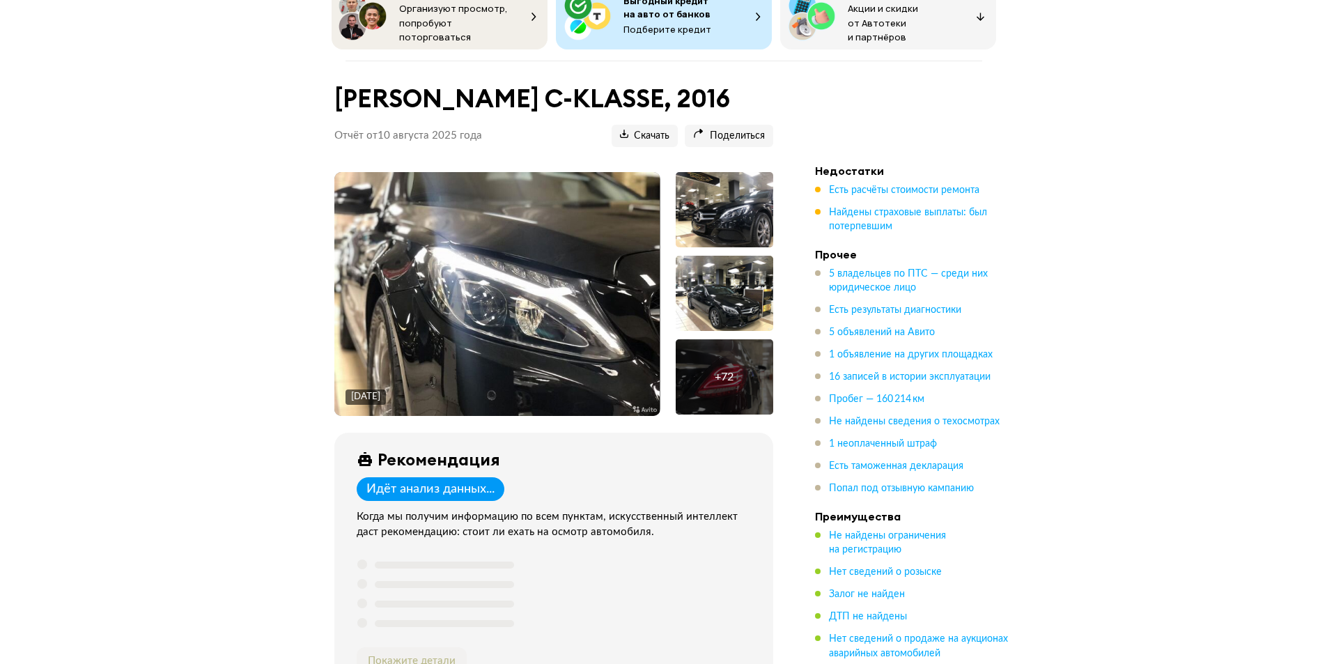
scroll to position [139, 0]
